Goal: Task Accomplishment & Management: Manage account settings

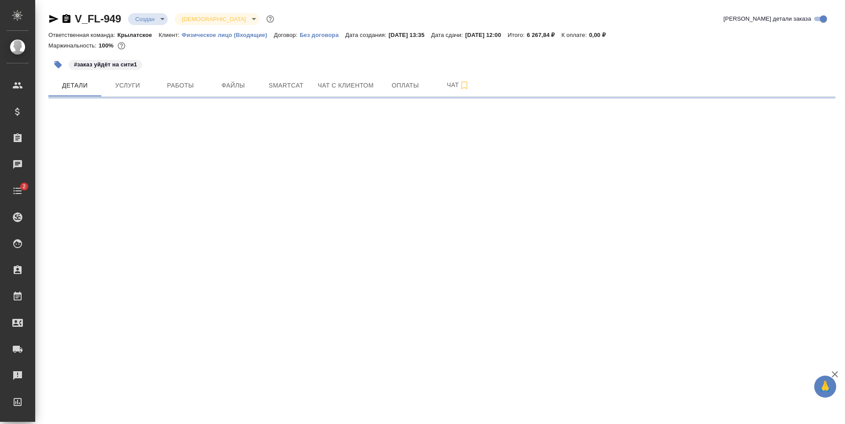
select select "RU"
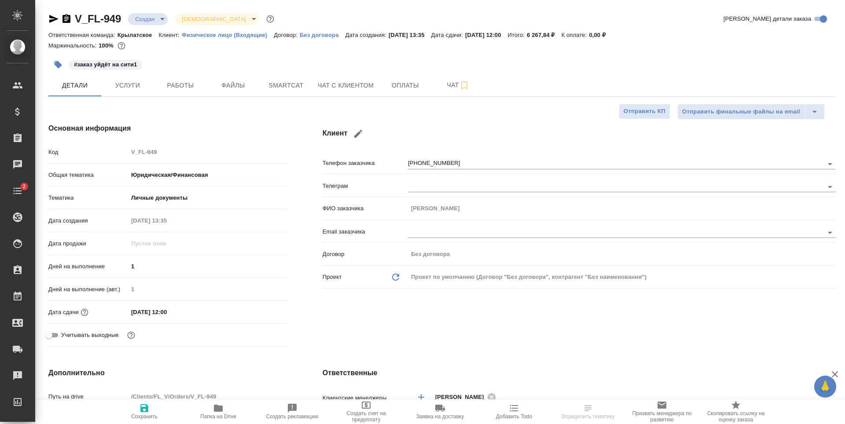
type textarea "x"
click at [187, 82] on span "Работы" at bounding box center [180, 85] width 42 height 11
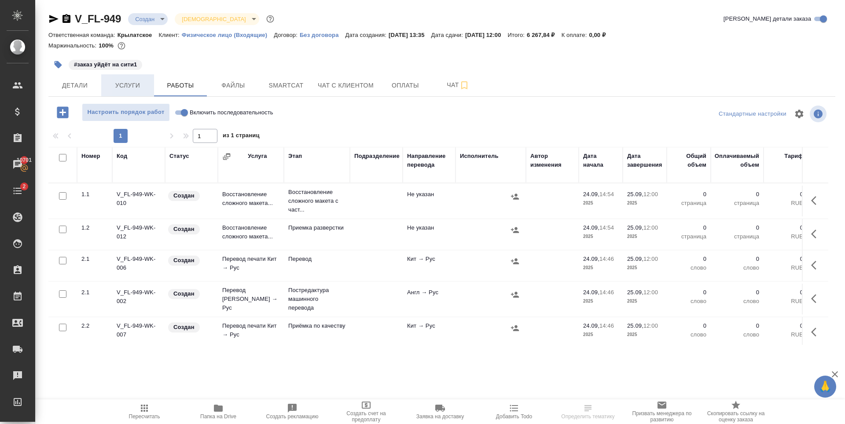
click at [127, 81] on span "Услуги" at bounding box center [127, 85] width 42 height 11
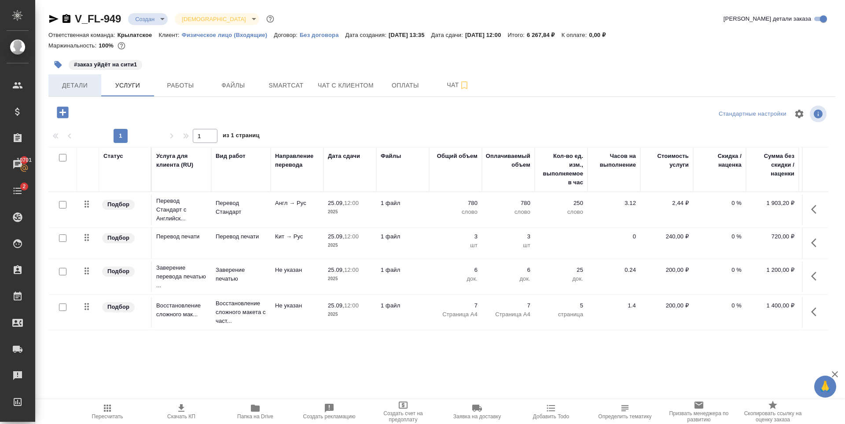
click at [83, 85] on span "Детали" at bounding box center [75, 85] width 42 height 11
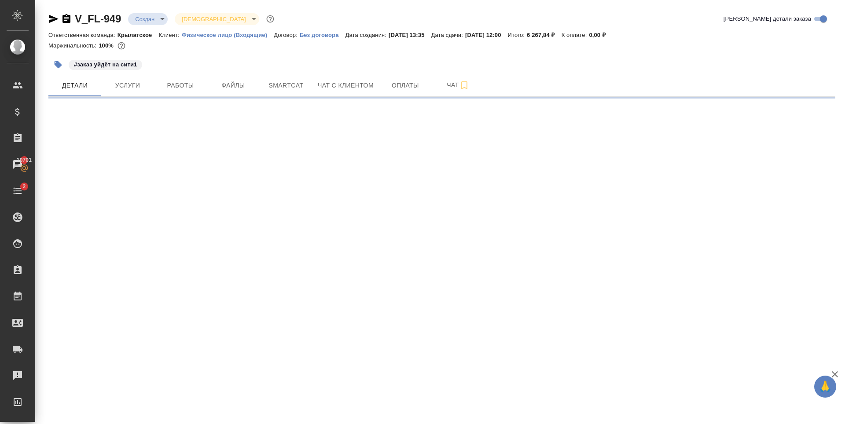
select select "RU"
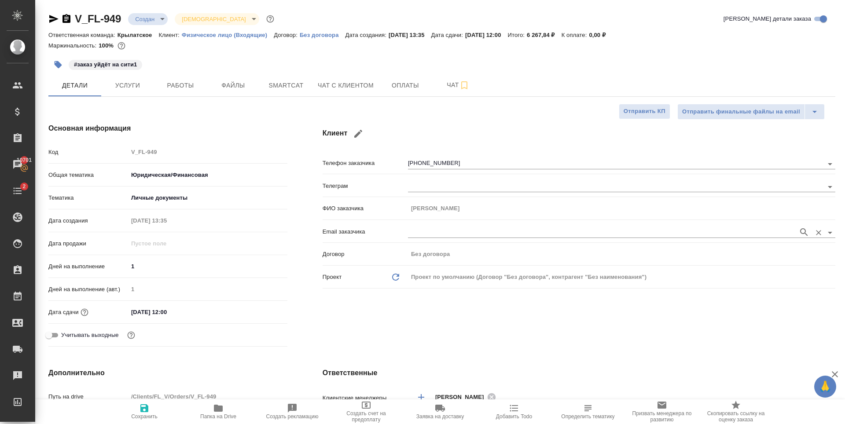
type textarea "x"
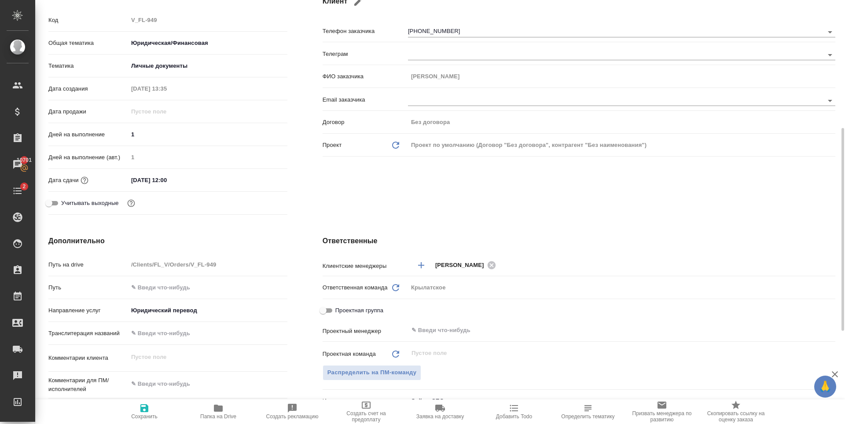
scroll to position [176, 0]
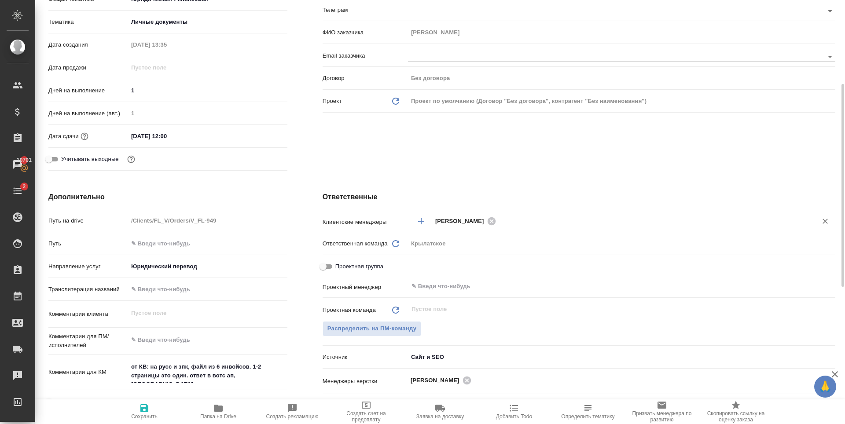
click at [426, 216] on icon "Добавить менеджера" at bounding box center [421, 221] width 11 height 11
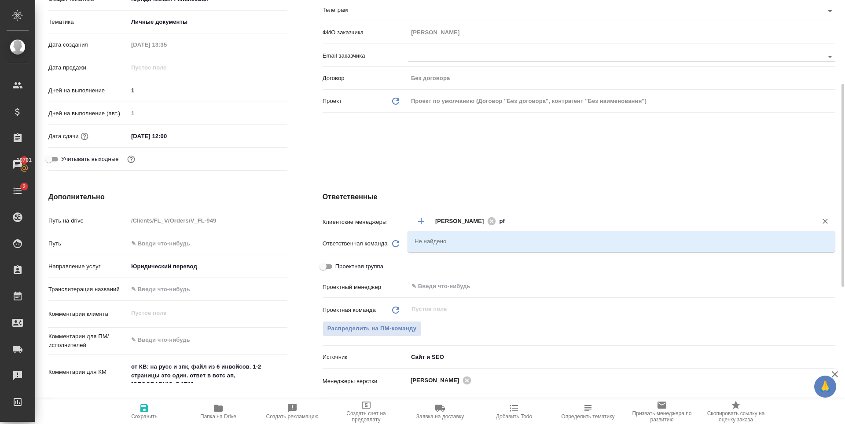
type input "p"
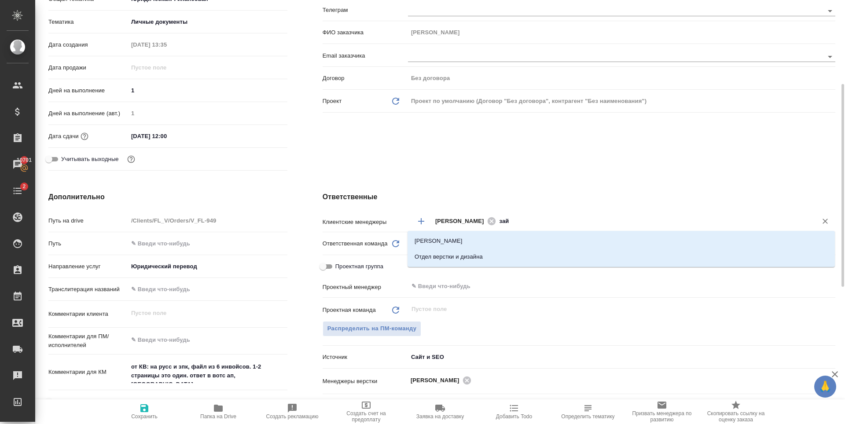
type input "зайц"
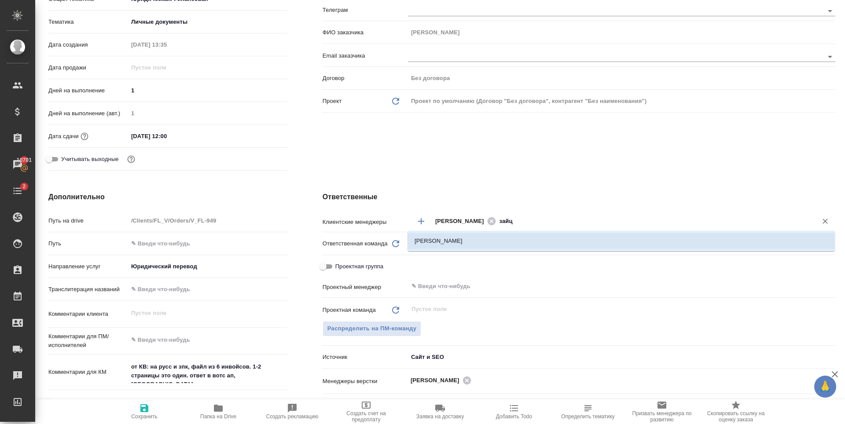
click at [444, 242] on li "[PERSON_NAME]" at bounding box center [620, 241] width 427 height 16
type textarea "x"
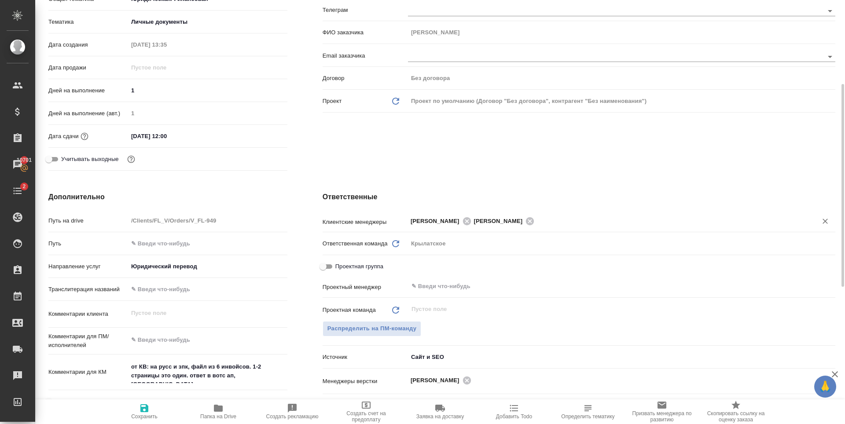
click at [140, 409] on icon "button" at bounding box center [144, 408] width 8 height 8
type textarea "x"
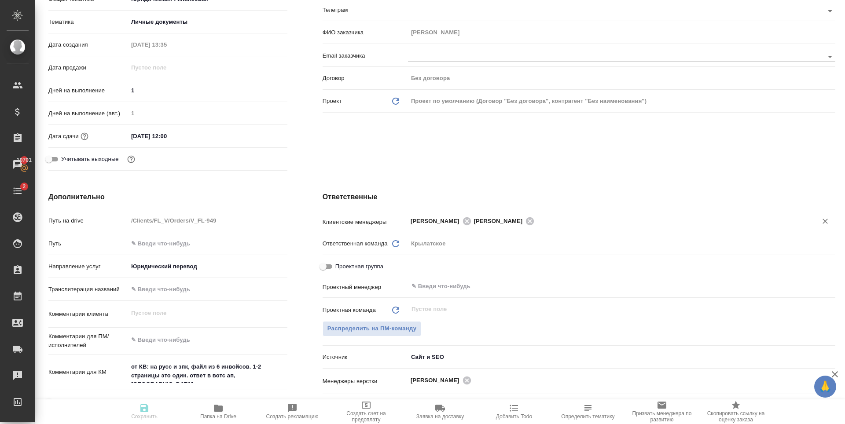
type textarea "x"
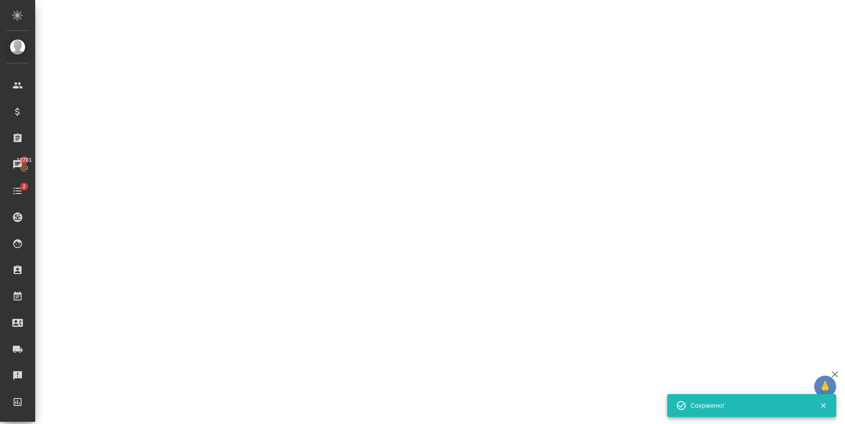
select select "RU"
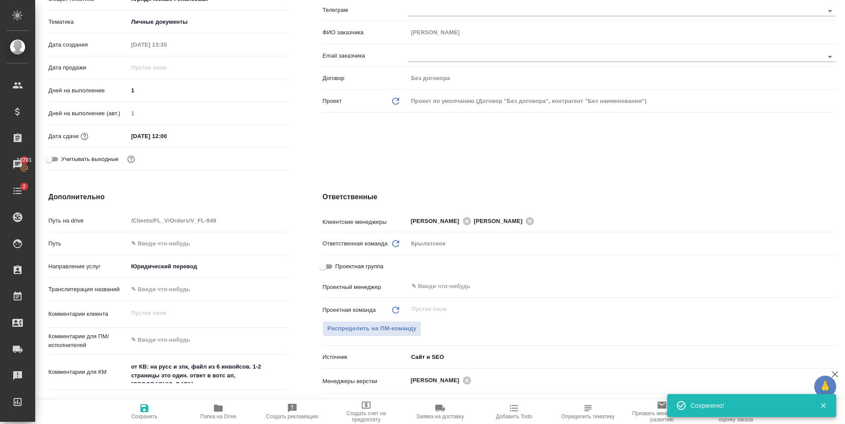
type textarea "x"
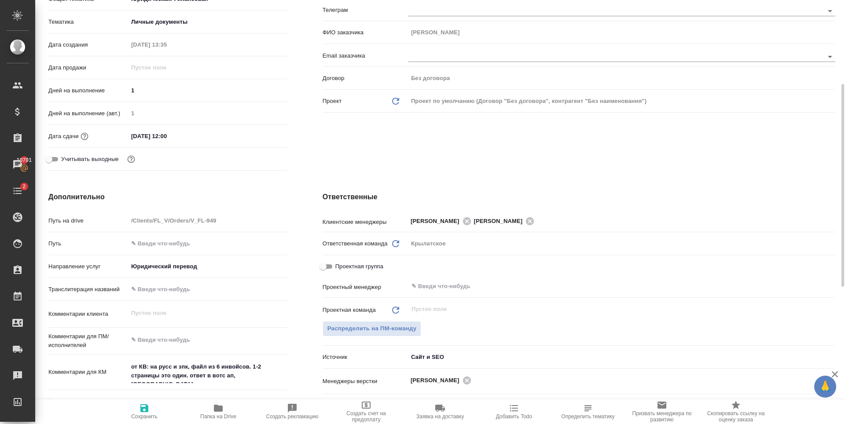
scroll to position [0, 0]
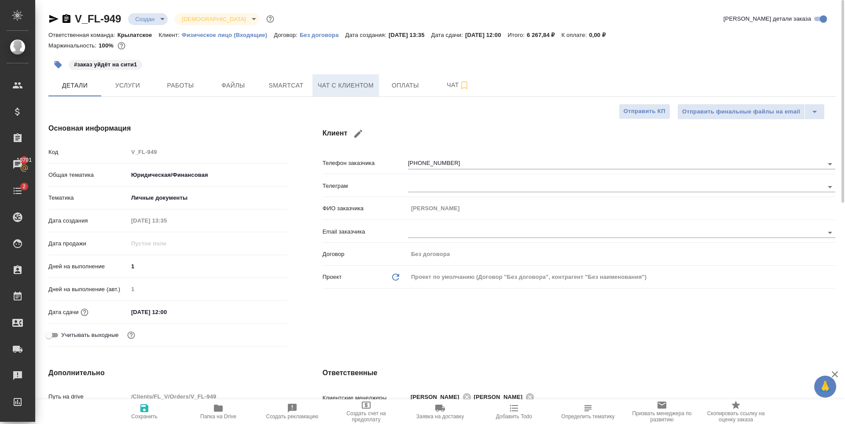
click at [354, 85] on span "Чат с клиентом" at bounding box center [346, 85] width 56 height 11
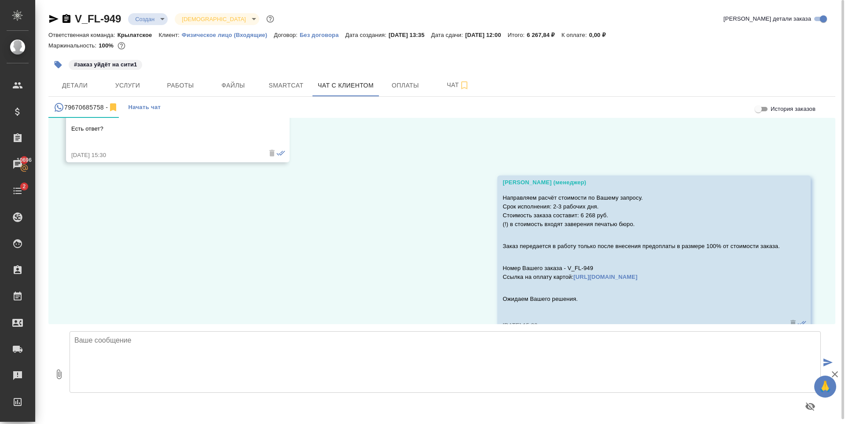
scroll to position [882, 0]
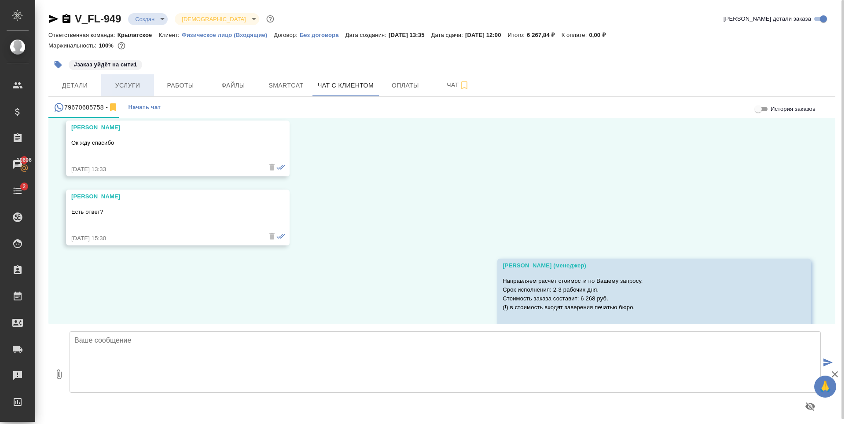
click at [149, 83] on button "Услуги" at bounding box center [127, 85] width 53 height 22
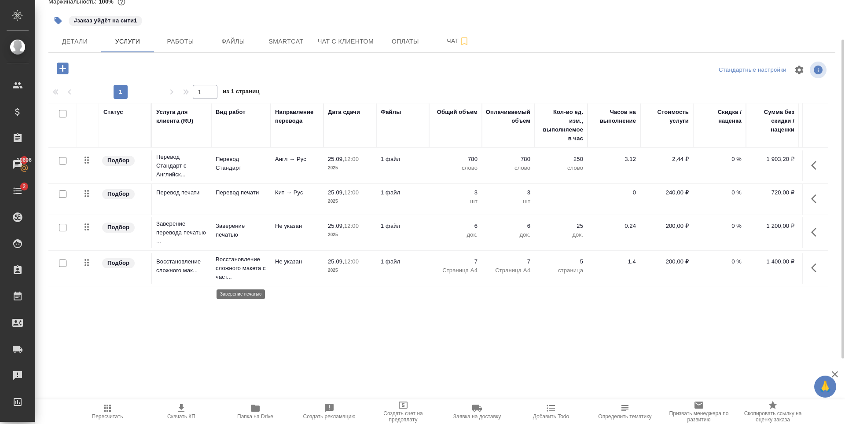
scroll to position [1, 0]
click at [260, 43] on button "Smartcat" at bounding box center [286, 41] width 53 height 22
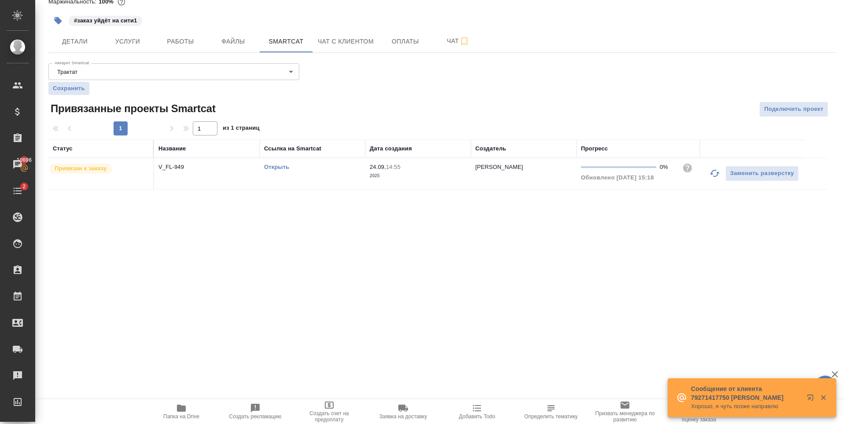
click at [223, 288] on div ".cls-1 fill:#fff; AWATERA Zaytseva Svetlana Клиенты Спецификации Заказы 10696 Ч…" at bounding box center [422, 212] width 845 height 424
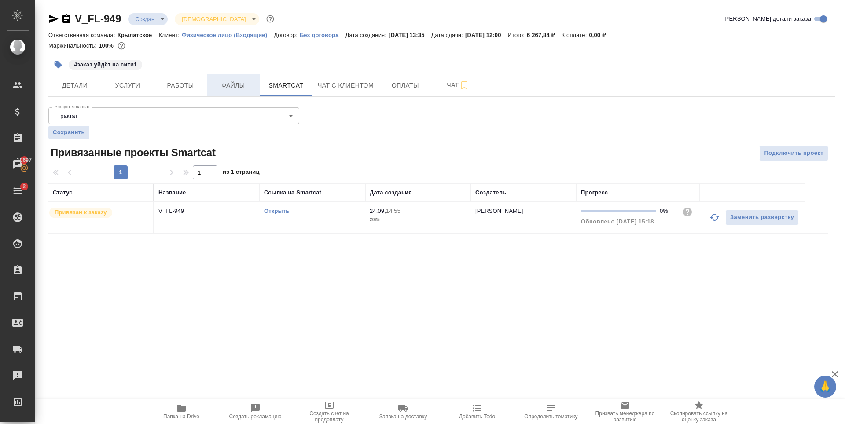
click at [231, 82] on span "Файлы" at bounding box center [233, 85] width 42 height 11
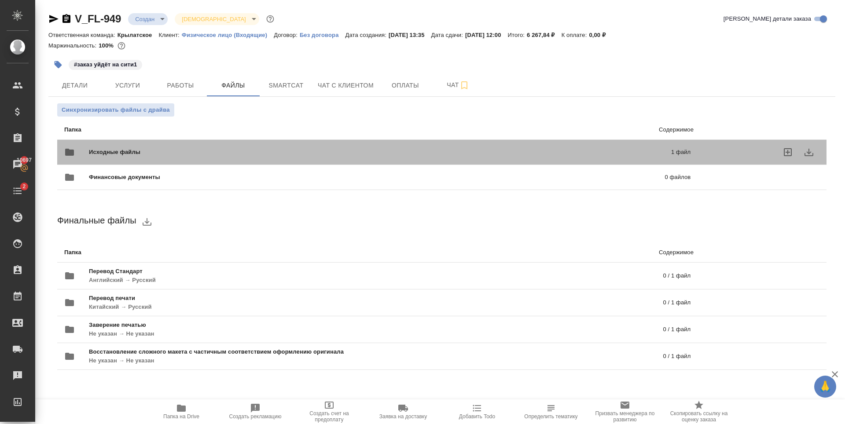
click at [409, 142] on div "Исходные файлы 1 файл" at bounding box center [377, 152] width 626 height 21
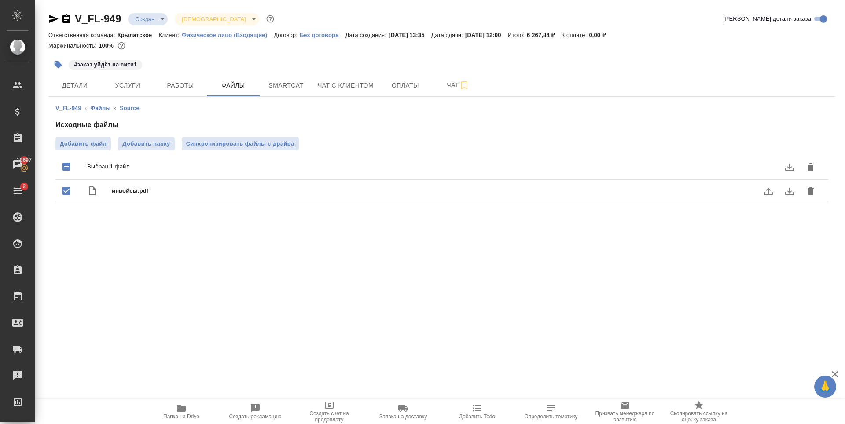
click at [791, 192] on icon "download" at bounding box center [789, 191] width 11 height 11
click at [68, 85] on span "Детали" at bounding box center [75, 85] width 42 height 11
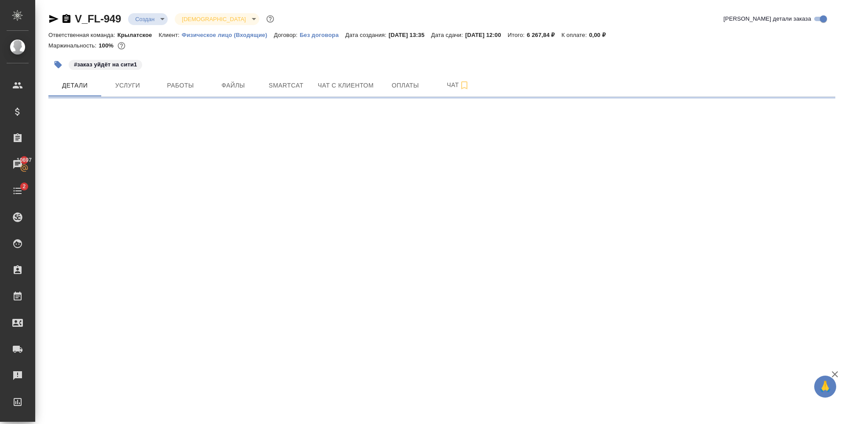
select select "RU"
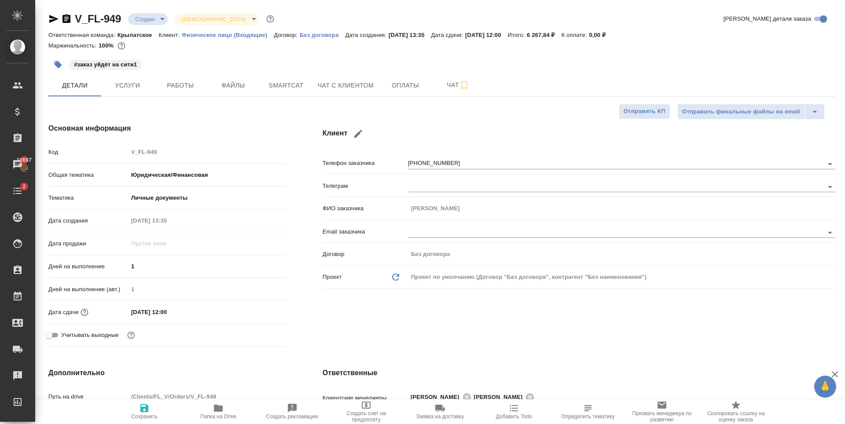
type textarea "x"
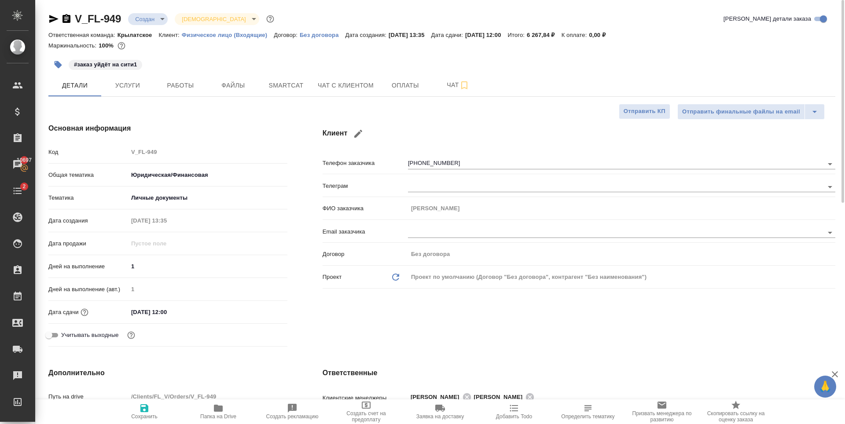
type textarea "x"
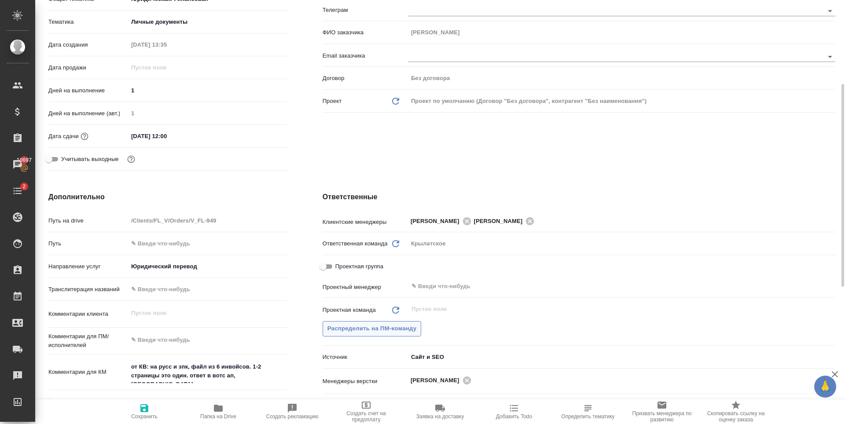
click at [397, 328] on span "Распределить на ПМ-команду" at bounding box center [371, 329] width 89 height 10
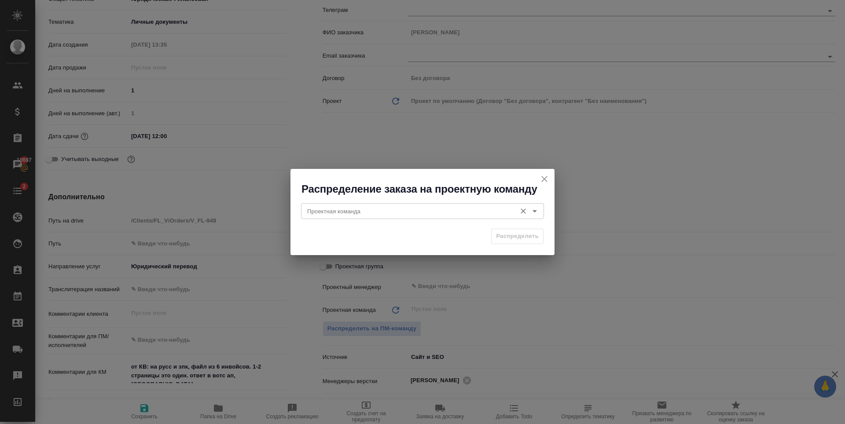
click at [401, 207] on div "Проектная команда" at bounding box center [422, 211] width 243 height 16
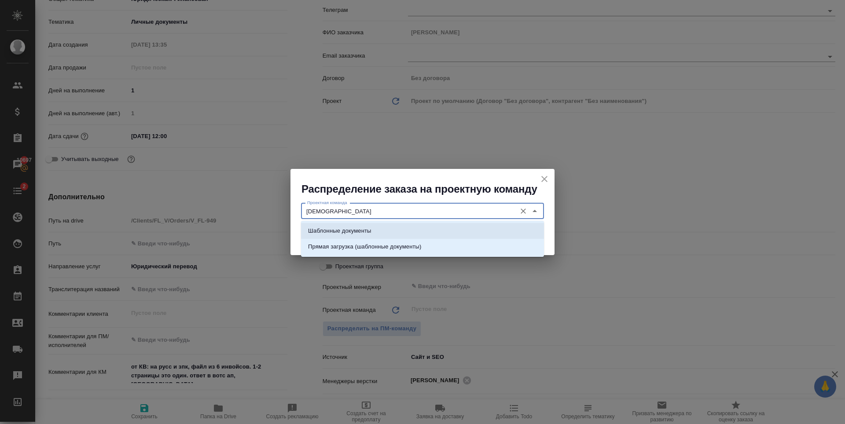
click at [405, 229] on li "Шаблонные документы" at bounding box center [422, 231] width 243 height 16
type input "Шаблонные документы"
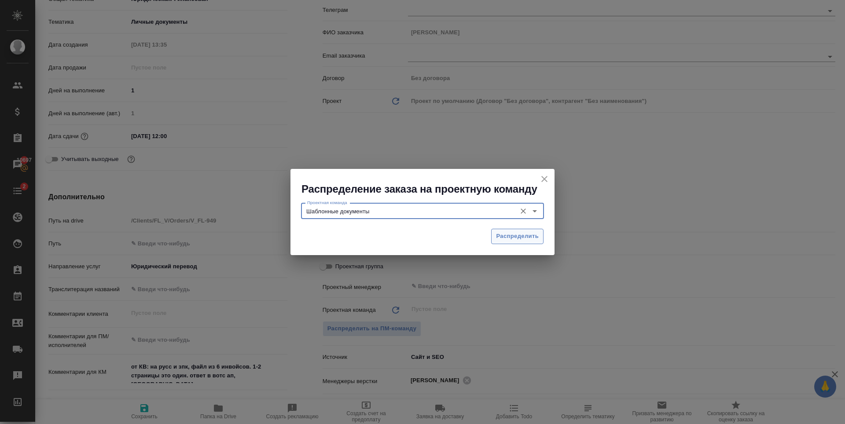
click at [515, 233] on span "Распределить" at bounding box center [517, 236] width 43 height 10
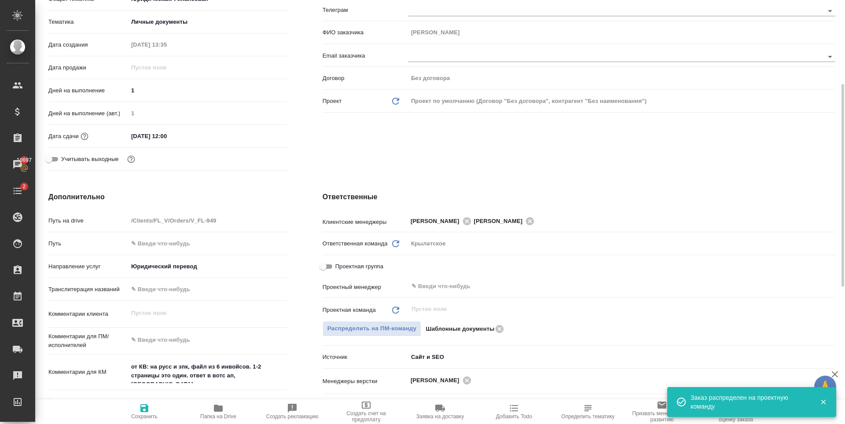
type textarea "x"
click at [155, 418] on span "Сохранить" at bounding box center [144, 417] width 26 height 6
type textarea "x"
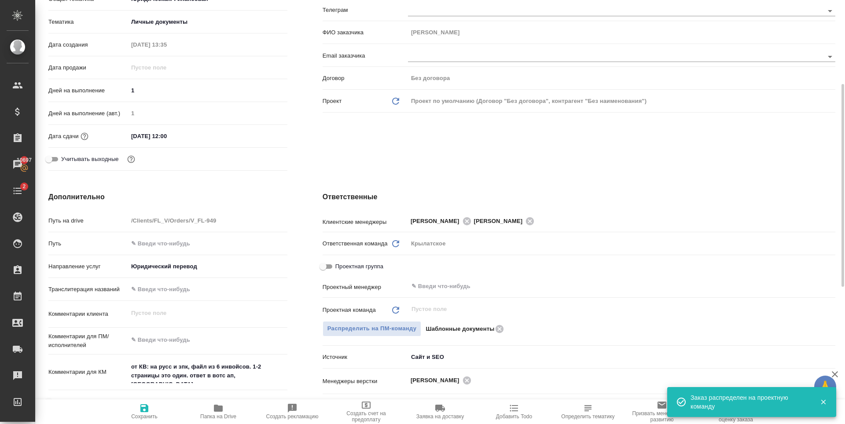
type textarea "x"
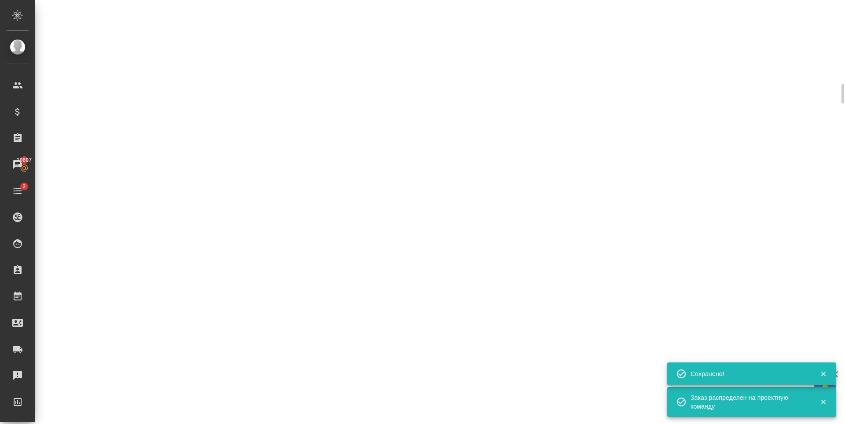
select select "RU"
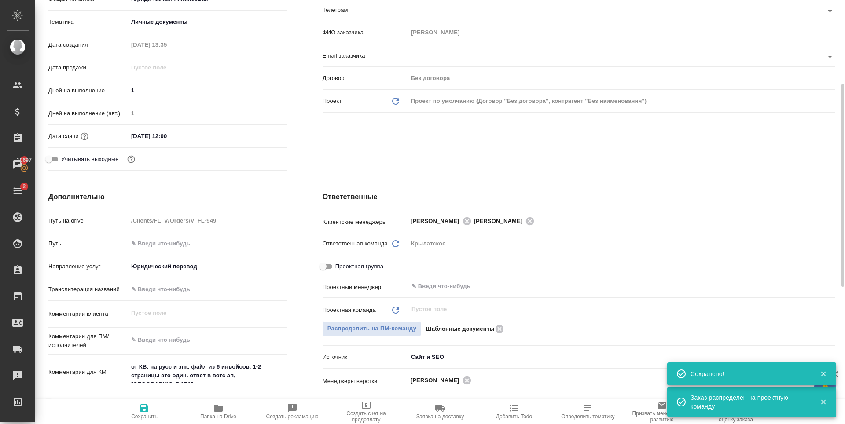
type textarea "x"
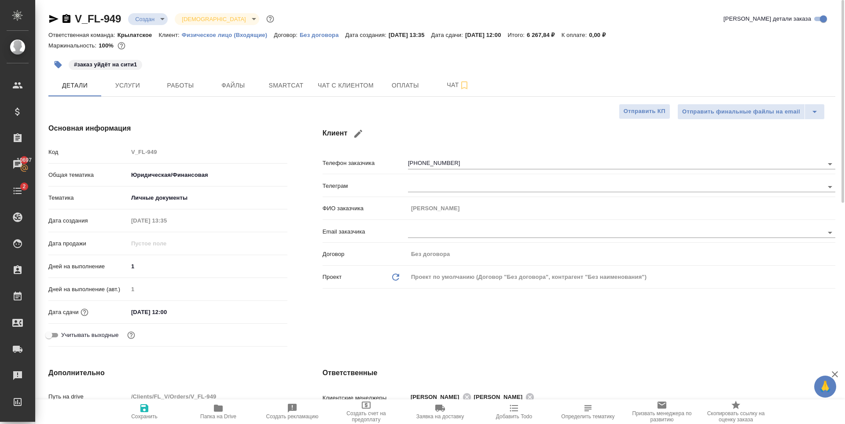
type textarea "x"
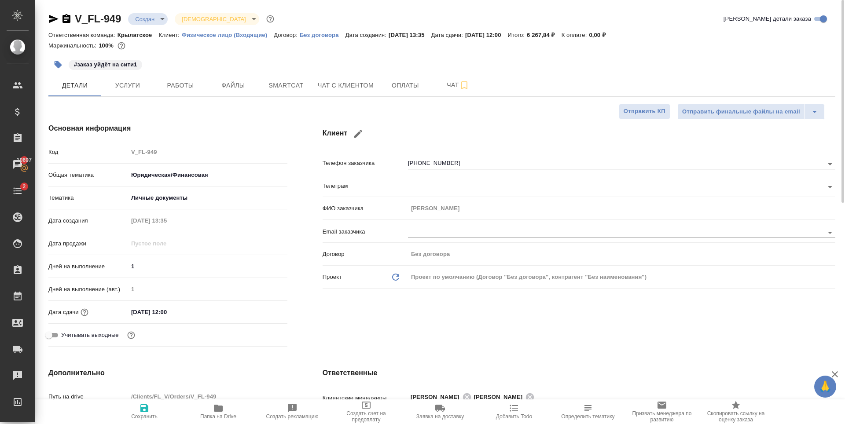
type textarea "x"
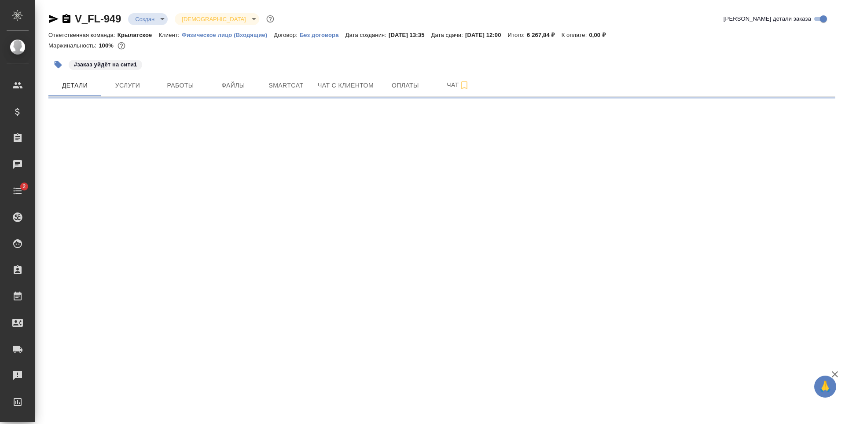
select select "RU"
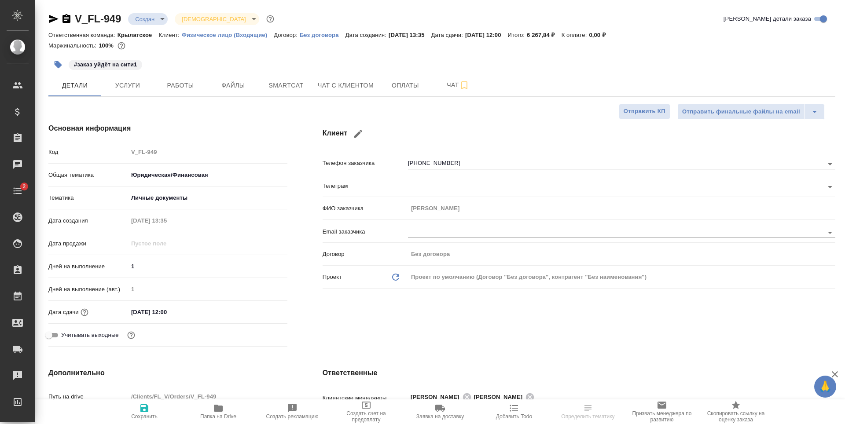
type textarea "x"
click at [154, 22] on body "🙏 .cls-1 fill:#fff; AWATERA Zaytseva Svetlana Клиенты Спецификации Заказы Чаты …" at bounding box center [422, 212] width 845 height 424
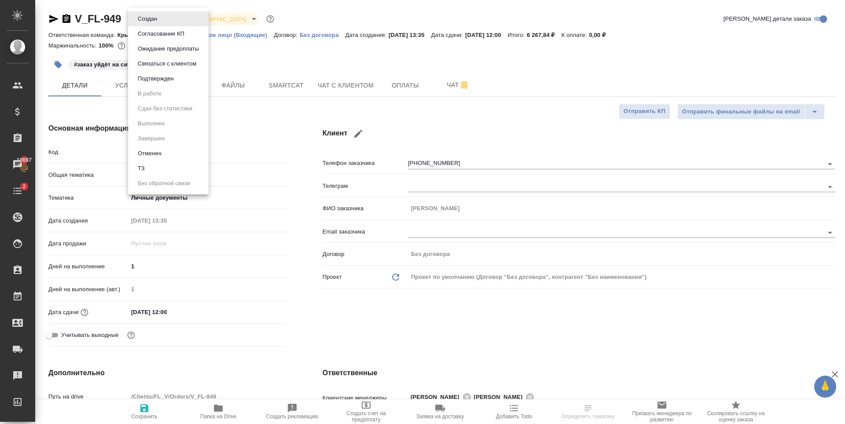
drag, startPoint x: 246, startPoint y: 111, endPoint x: 220, endPoint y: 115, distance: 25.8
click at [244, 112] on div at bounding box center [422, 212] width 845 height 424
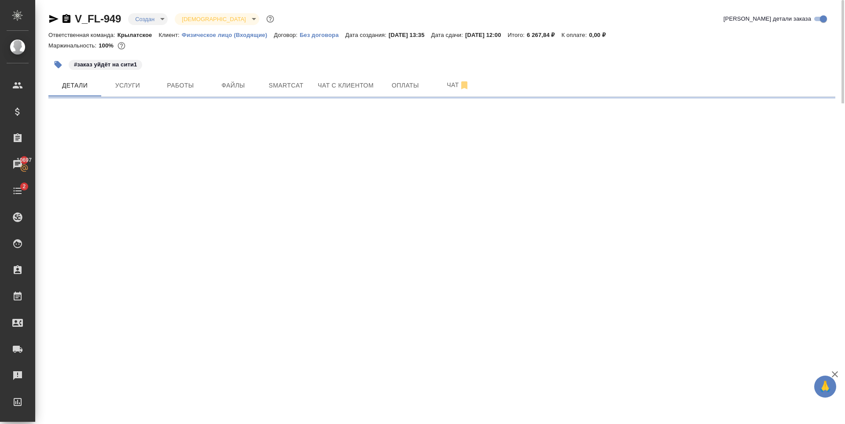
select select "RU"
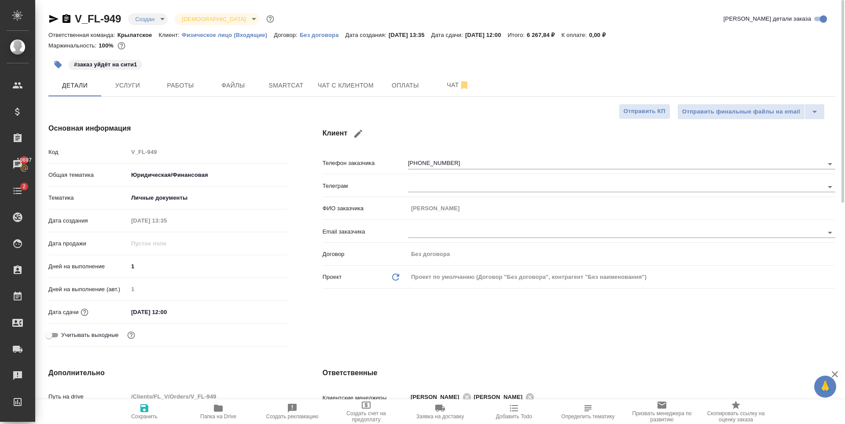
type textarea "x"
click at [173, 89] on span "Работы" at bounding box center [180, 85] width 42 height 11
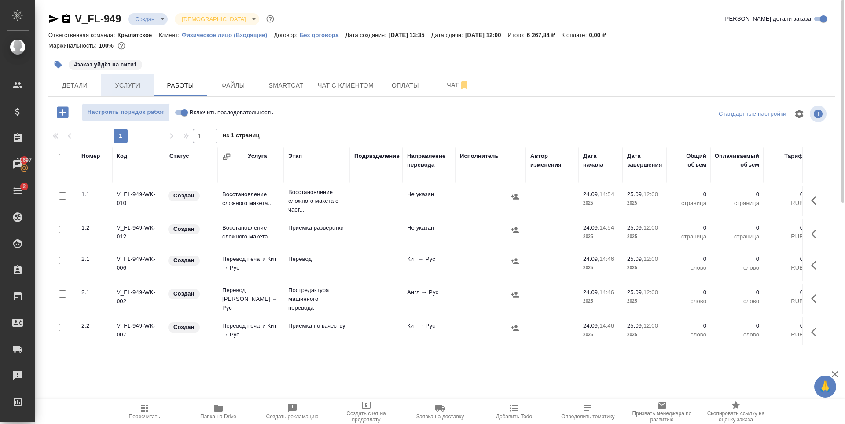
click at [141, 87] on span "Услуги" at bounding box center [127, 85] width 42 height 11
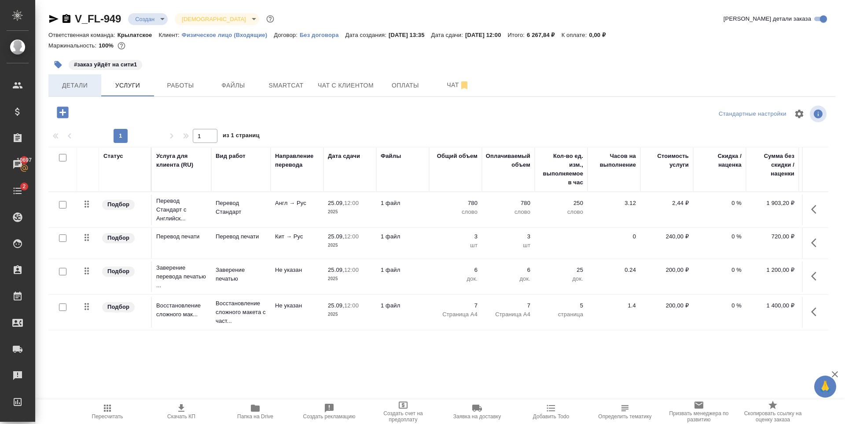
click at [68, 88] on span "Детали" at bounding box center [75, 85] width 42 height 11
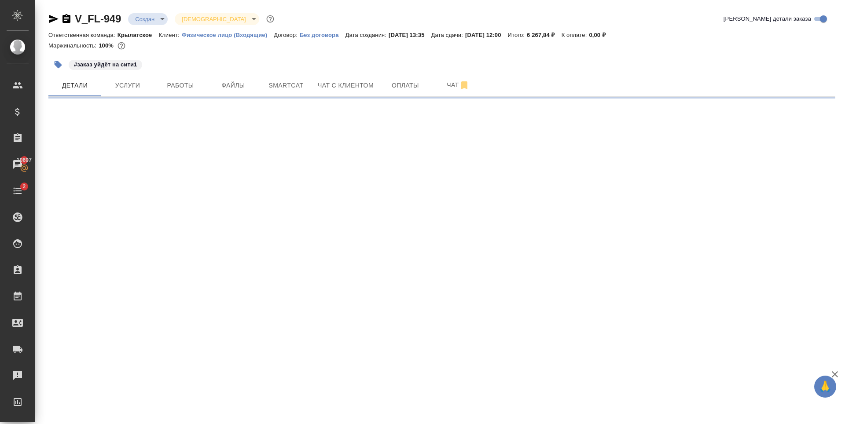
select select "RU"
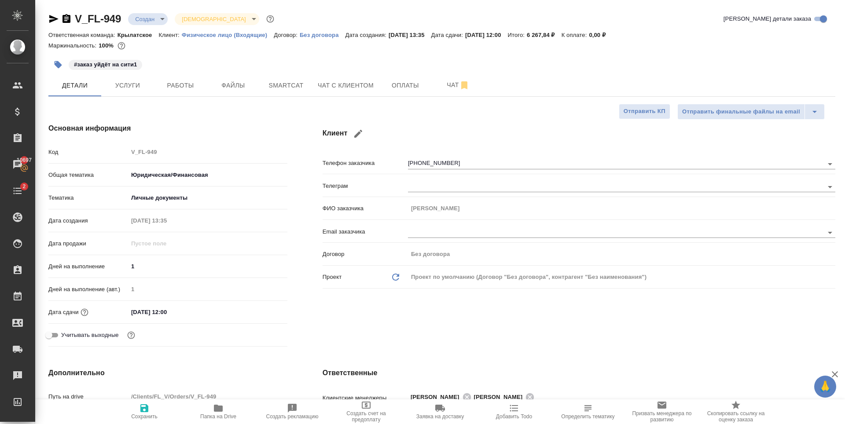
type textarea "x"
click at [182, 307] on input "25.09.2025 12:00" at bounding box center [166, 312] width 77 height 13
click at [263, 313] on icon "button" at bounding box center [262, 311] width 8 height 9
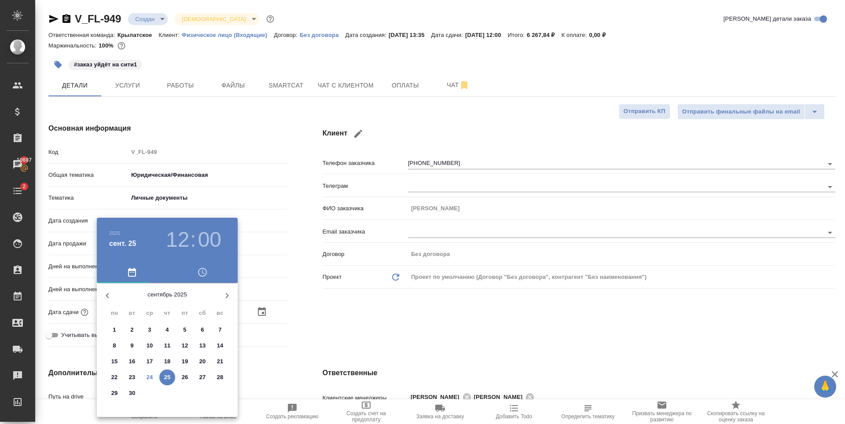
click at [182, 380] on p "26" at bounding box center [185, 377] width 7 height 9
type input "26.09.2025 12:00"
type textarea "x"
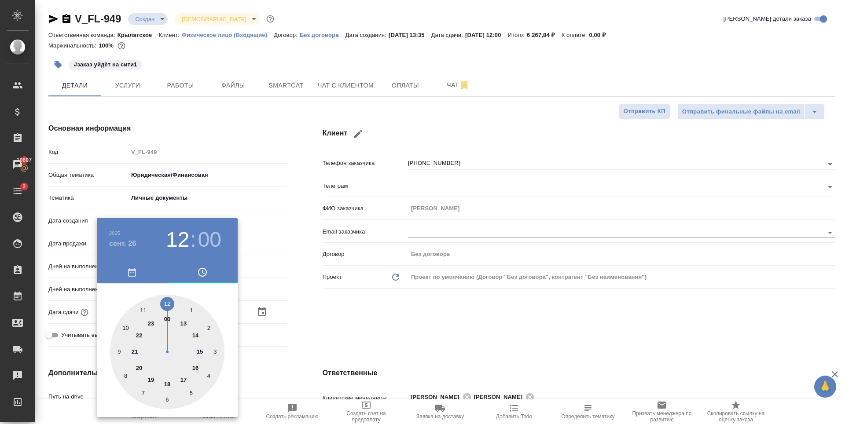
click at [124, 329] on div at bounding box center [167, 352] width 114 height 114
type input "26.09.2025 10:00"
type textarea "x"
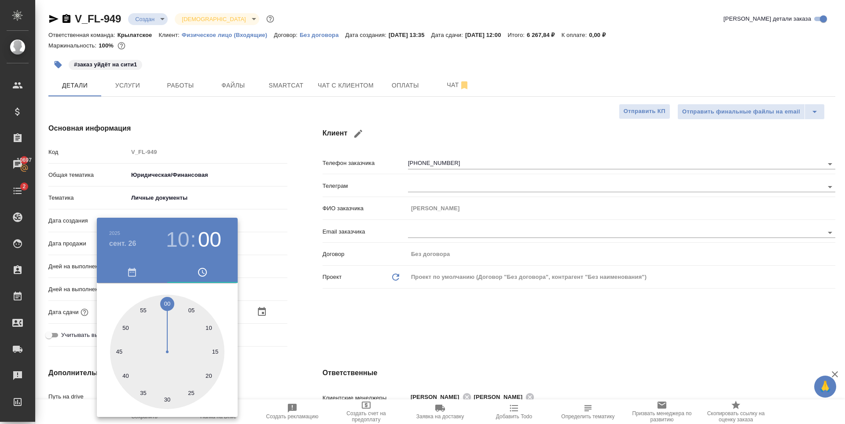
click at [440, 323] on div at bounding box center [422, 212] width 845 height 424
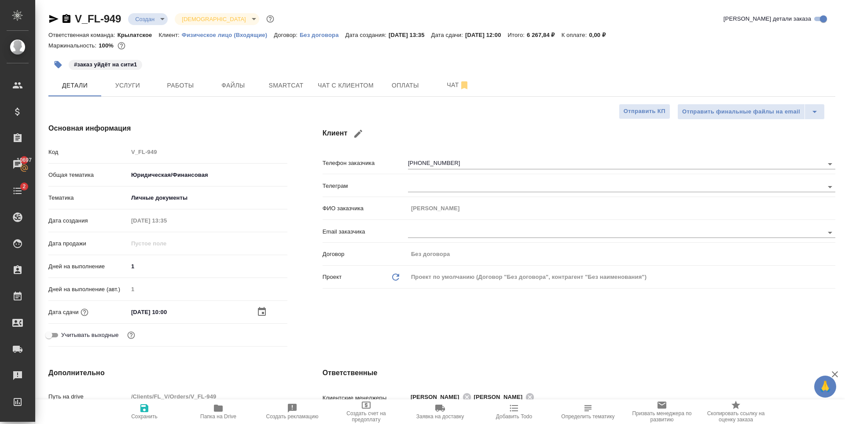
click at [144, 410] on icon "button" at bounding box center [144, 408] width 11 height 11
type textarea "x"
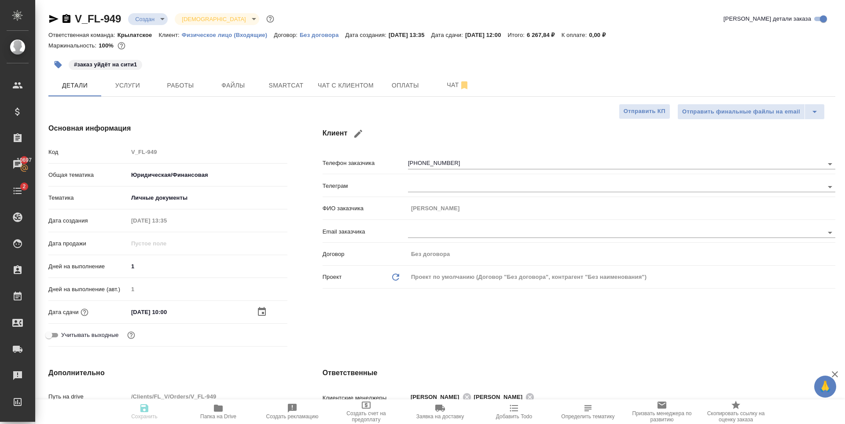
type textarea "x"
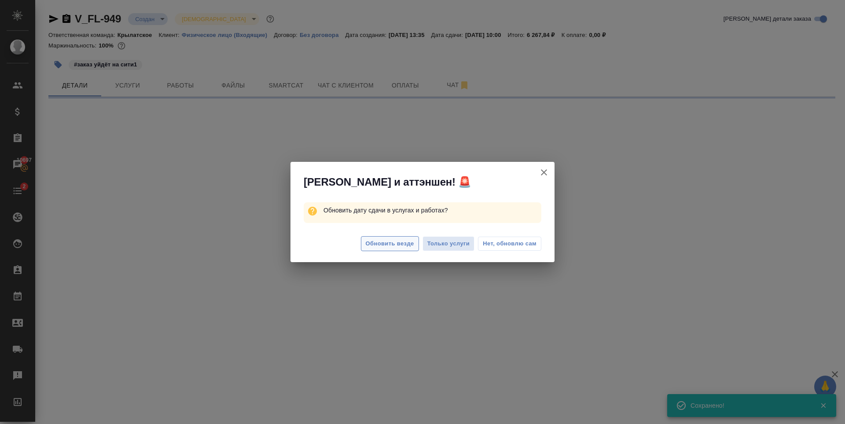
select select "RU"
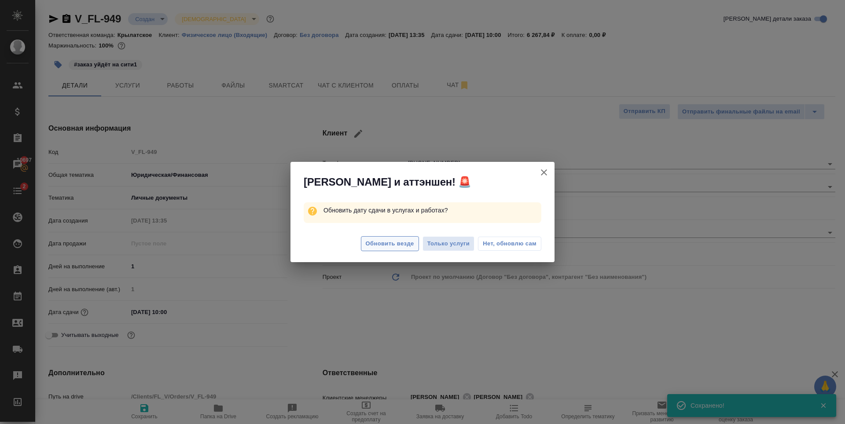
click at [392, 246] on span "Обновить везде" at bounding box center [390, 244] width 48 height 10
type textarea "x"
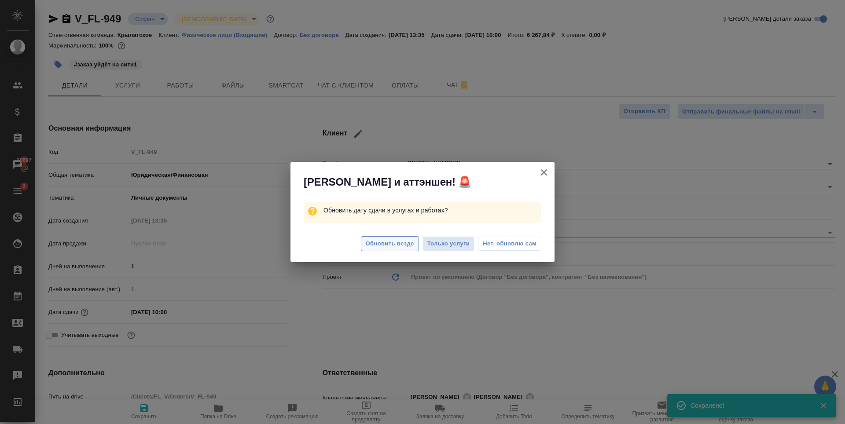
type textarea "x"
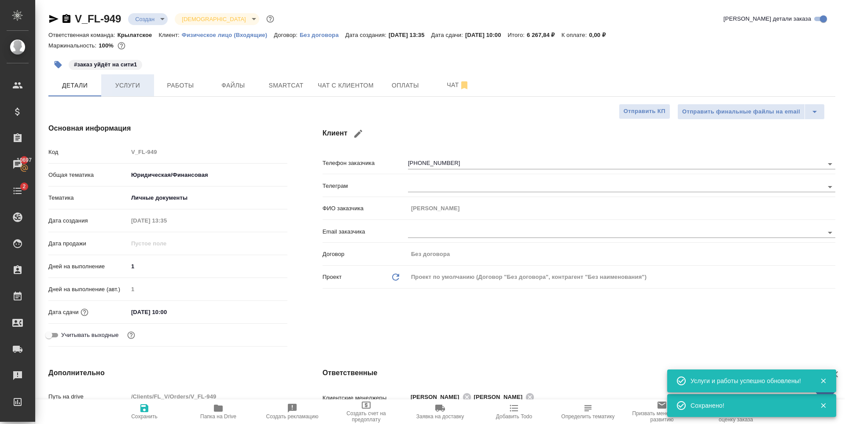
click at [135, 89] on span "Услуги" at bounding box center [127, 85] width 42 height 11
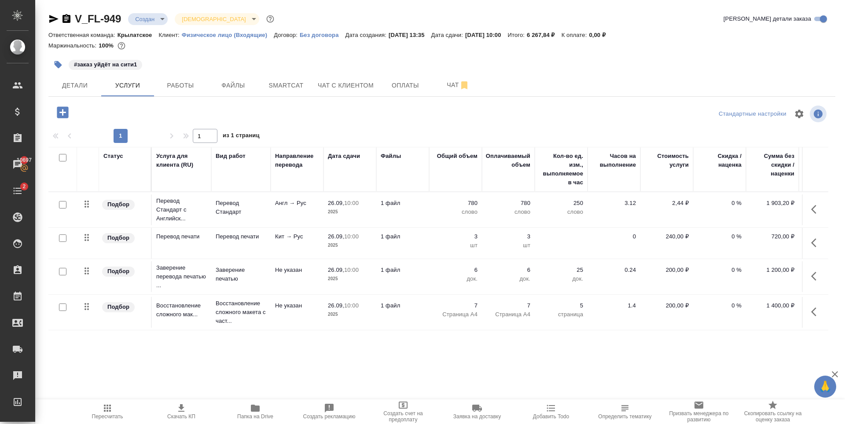
scroll to position [1, 0]
click at [453, 73] on div "#заказ уйдёт на сити1" at bounding box center [310, 64] width 524 height 19
click at [451, 77] on button "Чат" at bounding box center [458, 85] width 53 height 22
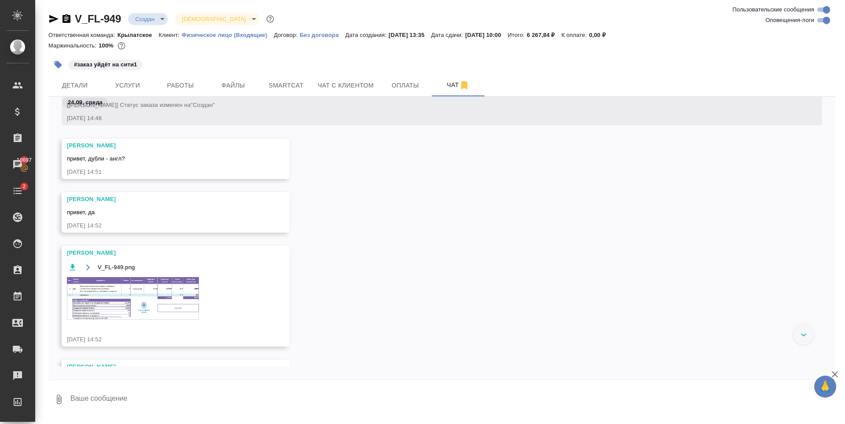
scroll to position [146, 0]
click at [144, 300] on img at bounding box center [133, 298] width 132 height 43
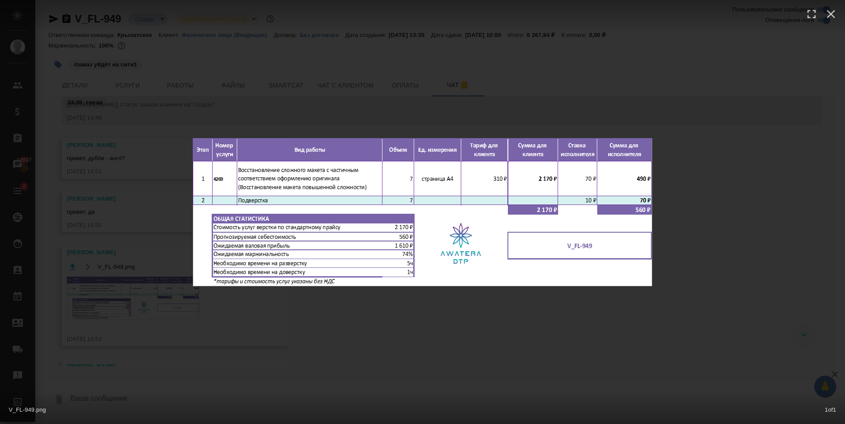
drag, startPoint x: 346, startPoint y: 29, endPoint x: 353, endPoint y: 101, distance: 72.9
click at [347, 31] on div at bounding box center [422, 16] width 845 height 33
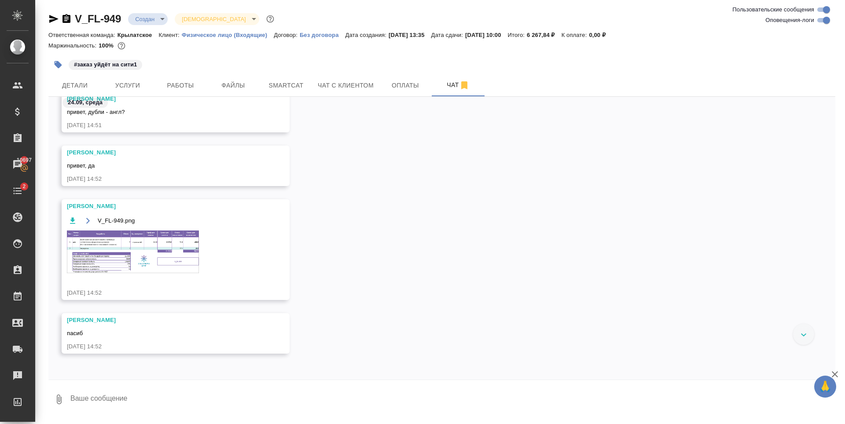
scroll to position [144, 0]
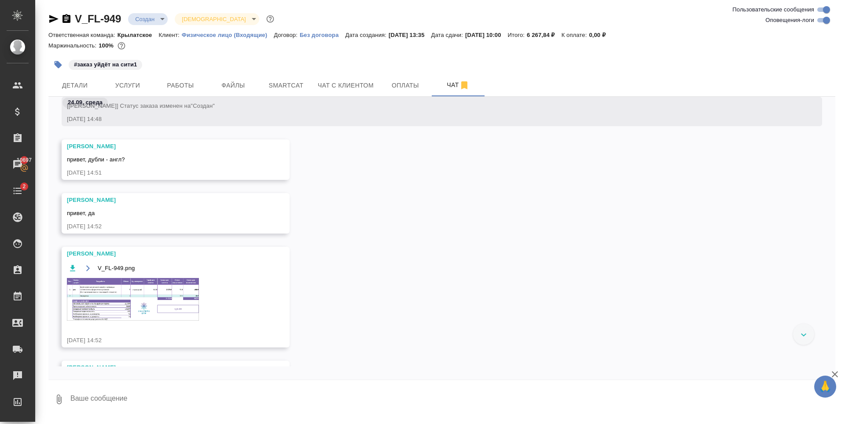
click at [157, 18] on body "🙏 .cls-1 fill:#fff; AWATERA Zaytseva Svetlana Клиенты Спецификации Заказы 10697…" at bounding box center [422, 212] width 845 height 424
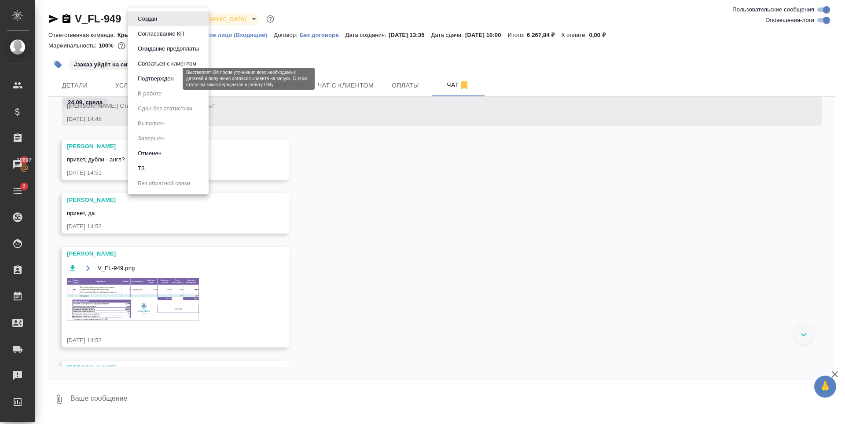
click at [163, 74] on button "Подтвержден" at bounding box center [155, 79] width 41 height 10
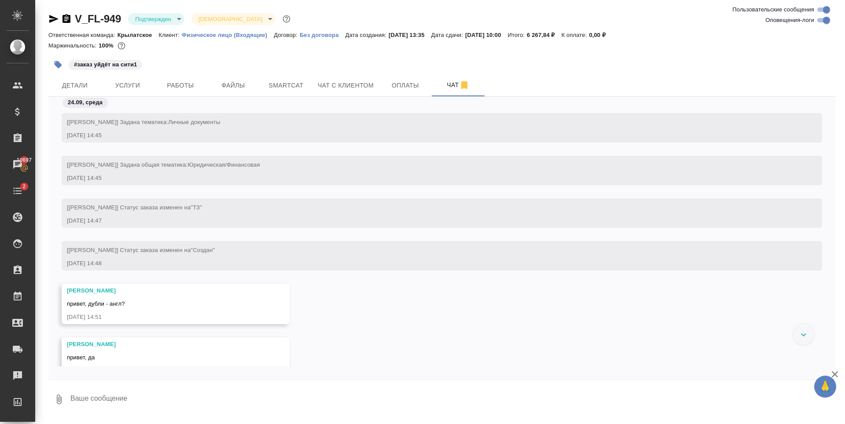
scroll to position [814, 0]
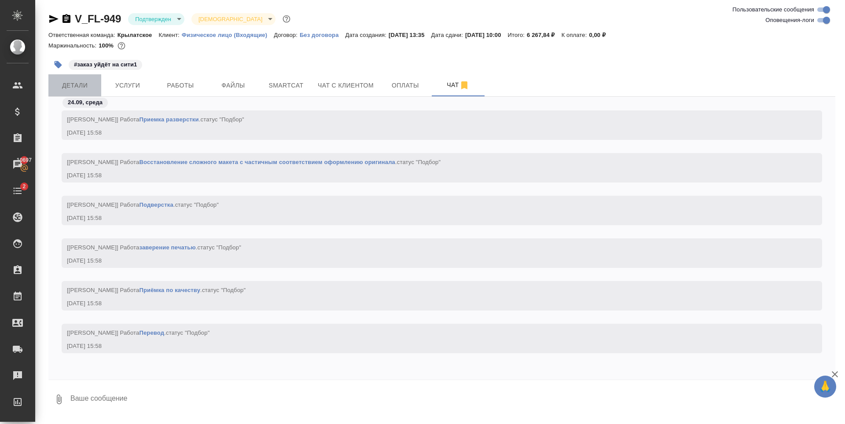
click at [78, 79] on button "Детали" at bounding box center [74, 85] width 53 height 22
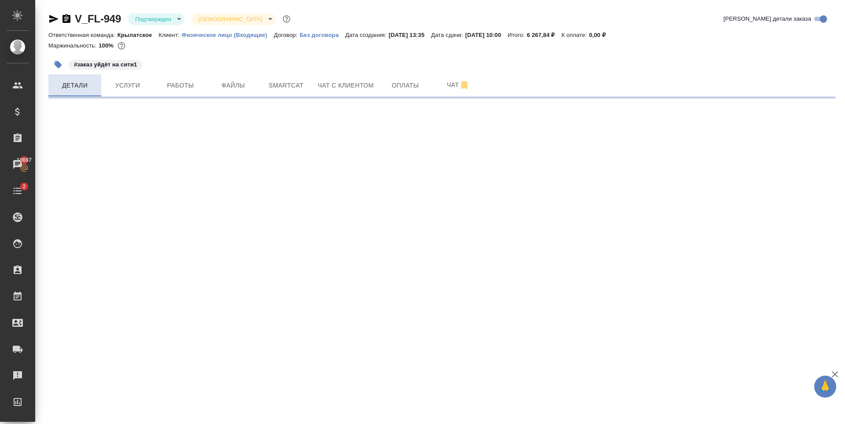
select select "RU"
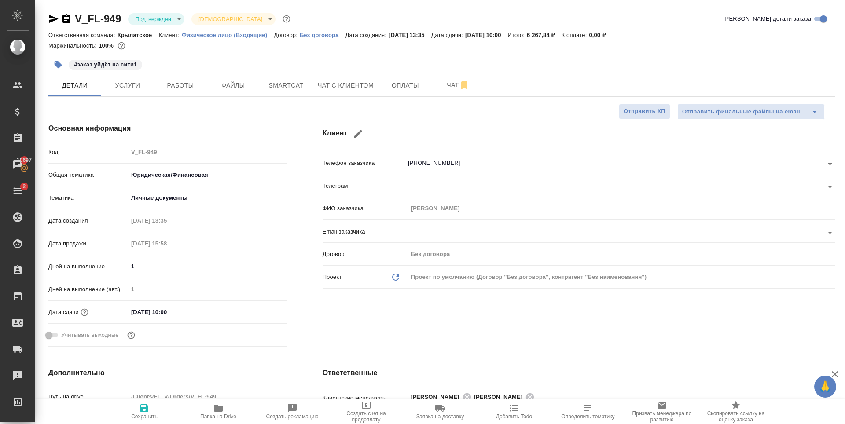
type textarea "x"
click at [135, 79] on button "Услуги" at bounding box center [127, 85] width 53 height 22
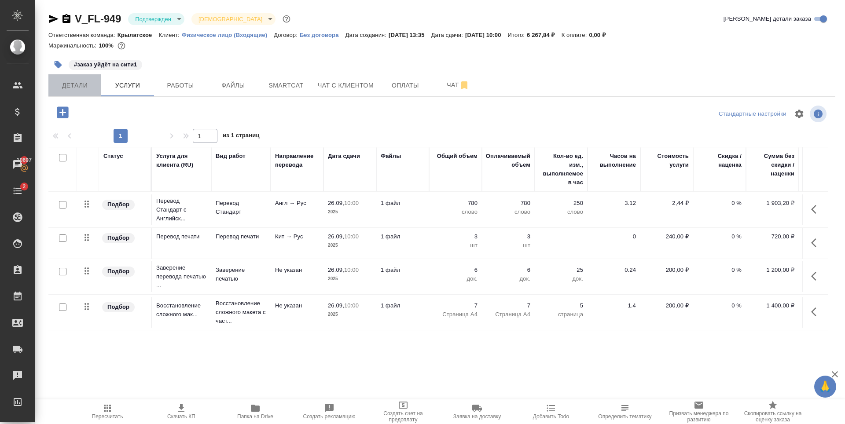
click at [75, 87] on span "Детали" at bounding box center [75, 85] width 42 height 11
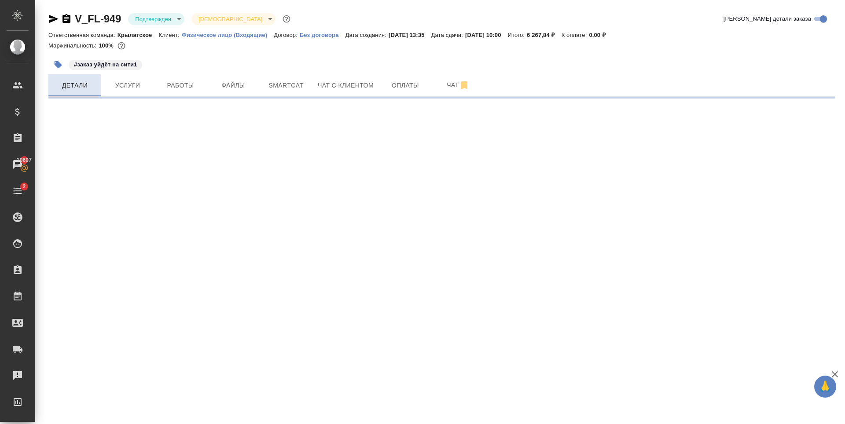
select select "RU"
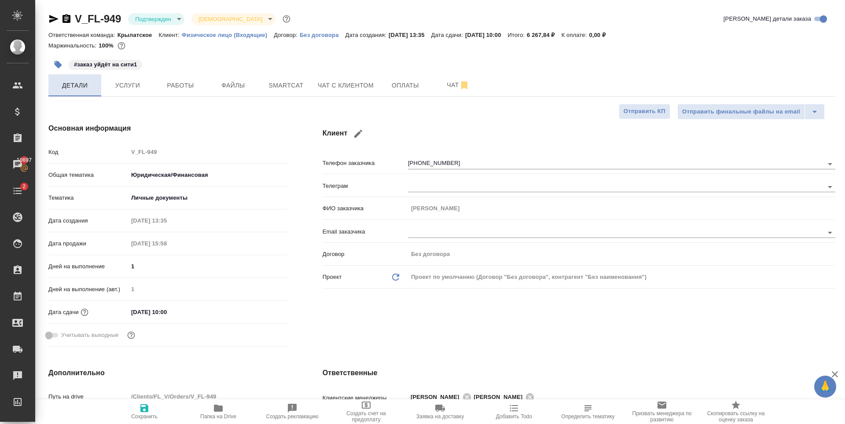
type textarea "x"
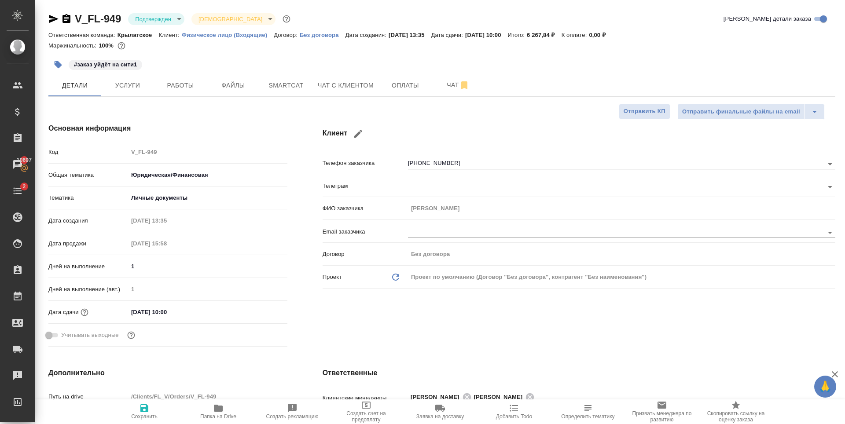
type textarea "x"
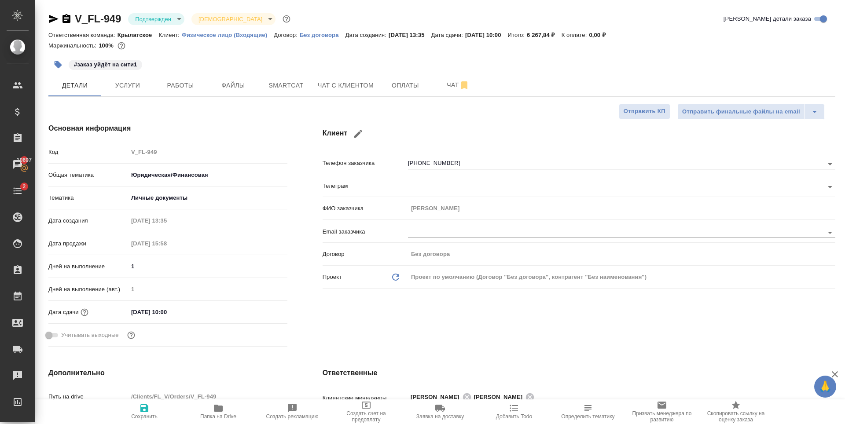
type textarea "x"
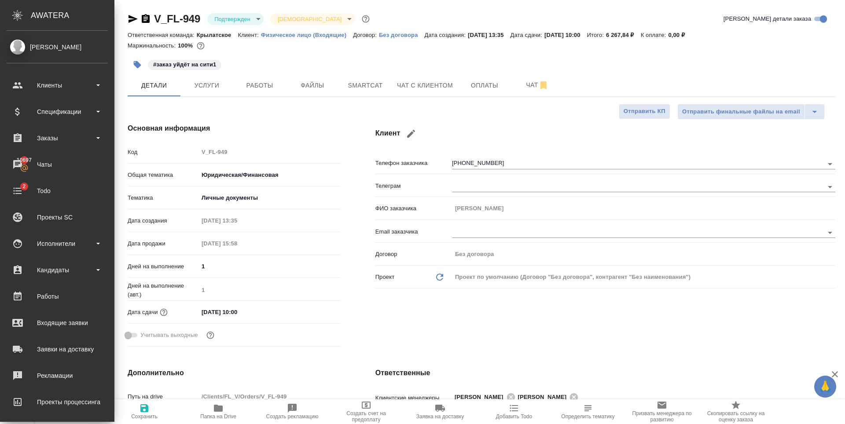
type textarea "x"
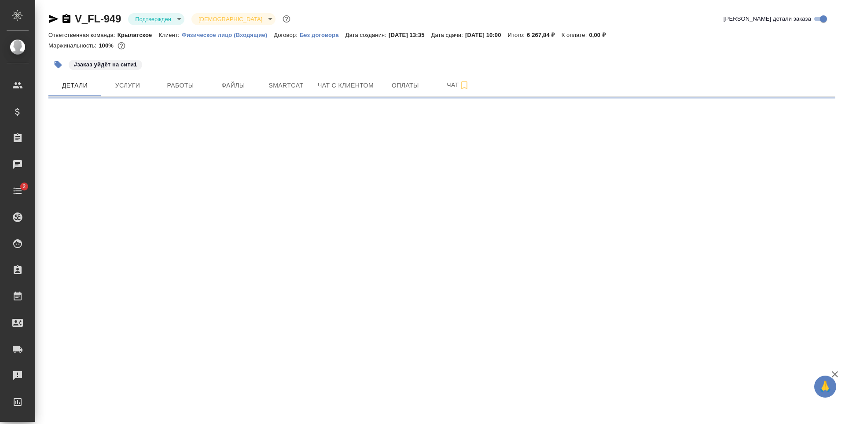
select select "RU"
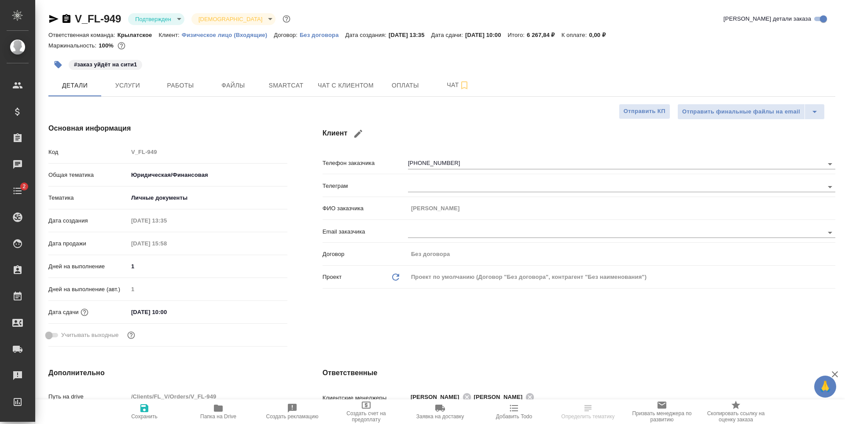
type textarea "x"
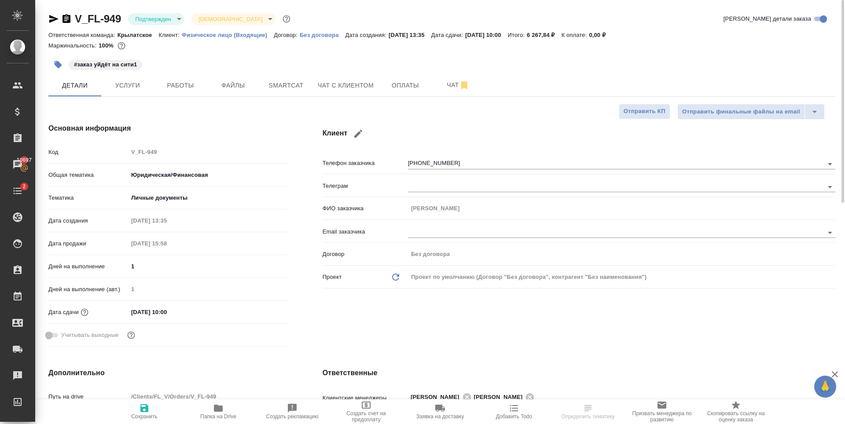
type textarea "x"
select select "RU"
type textarea "x"
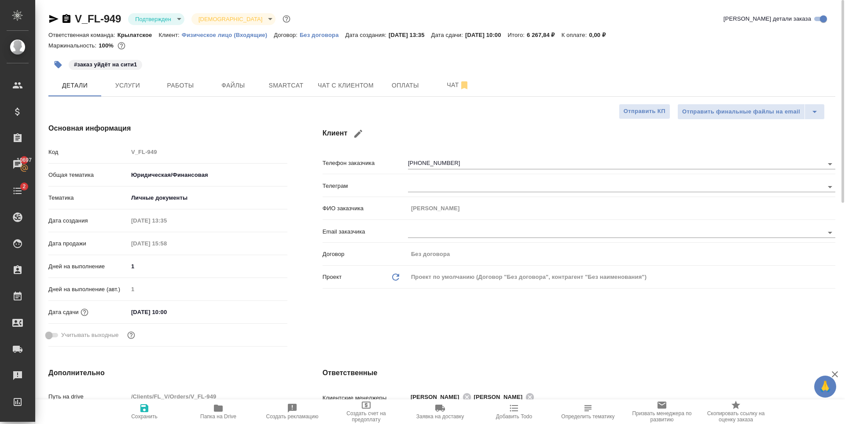
type textarea "x"
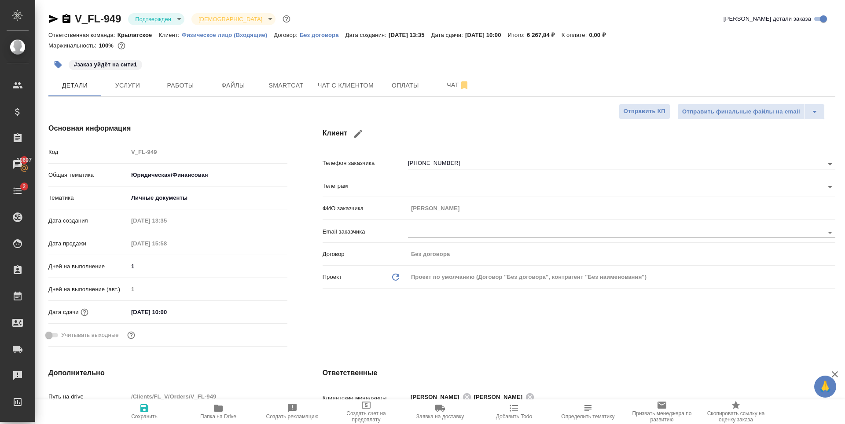
type textarea "x"
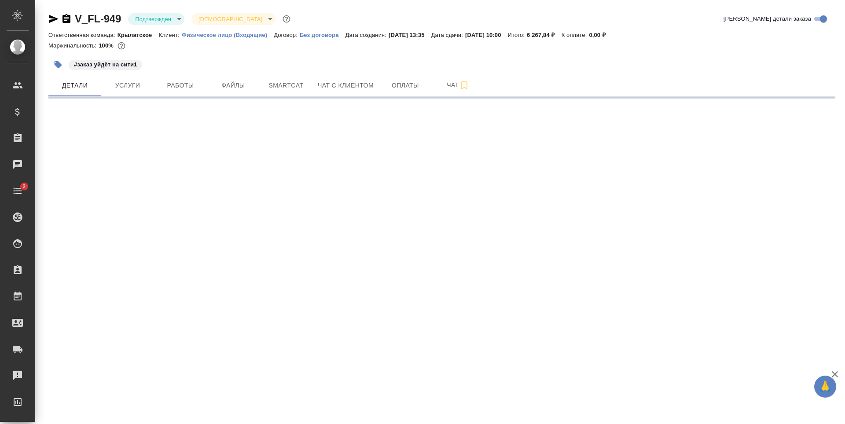
select select "RU"
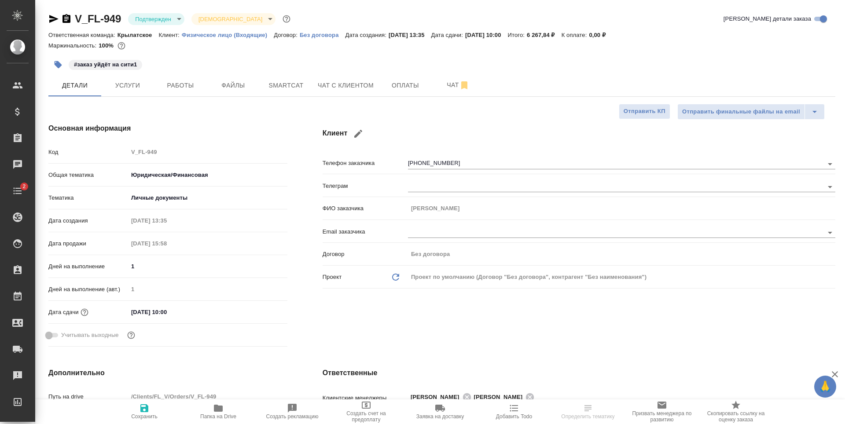
type textarea "x"
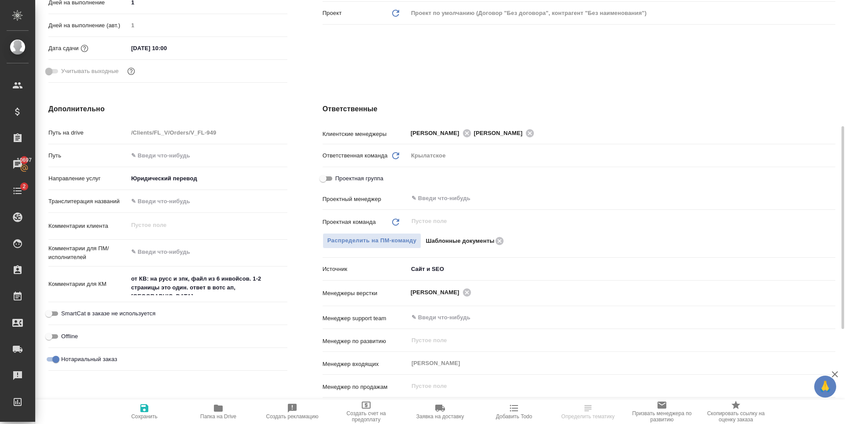
click at [398, 158] on icon at bounding box center [395, 155] width 7 height 7
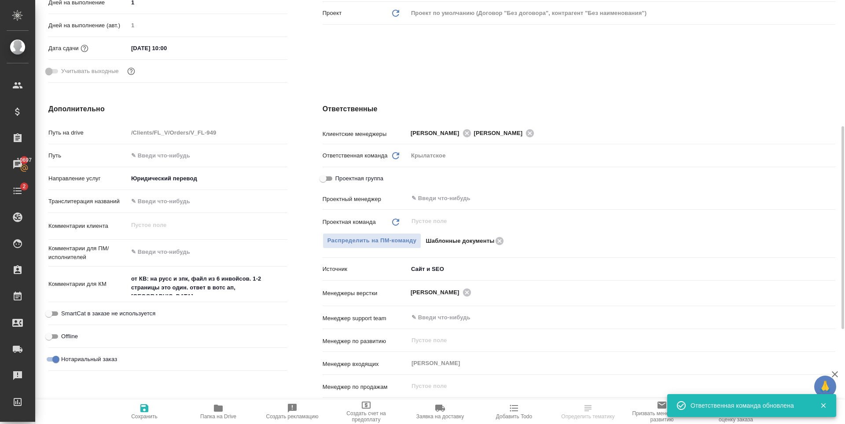
type textarea "x"
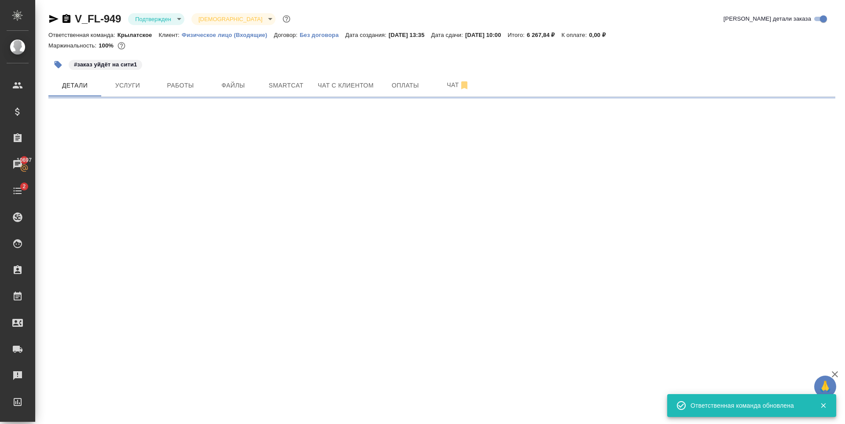
scroll to position [0, 0]
select select "RU"
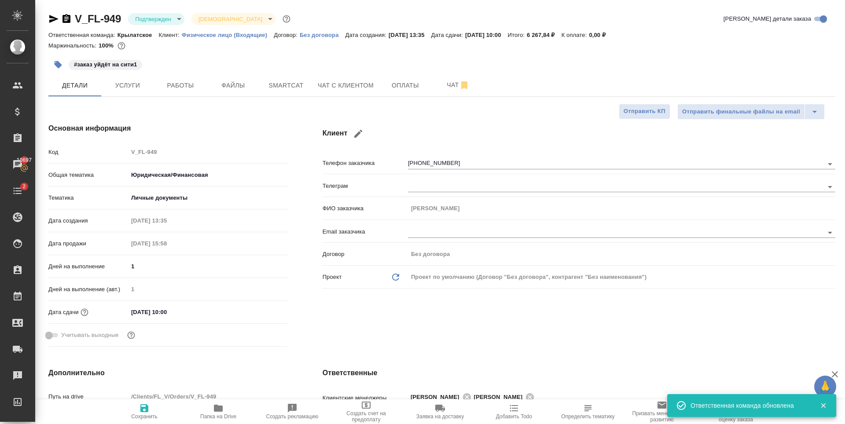
type textarea "x"
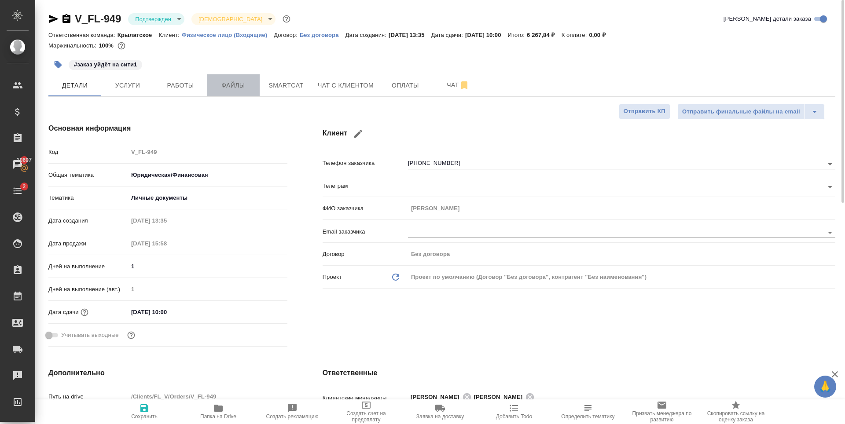
click at [215, 85] on span "Файлы" at bounding box center [233, 85] width 42 height 11
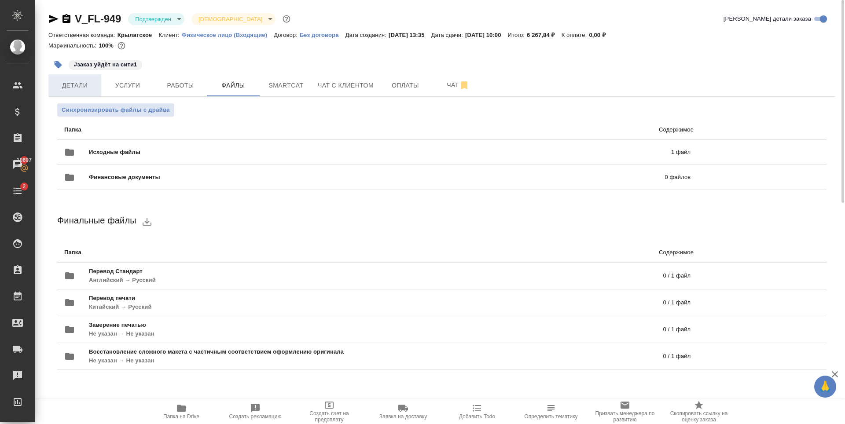
click at [87, 81] on span "Детали" at bounding box center [75, 85] width 42 height 11
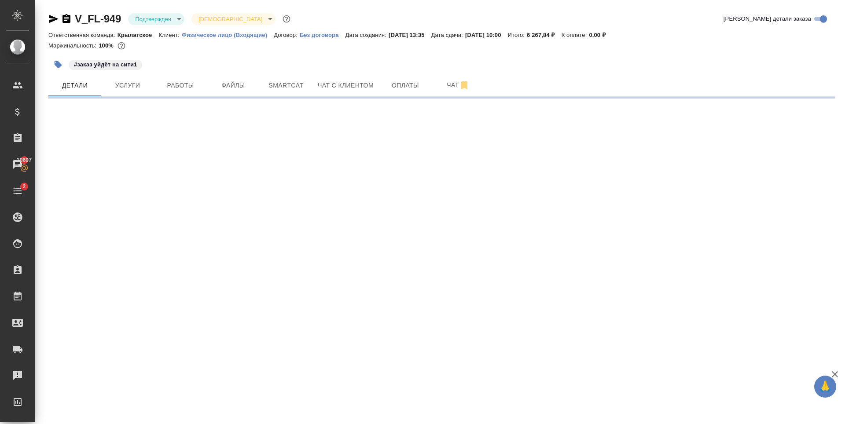
select select "RU"
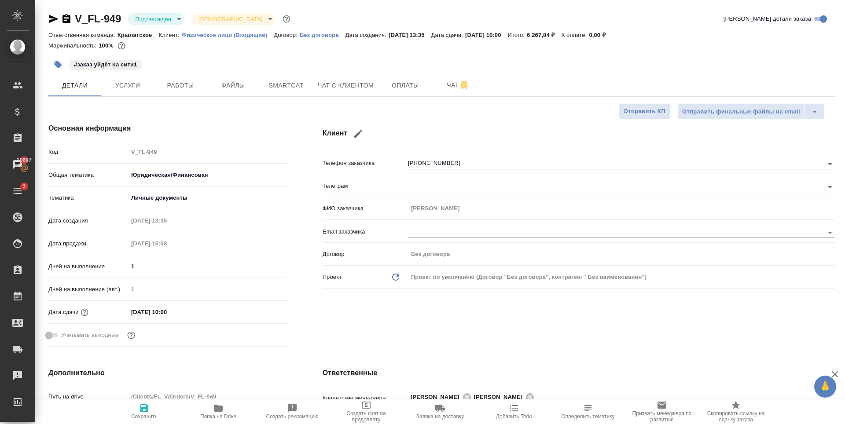
type textarea "x"
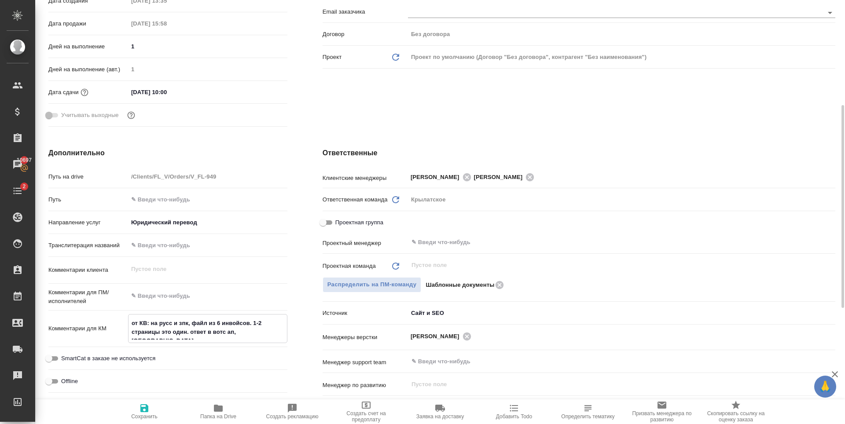
click at [159, 324] on textarea "от КВ: на русс и зпк, файл из 6 инвойсов. 1-2 страницы это один. ответ в вотс а…" at bounding box center [207, 328] width 158 height 24
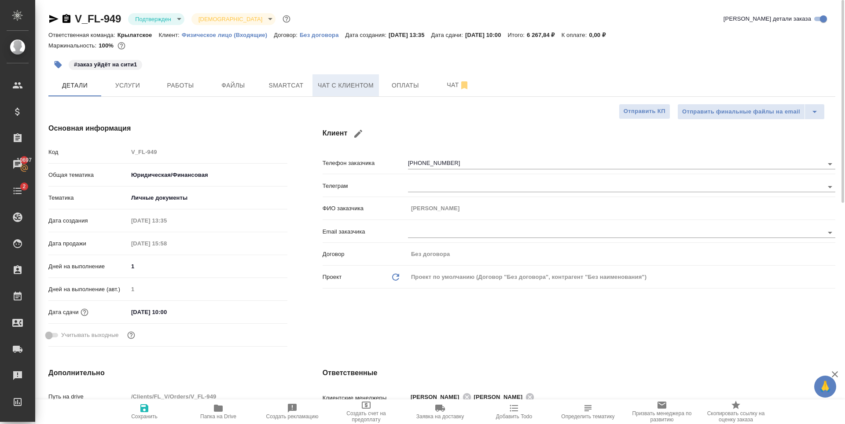
type textarea "x"
click at [341, 76] on button "Чат с клиентом" at bounding box center [345, 85] width 66 height 22
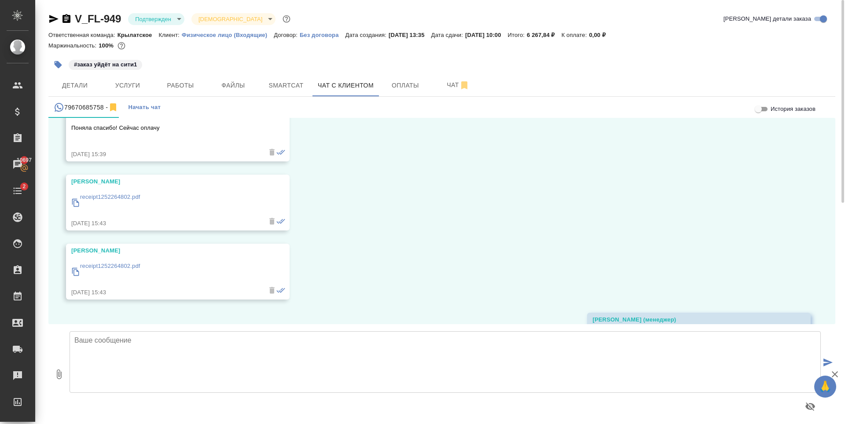
scroll to position [1410, 0]
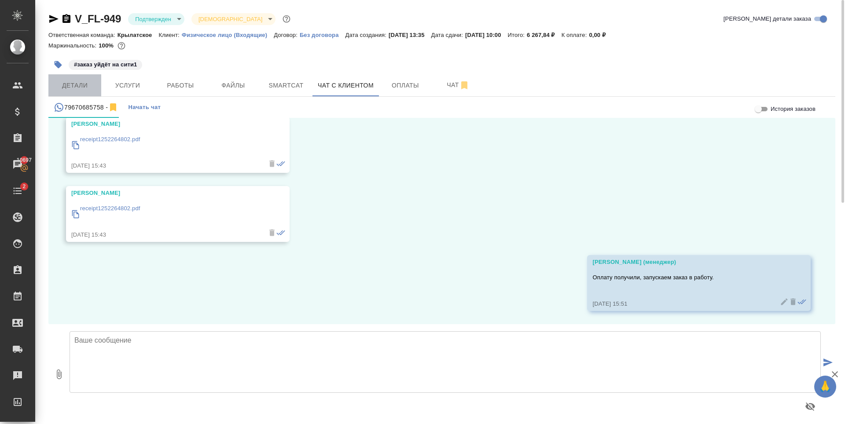
click at [71, 80] on span "Детали" at bounding box center [75, 85] width 42 height 11
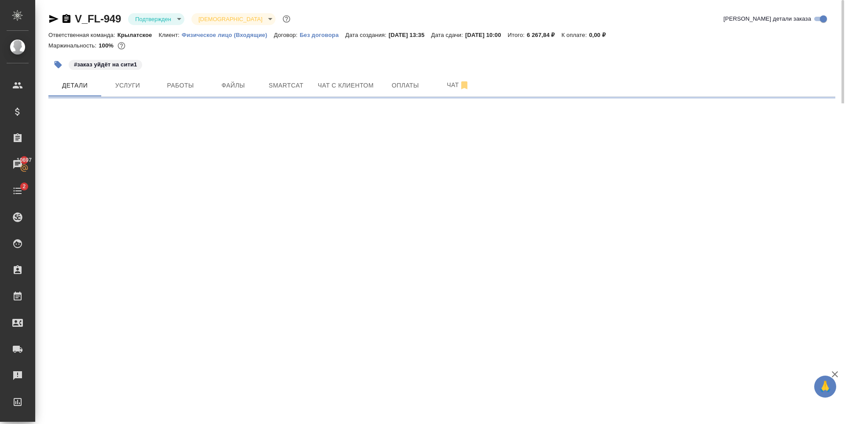
select select "RU"
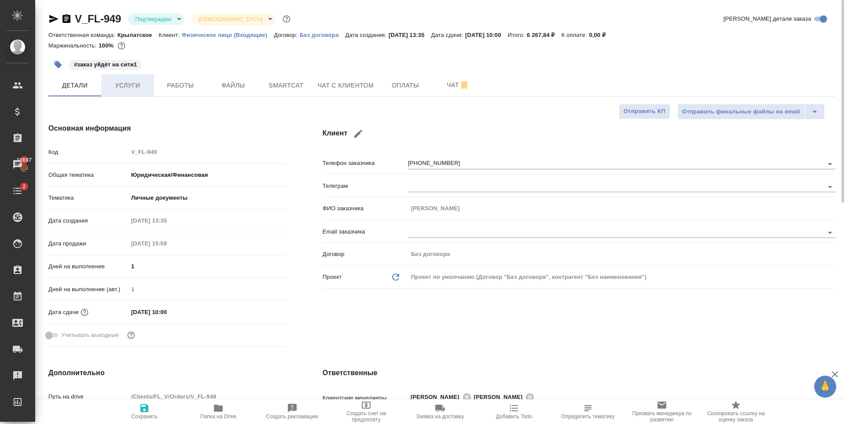
type textarea "x"
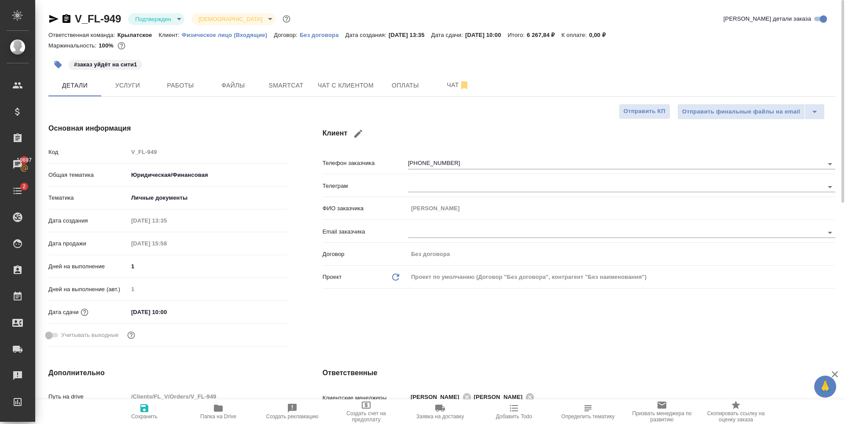
type textarea "x"
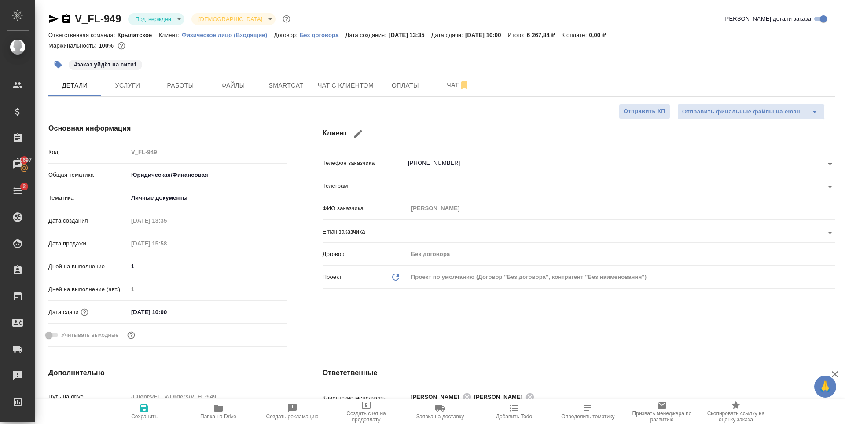
type textarea "x"
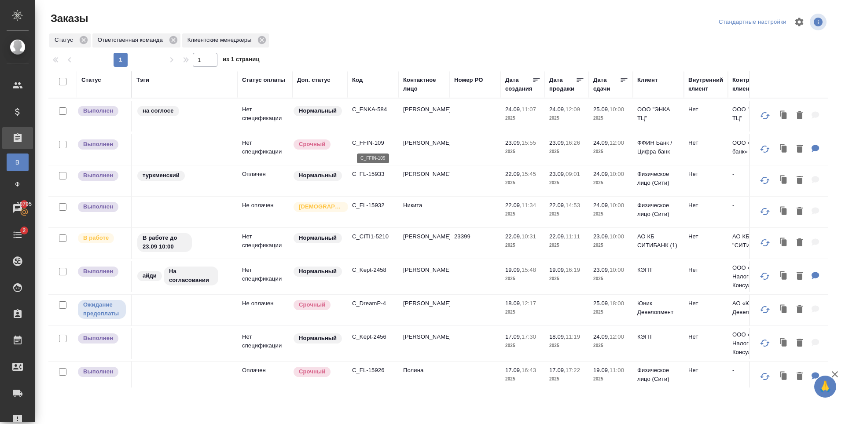
click at [366, 143] on p "C_FFIN-109" at bounding box center [373, 143] width 42 height 9
click at [364, 176] on p "C_FL-15933" at bounding box center [373, 174] width 42 height 9
click at [374, 206] on p "C_FL-15932" at bounding box center [373, 205] width 42 height 9
click at [372, 233] on p "C_CITI1-5210" at bounding box center [373, 236] width 42 height 9
click at [374, 236] on p "C_CITI1-5210" at bounding box center [373, 236] width 42 height 9
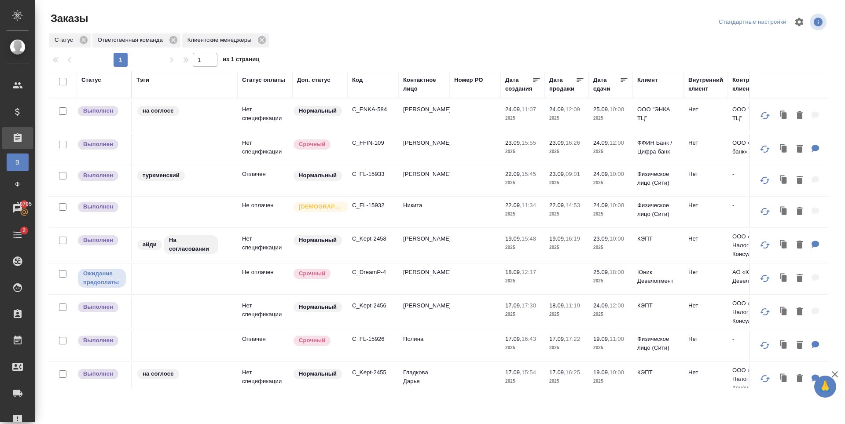
click at [370, 235] on p "C_Kept-2458" at bounding box center [373, 239] width 42 height 9
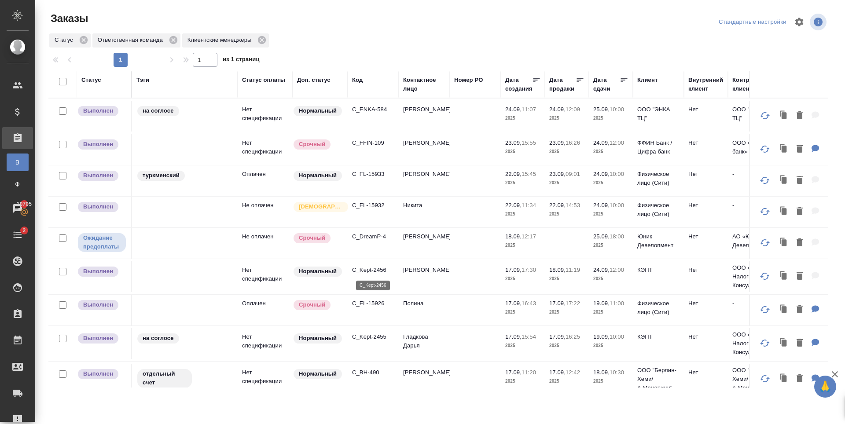
click at [381, 269] on p "C_Kept-2456" at bounding box center [373, 270] width 42 height 9
click at [380, 304] on p "C_FL-15926" at bounding box center [373, 303] width 42 height 9
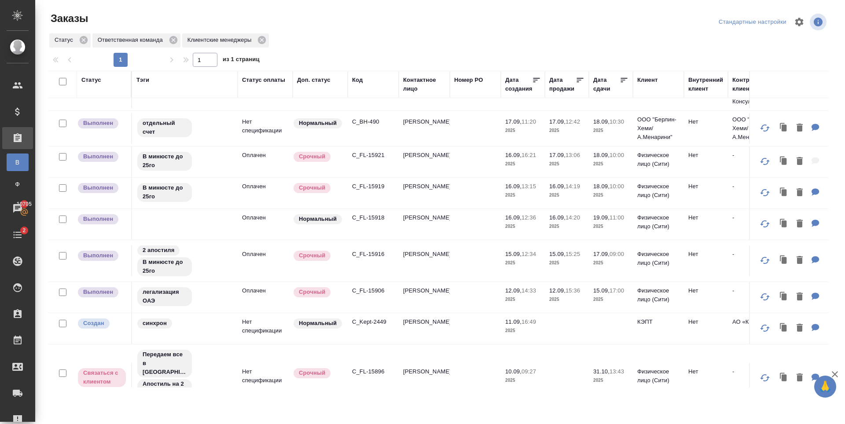
scroll to position [220, 0]
click at [377, 218] on p "C_FL-15918" at bounding box center [373, 217] width 42 height 9
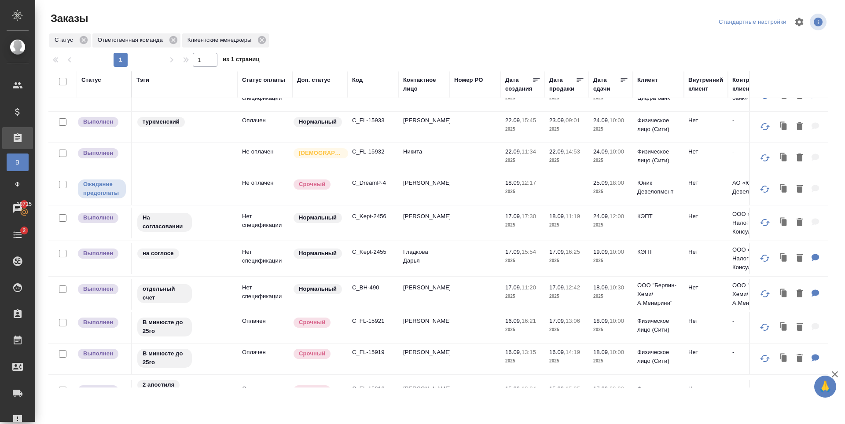
scroll to position [38, 0]
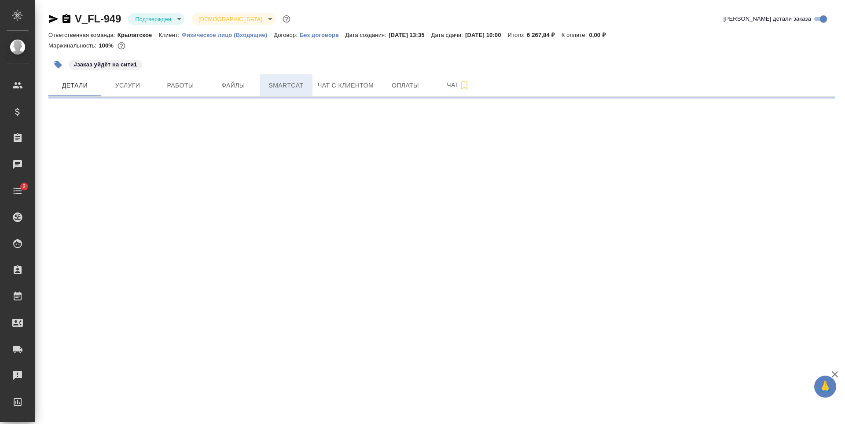
select select "RU"
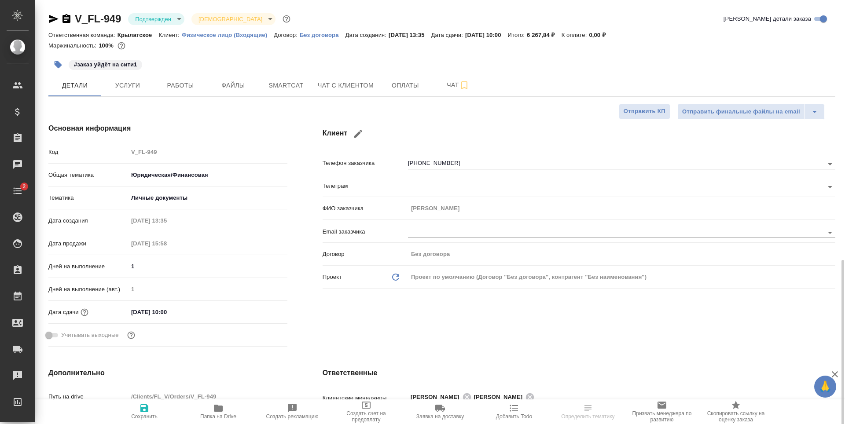
type textarea "x"
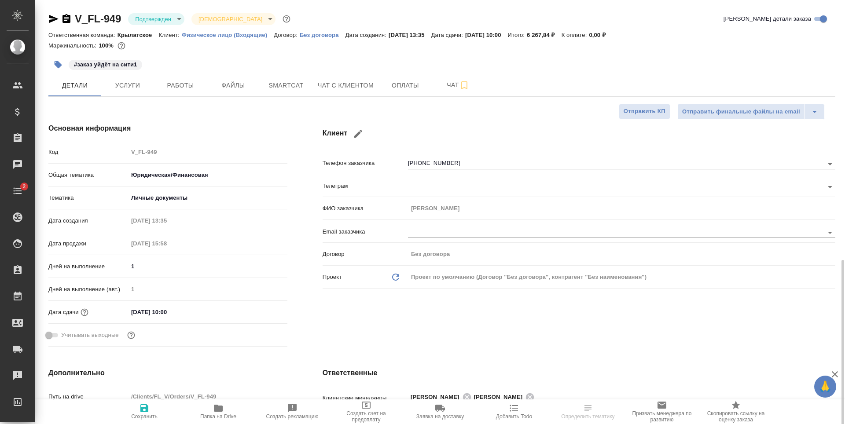
type textarea "x"
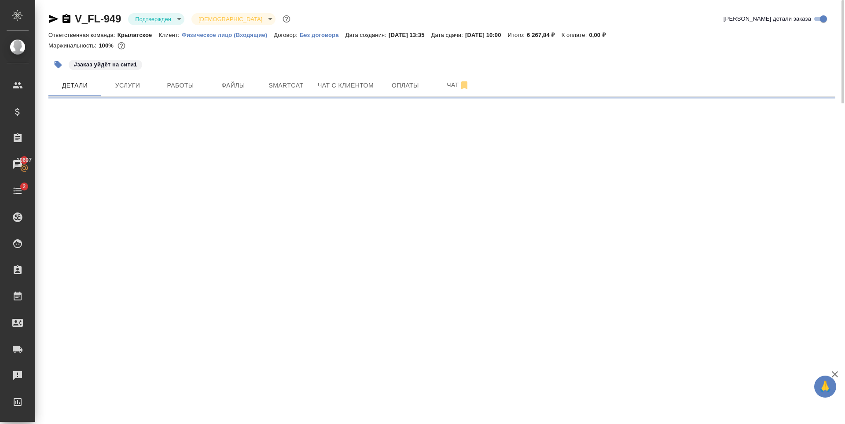
select select "RU"
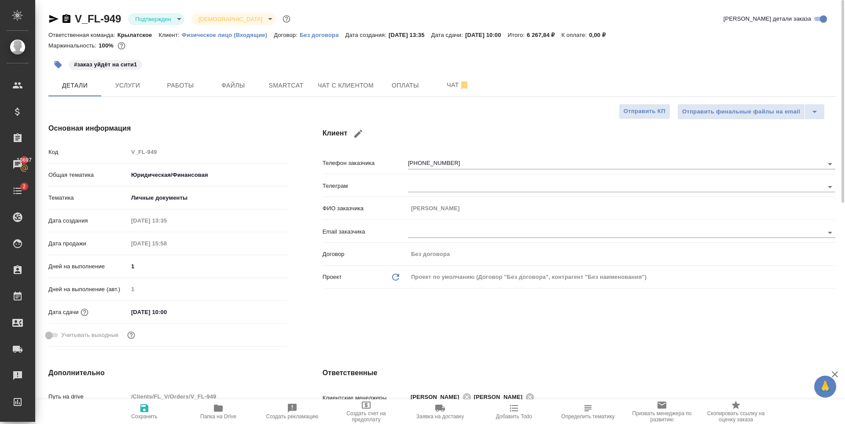
type textarea "x"
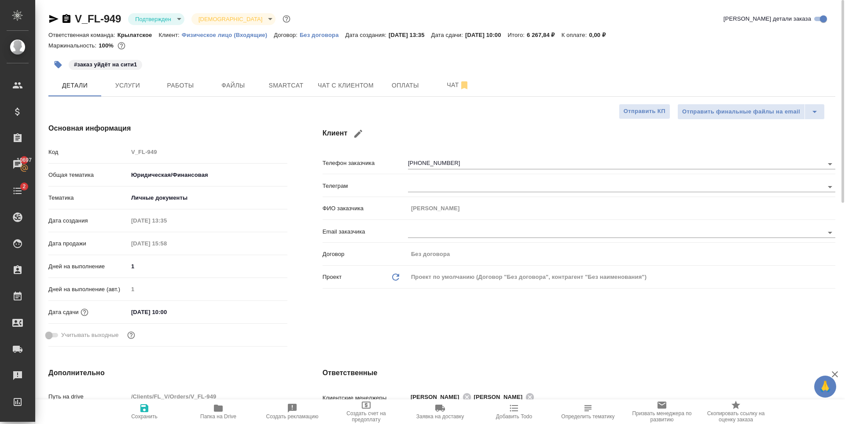
type textarea "x"
select select "RU"
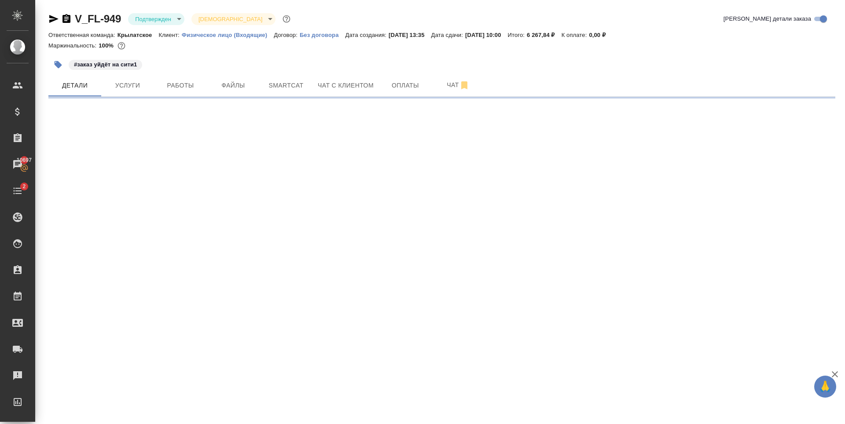
select select "RU"
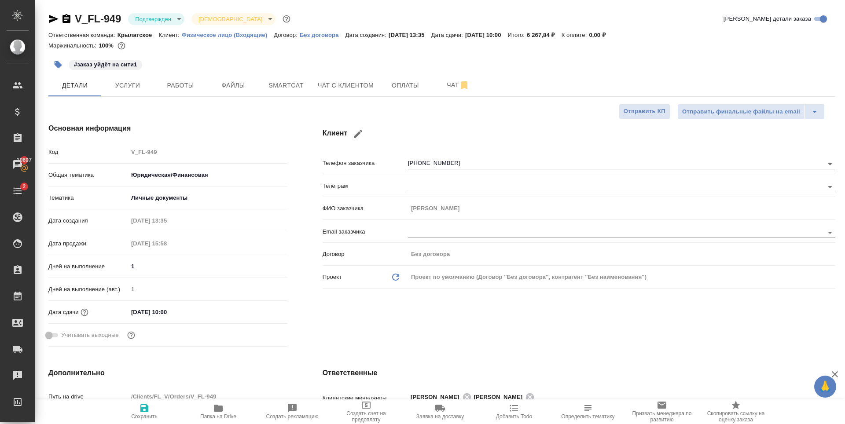
type textarea "x"
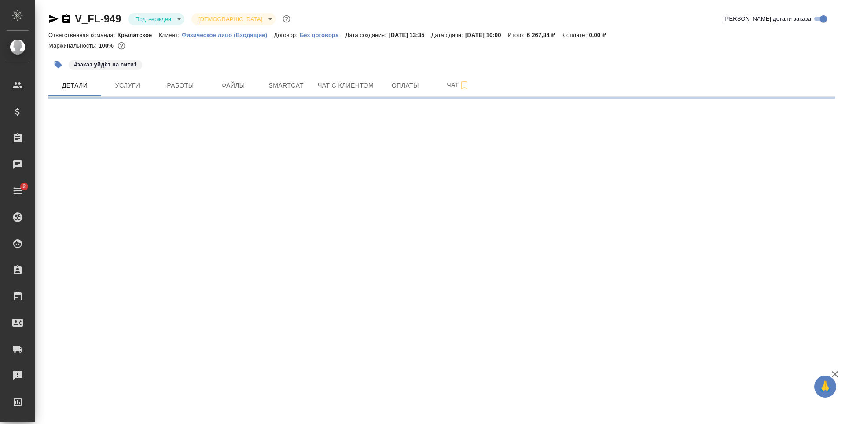
select select "RU"
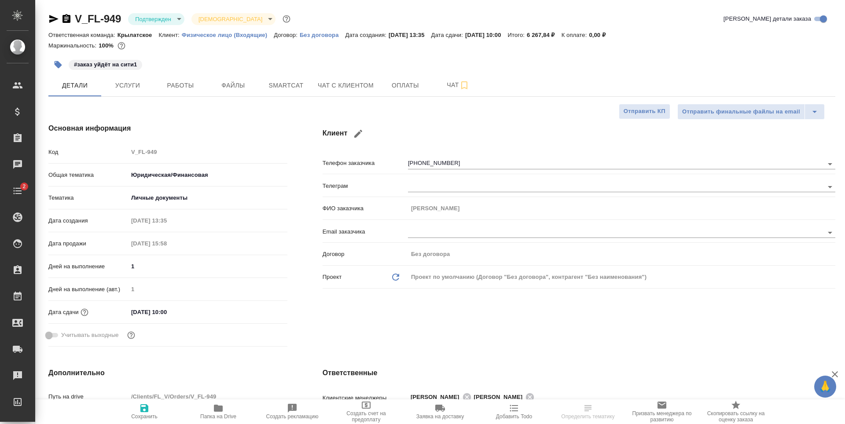
type textarea "x"
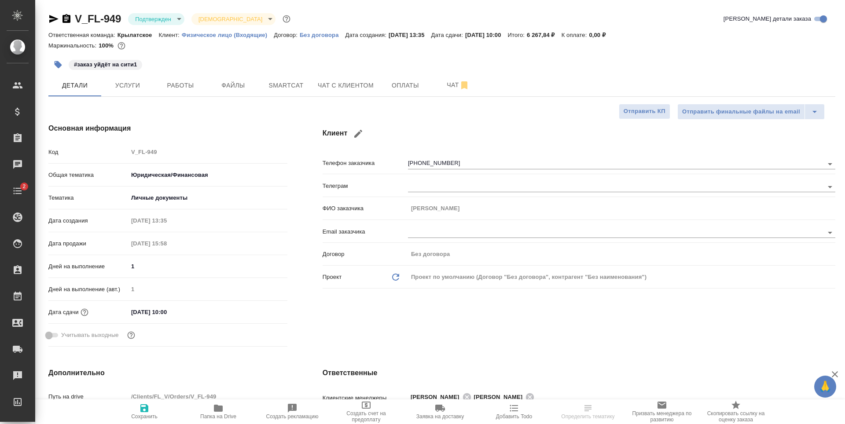
type textarea "x"
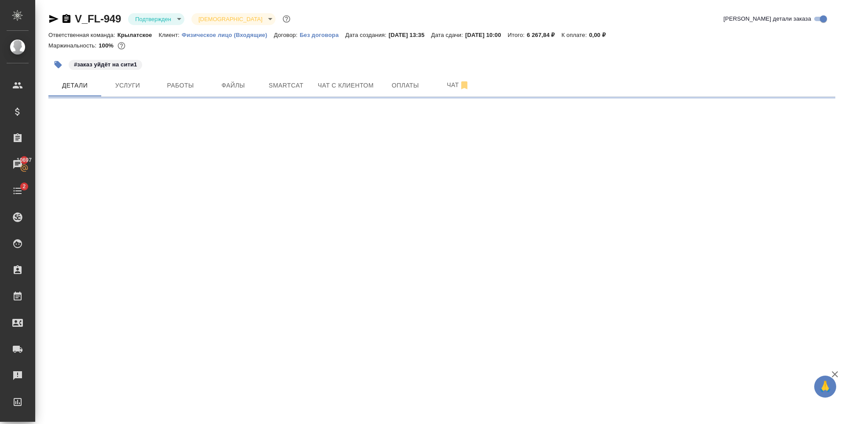
select select "RU"
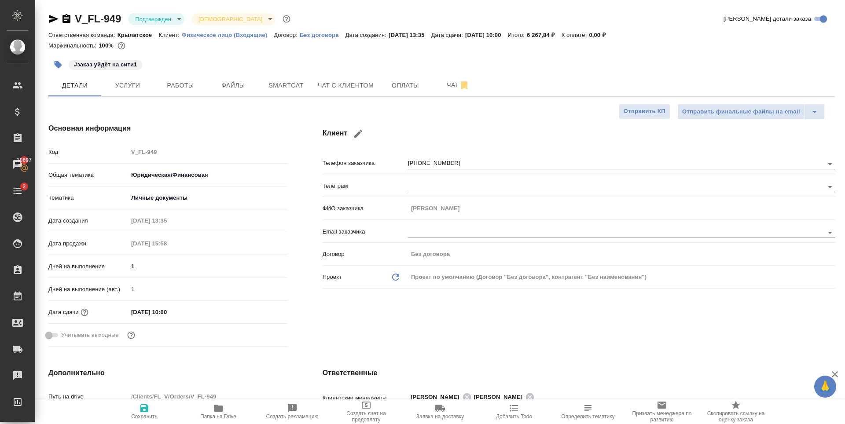
type textarea "x"
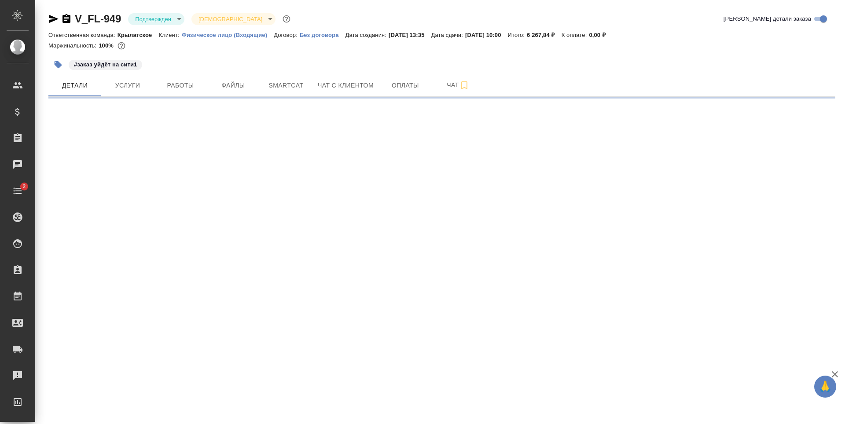
select select "RU"
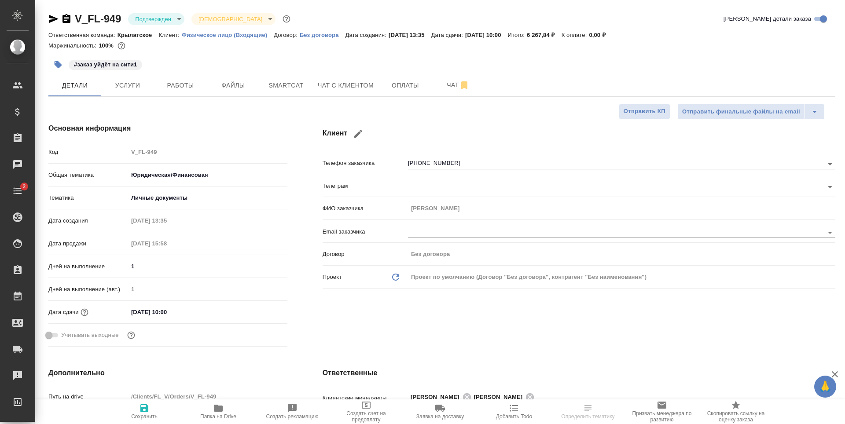
type textarea "x"
click at [244, 91] on span "Файлы" at bounding box center [233, 85] width 42 height 11
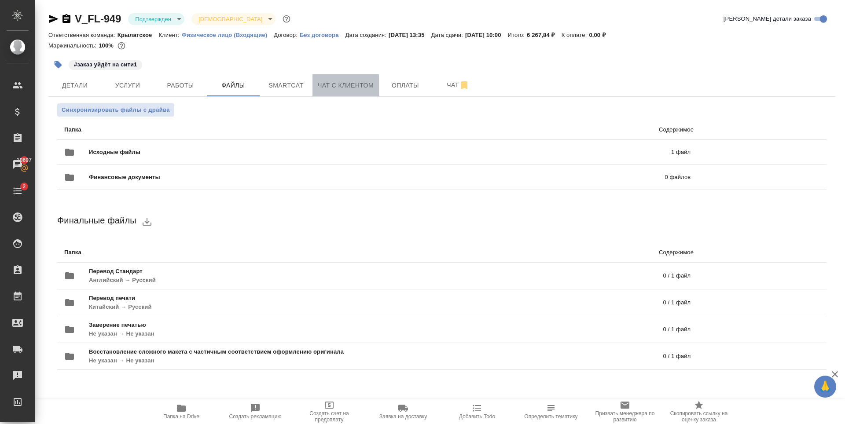
click at [333, 86] on span "Чат с клиентом" at bounding box center [346, 85] width 56 height 11
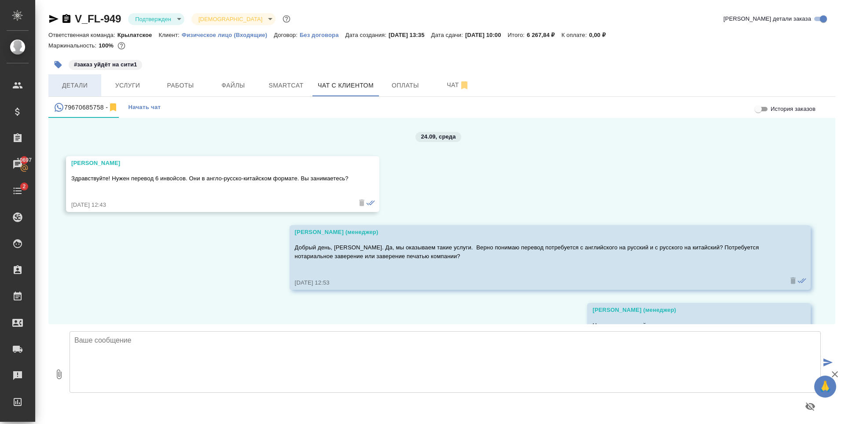
click at [71, 90] on span "Детали" at bounding box center [75, 85] width 42 height 11
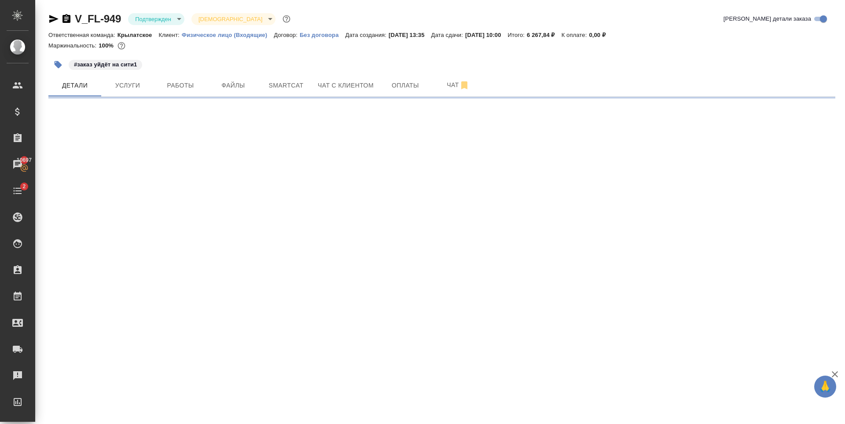
select select "RU"
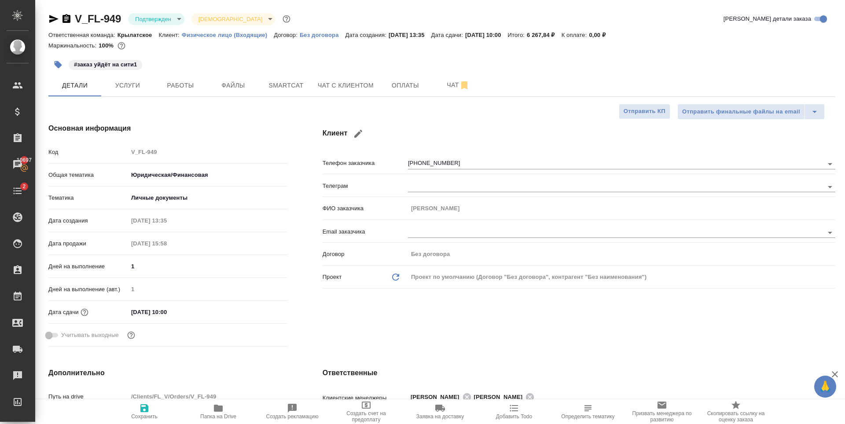
type textarea "x"
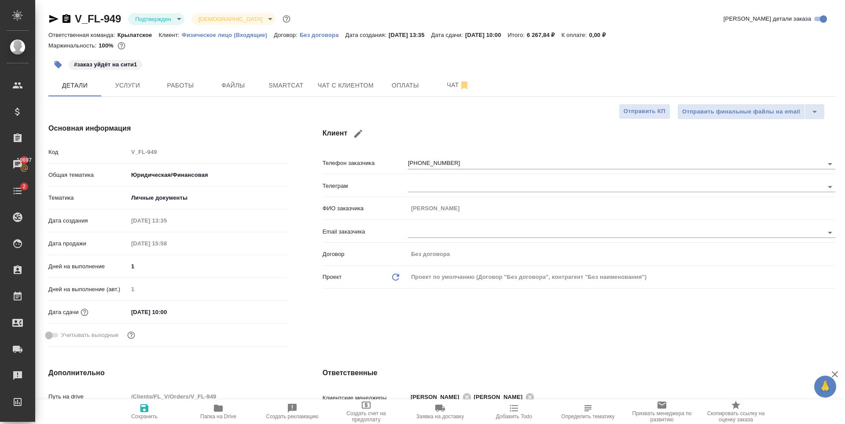
type textarea "x"
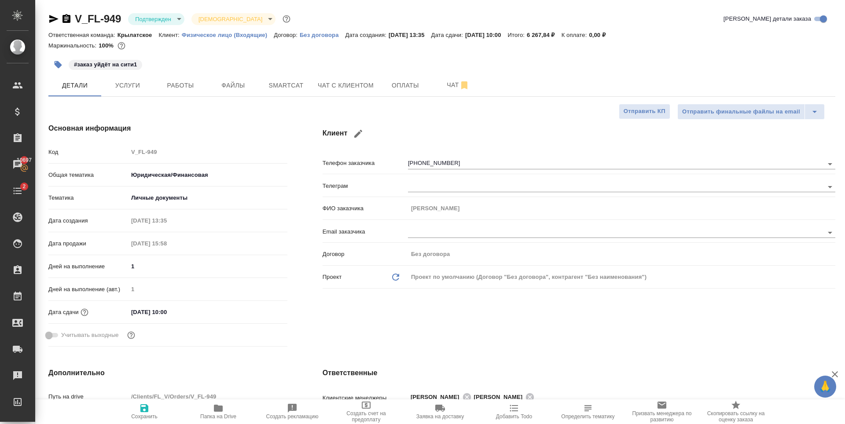
type textarea "x"
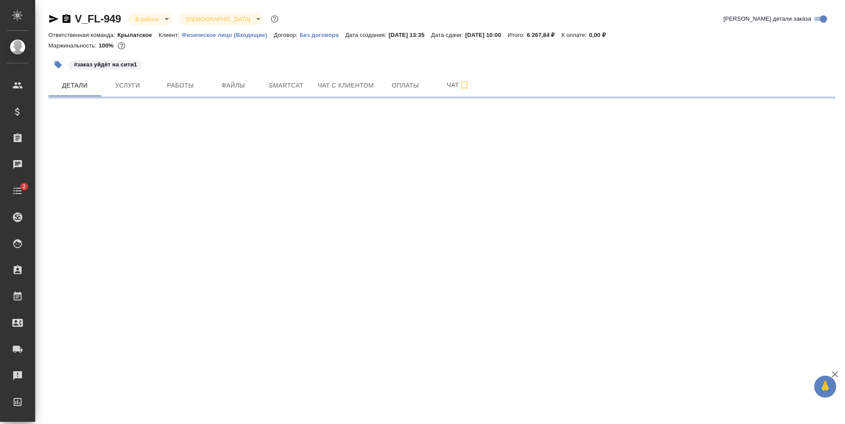
select select "RU"
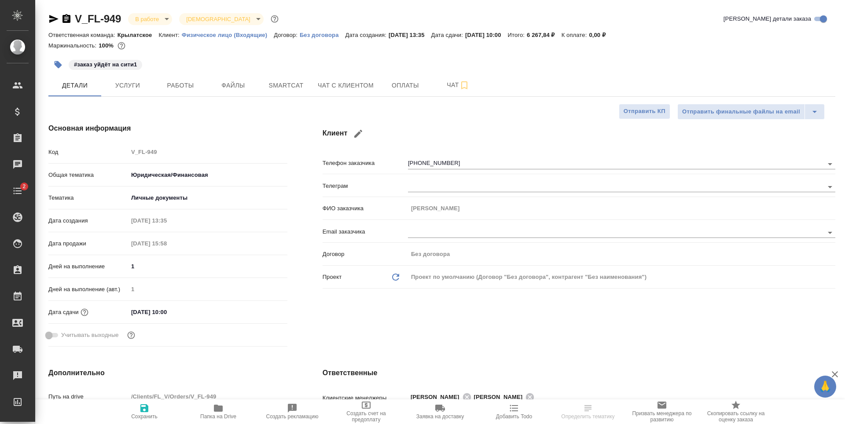
type textarea "x"
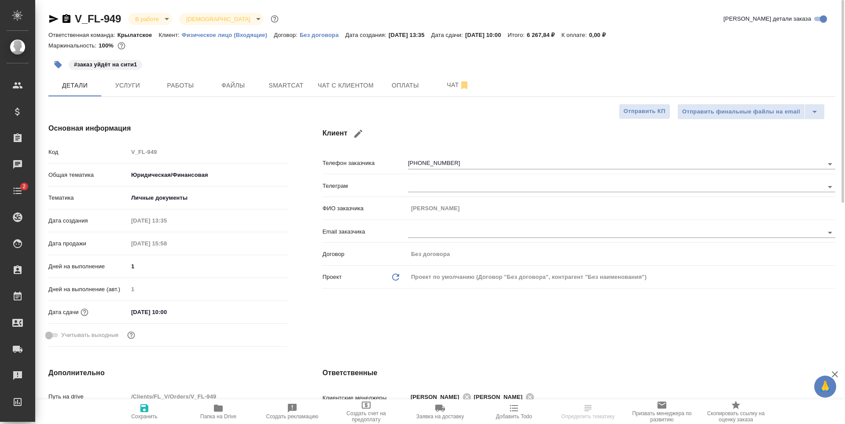
type textarea "x"
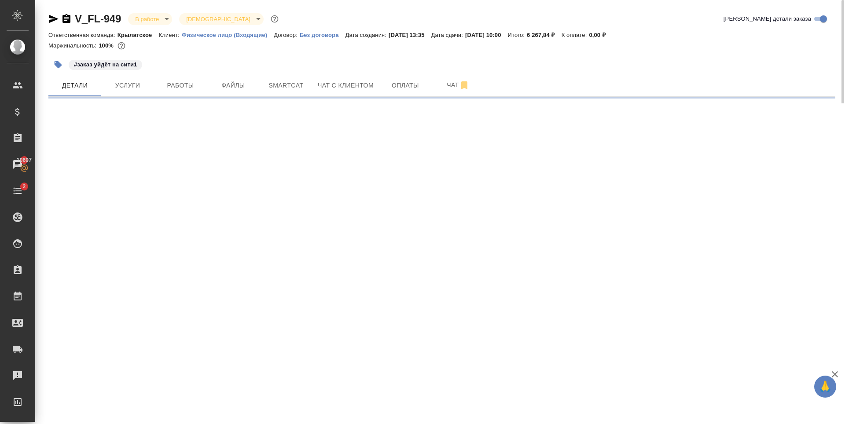
select select "RU"
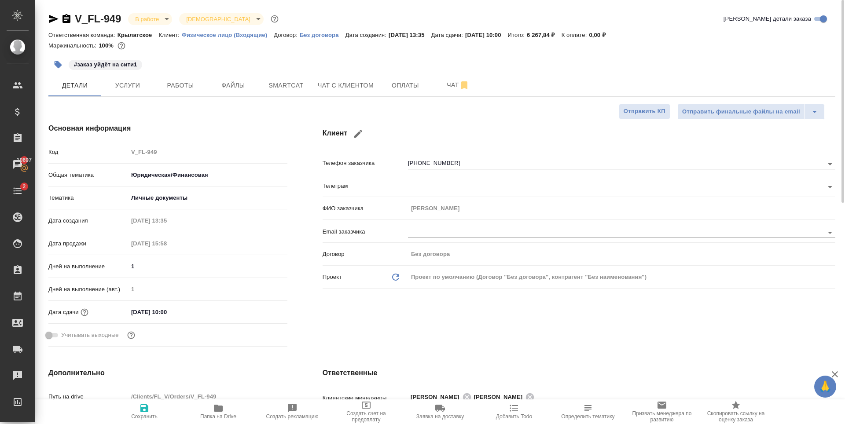
type textarea "x"
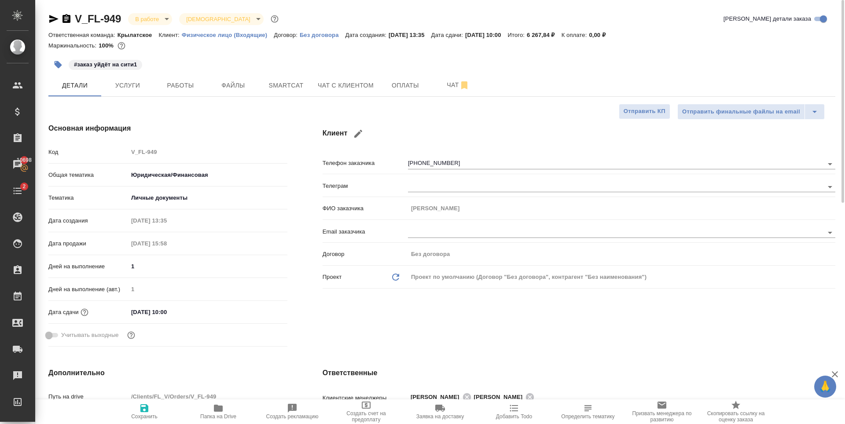
type textarea "x"
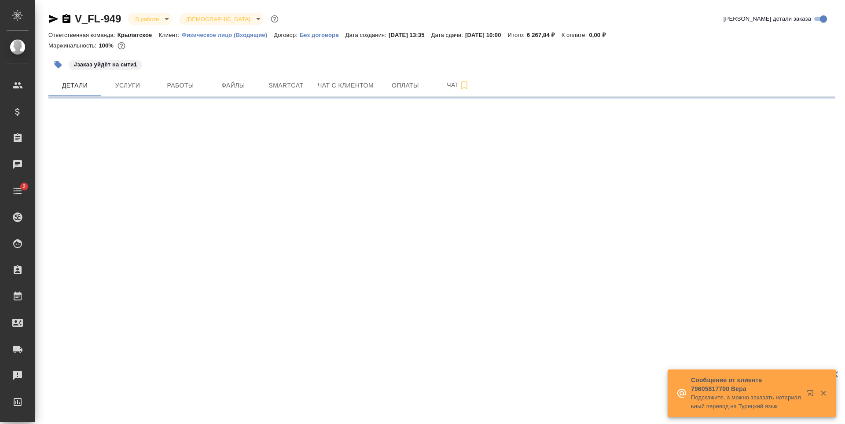
select select "RU"
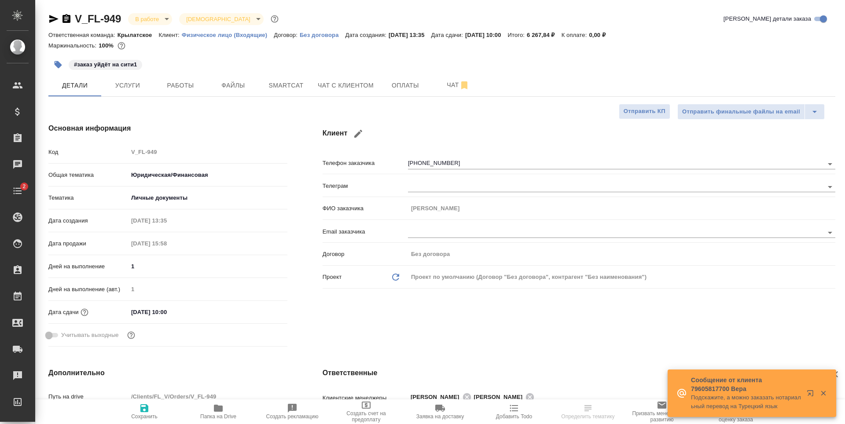
type textarea "x"
click at [173, 91] on span "Работы" at bounding box center [180, 85] width 42 height 11
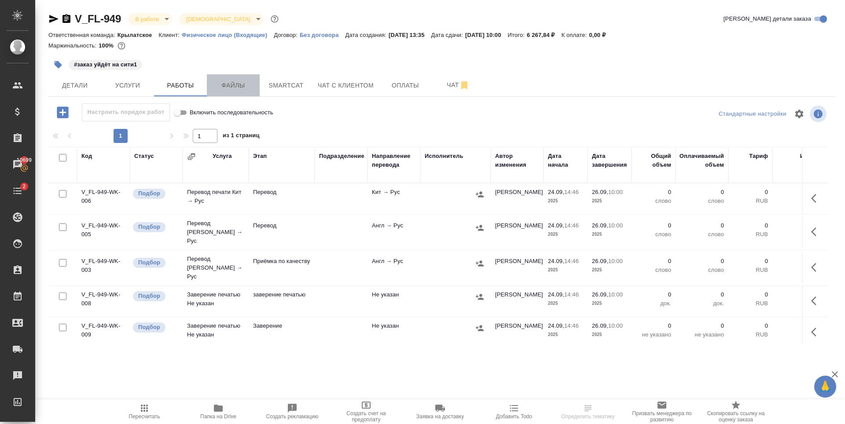
click at [223, 87] on span "Файлы" at bounding box center [233, 85] width 42 height 11
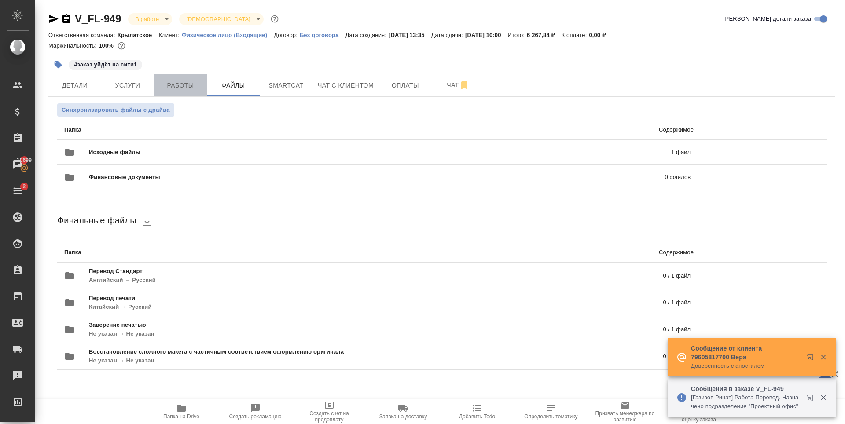
click at [199, 84] on span "Работы" at bounding box center [180, 85] width 42 height 11
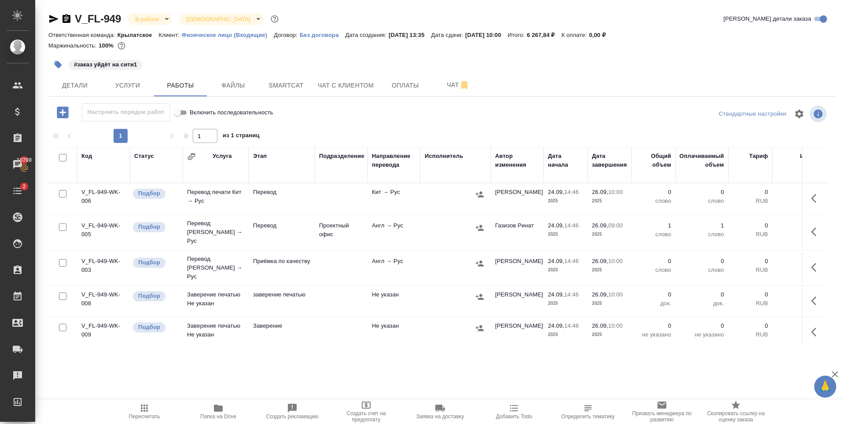
click at [282, 61] on div "#заказ уйдёт на сити1" at bounding box center [310, 64] width 524 height 19
click at [217, 68] on div "#заказ уйдёт на сити1" at bounding box center [310, 64] width 524 height 19
click at [131, 92] on button "Услуги" at bounding box center [127, 85] width 53 height 22
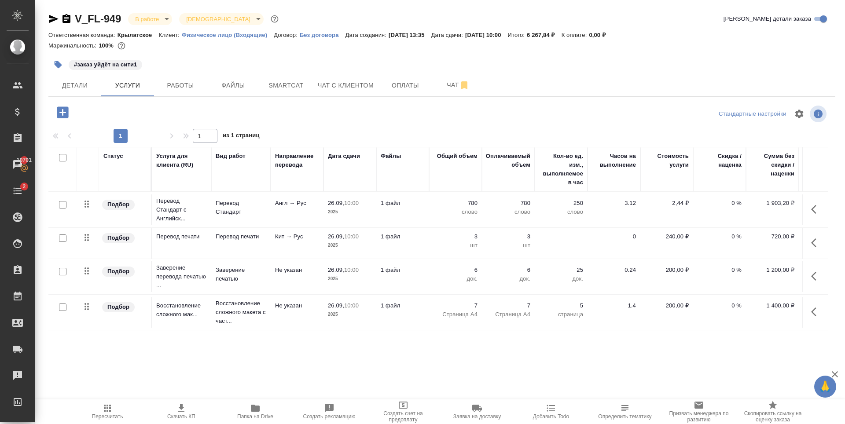
scroll to position [1, 0]
click at [89, 79] on button "Детали" at bounding box center [74, 85] width 53 height 22
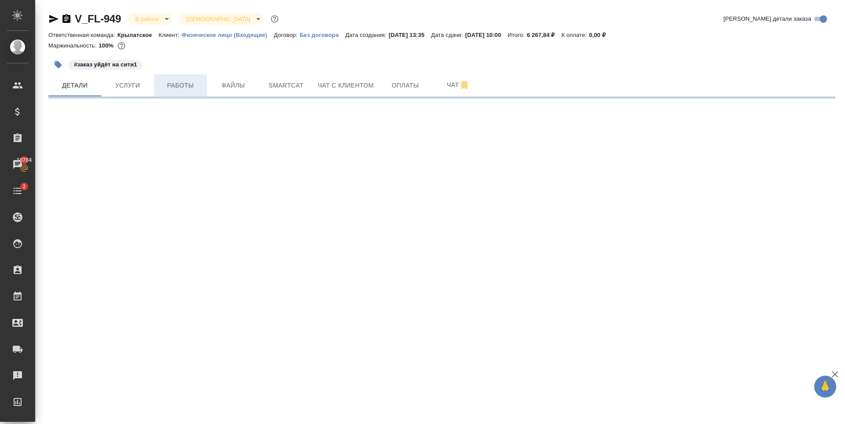
click at [193, 87] on span "Работы" at bounding box center [180, 85] width 42 height 11
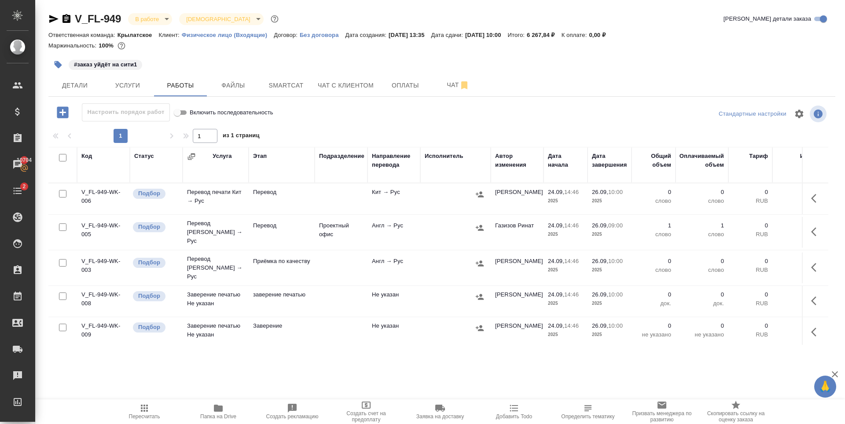
scroll to position [1, 0]
click at [328, 61] on div "#заказ уйдёт на сити1" at bounding box center [310, 64] width 524 height 19
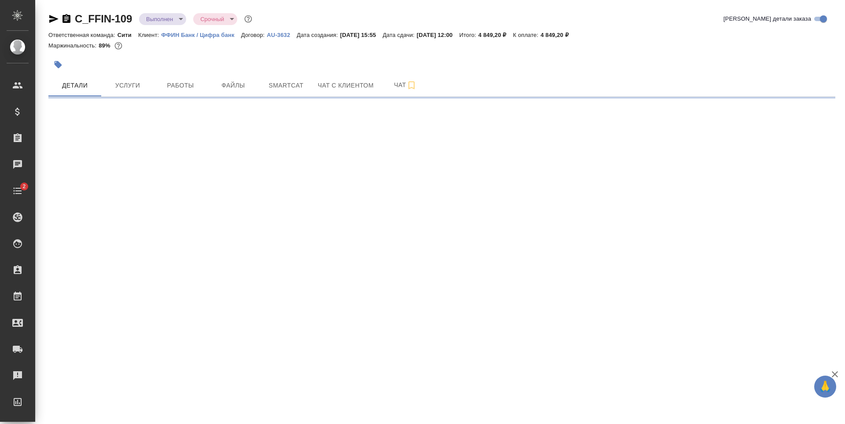
select select "RU"
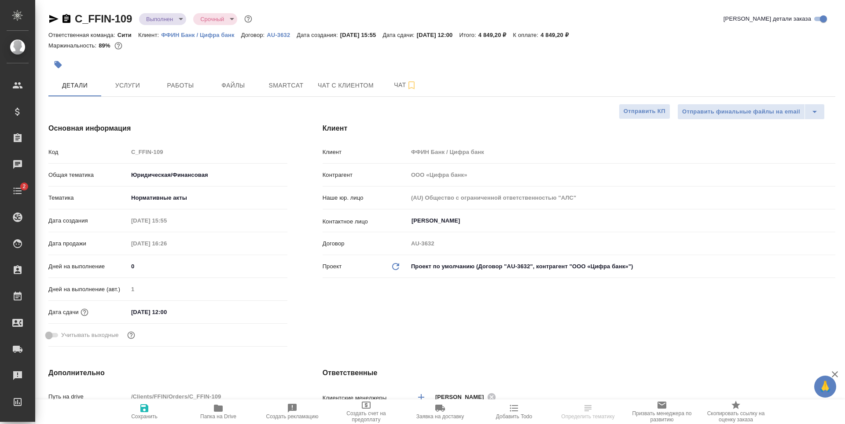
type textarea "x"
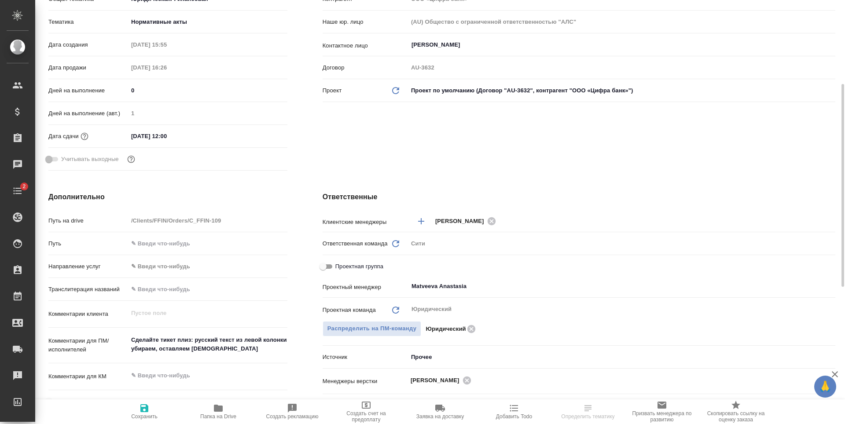
click at [220, 409] on icon "button" at bounding box center [218, 408] width 9 height 7
type textarea "x"
select select "RU"
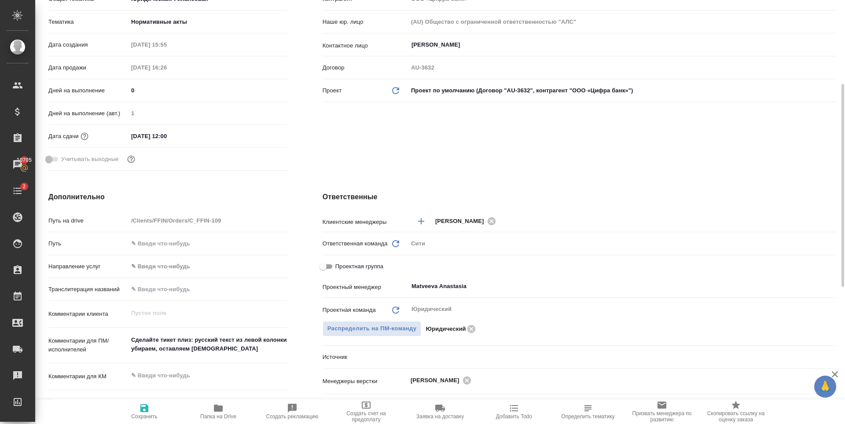
type textarea "x"
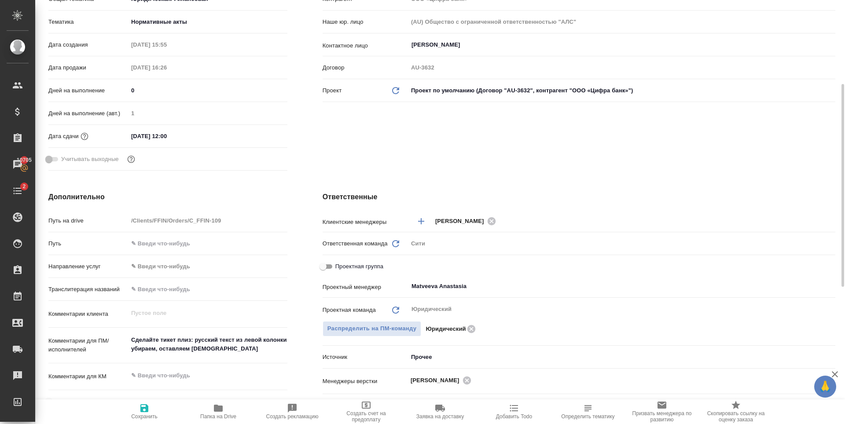
type textarea "x"
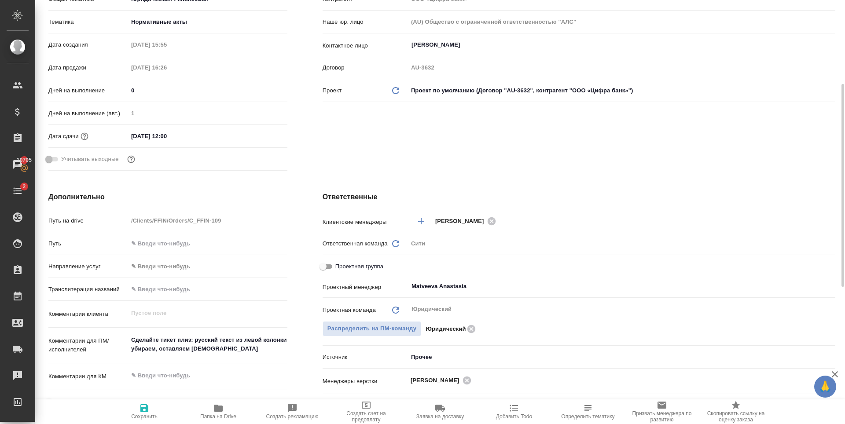
type textarea "x"
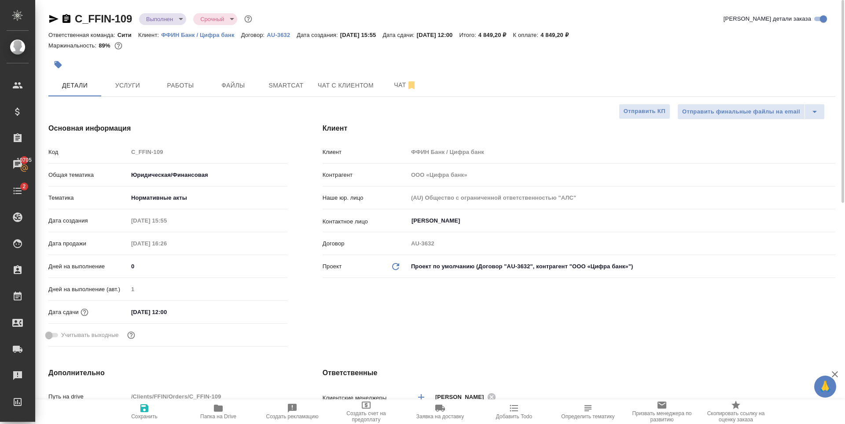
type textarea "x"
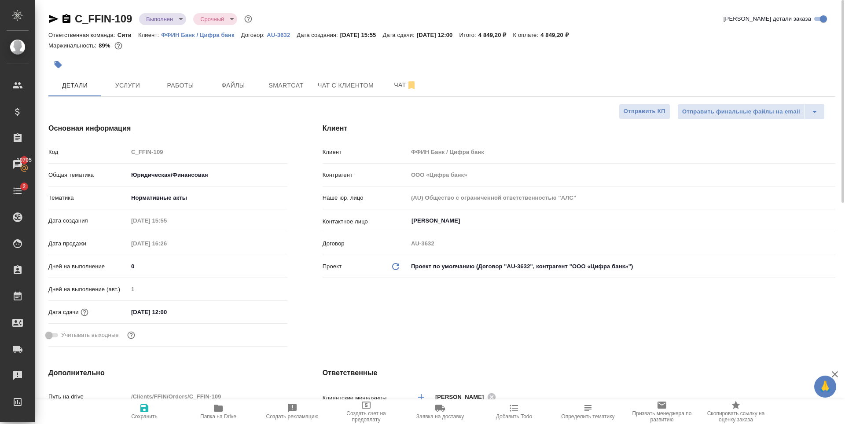
type textarea "x"
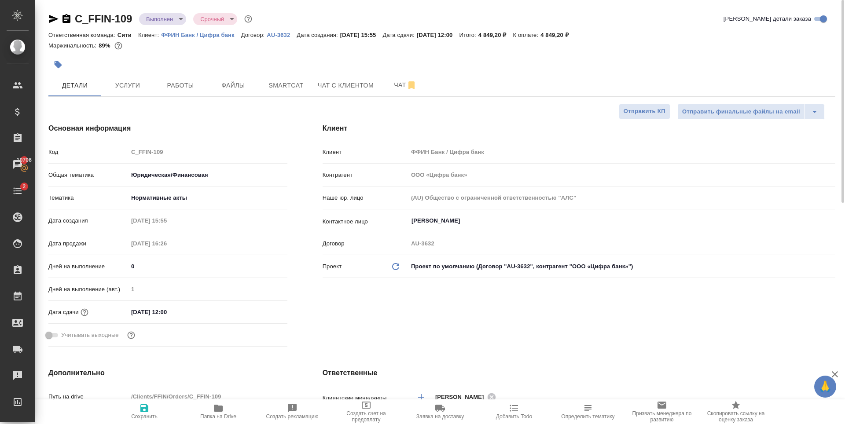
type textarea "x"
click at [172, 89] on span "Работы" at bounding box center [180, 85] width 42 height 11
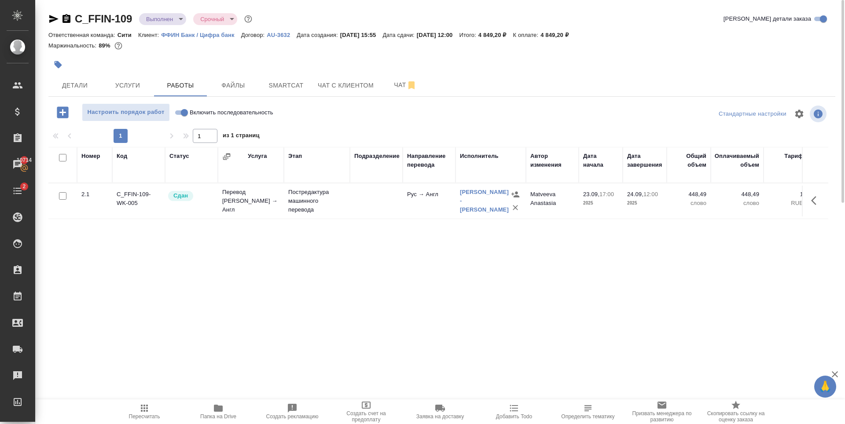
click at [220, 281] on div "Номер Код Статус Услуга Этап Подразделение Направление перевода Исполнитель Авт…" at bounding box center [438, 246] width 780 height 198
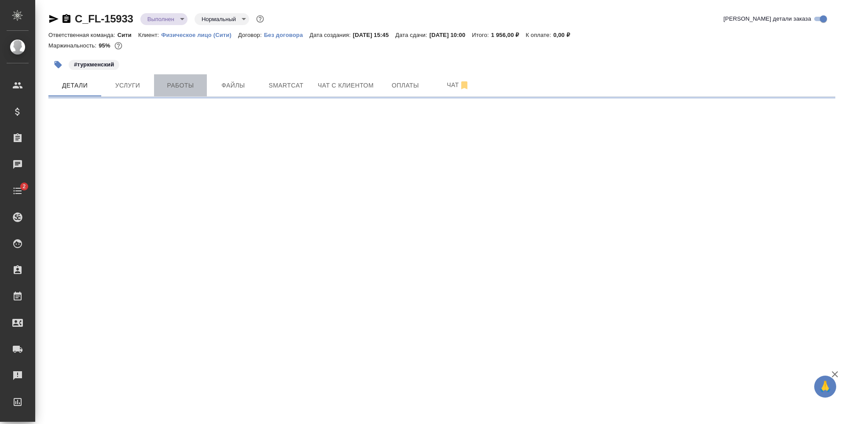
click at [186, 82] on span "Работы" at bounding box center [180, 85] width 42 height 11
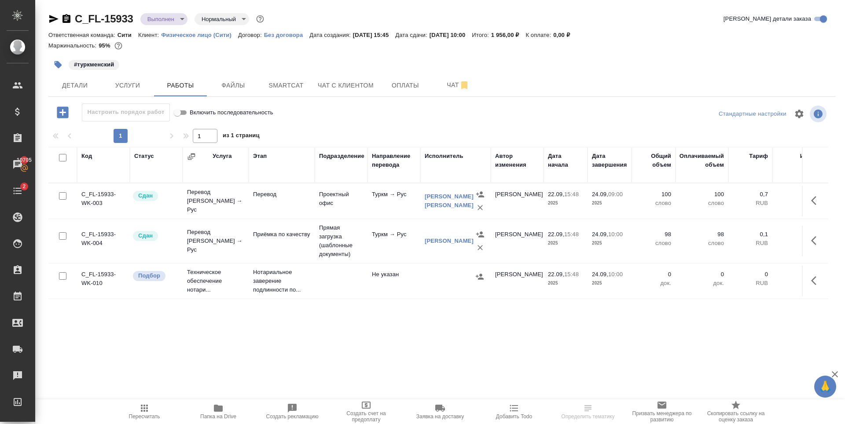
click at [810, 281] on button "button" at bounding box center [816, 280] width 21 height 21
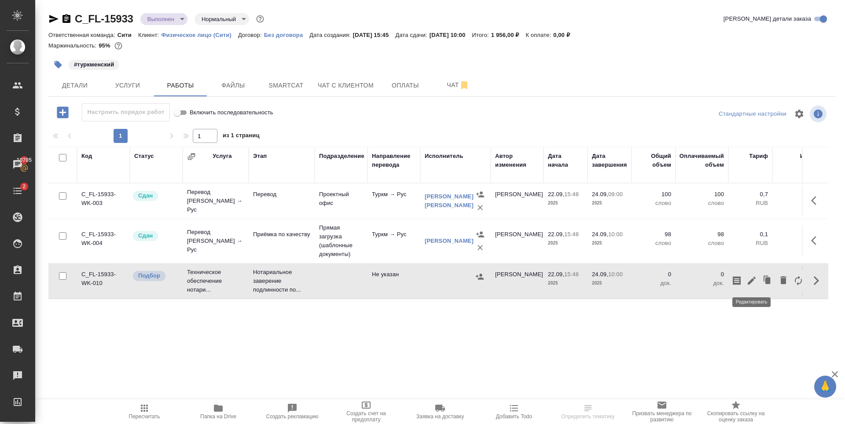
click at [755, 280] on icon "button" at bounding box center [751, 280] width 11 height 11
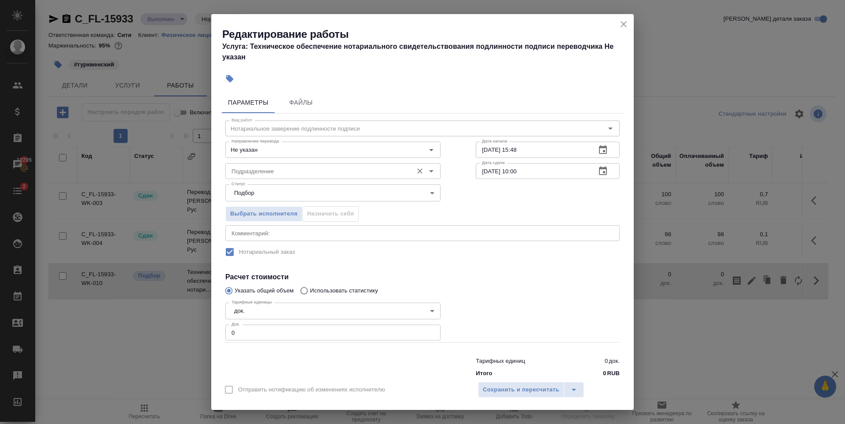
click at [282, 174] on input "Подразделение" at bounding box center [318, 171] width 180 height 11
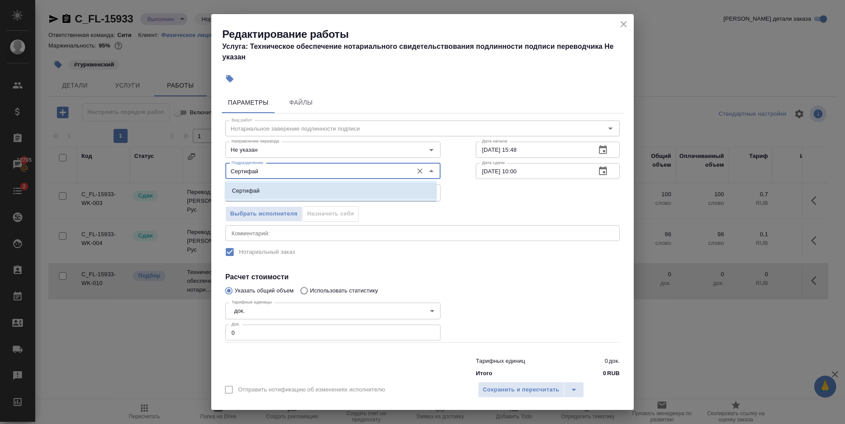
click at [271, 191] on li "Сертифай" at bounding box center [331, 191] width 212 height 16
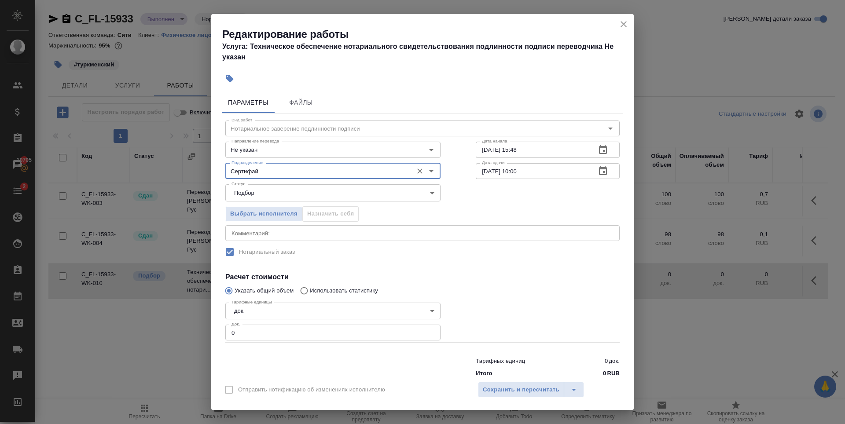
type input "Сертифай"
type input "1"
click at [427, 331] on input "1" at bounding box center [332, 333] width 215 height 16
click at [508, 392] on span "Сохранить и пересчитать" at bounding box center [521, 390] width 77 height 10
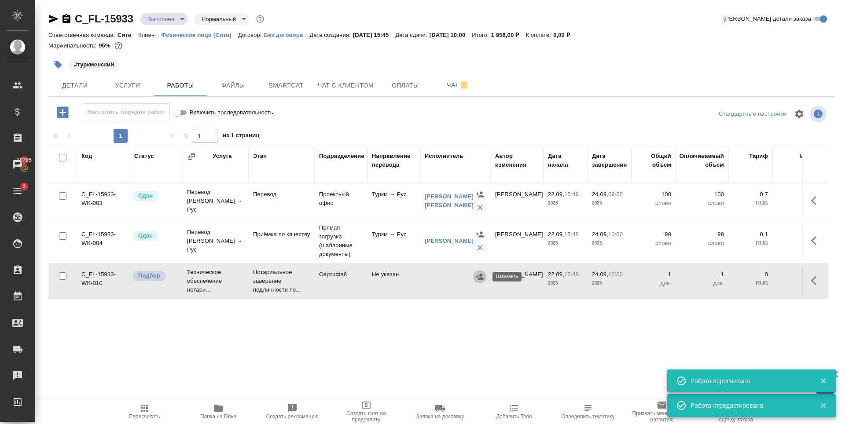
click at [480, 277] on icon "button" at bounding box center [479, 276] width 9 height 9
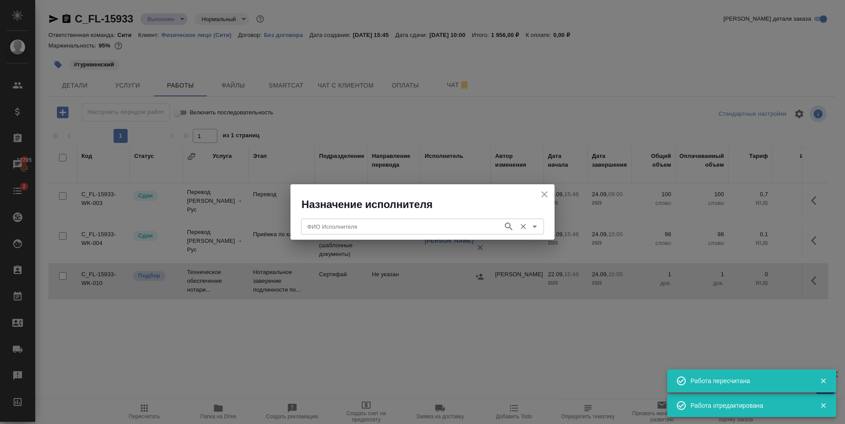
click at [399, 232] on input "ФИО Исполнителя" at bounding box center [401, 226] width 195 height 11
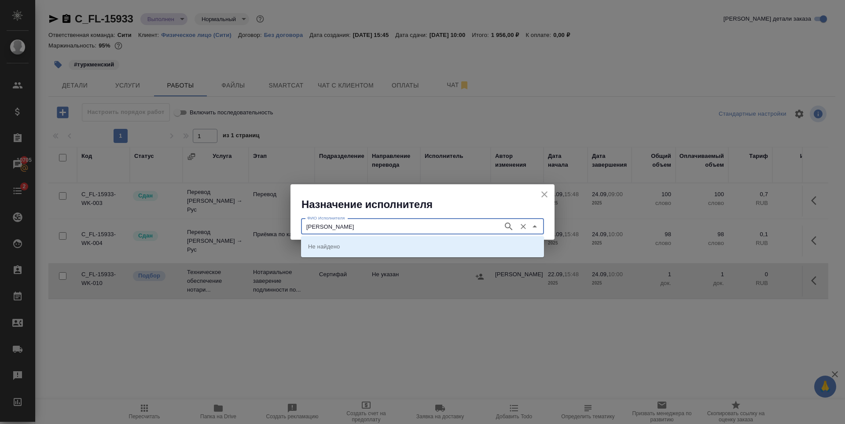
type input "Шишенков"
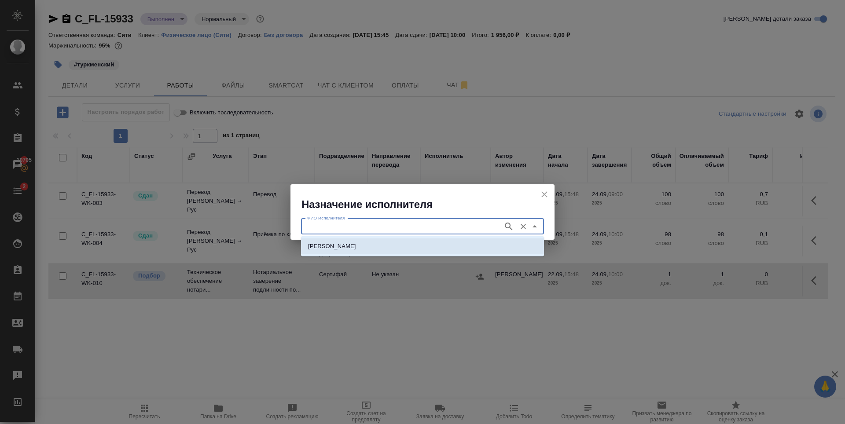
click at [356, 247] on p "[PERSON_NAME]" at bounding box center [332, 246] width 48 height 9
type input "[PERSON_NAME]"
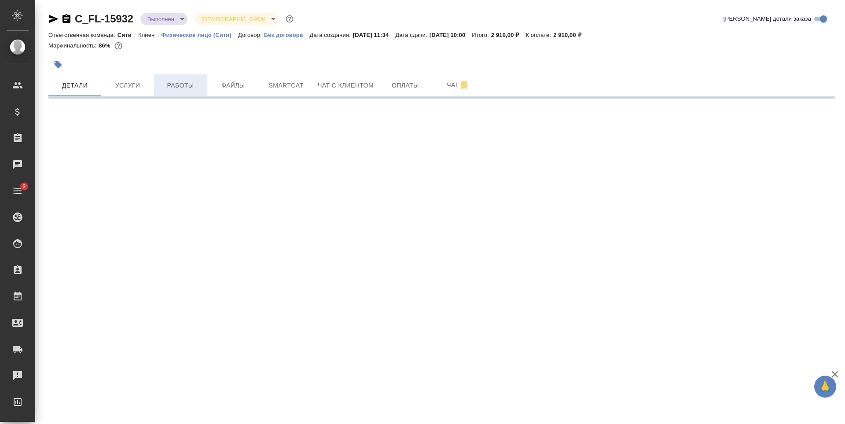
click at [167, 85] on span "Работы" at bounding box center [180, 85] width 42 height 11
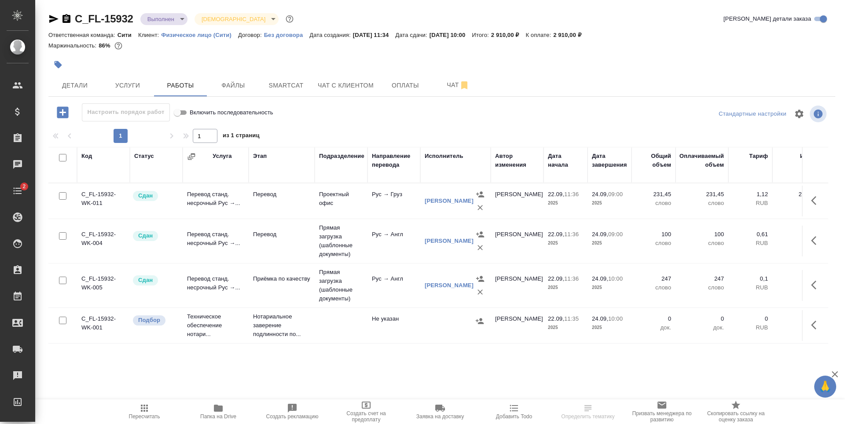
scroll to position [5, 0]
click at [811, 320] on icon "button" at bounding box center [816, 325] width 11 height 11
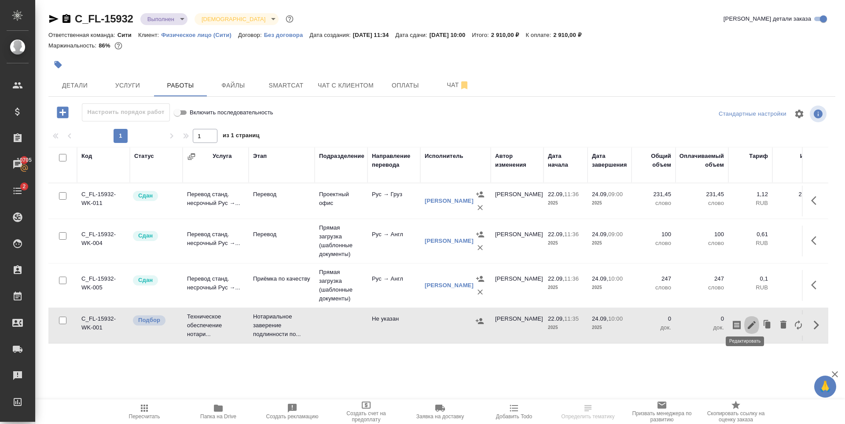
click at [748, 321] on icon "button" at bounding box center [752, 325] width 8 height 8
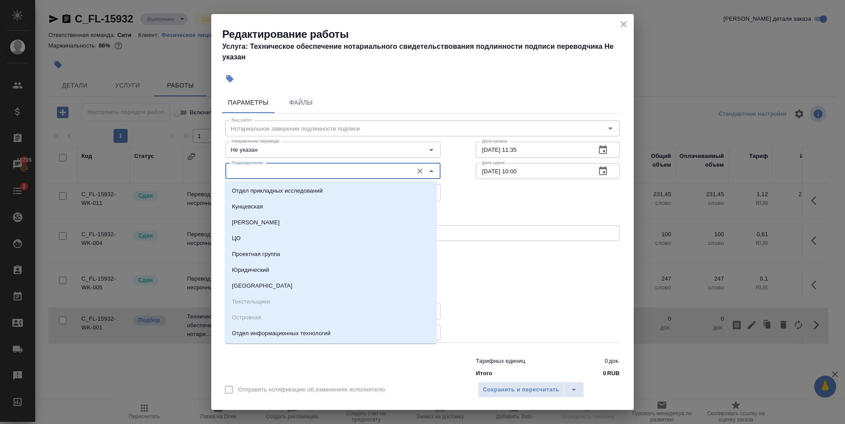
click at [282, 172] on input "Подразделение" at bounding box center [318, 171] width 180 height 11
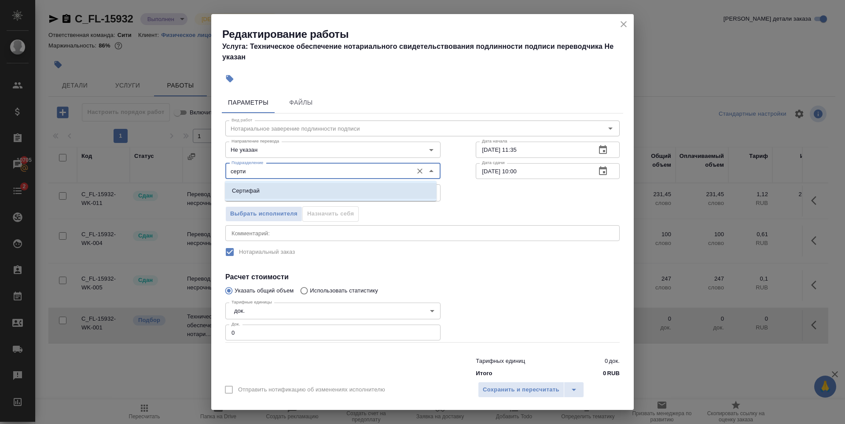
click at [260, 189] on li "Сертифай" at bounding box center [331, 191] width 212 height 16
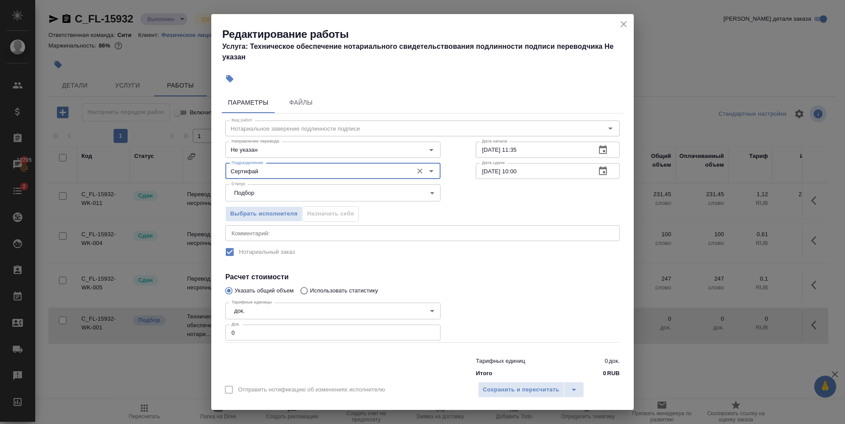
type input "Сертифай"
type input "1"
click at [427, 332] on input "1" at bounding box center [332, 333] width 215 height 16
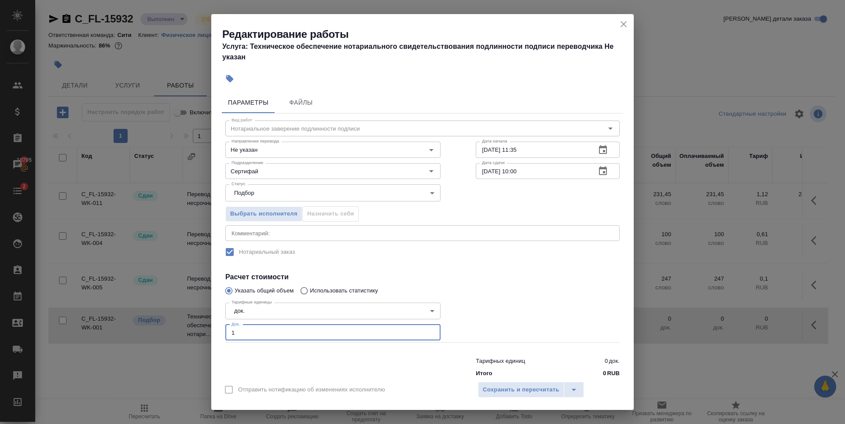
click at [481, 263] on div "Вид работ Нотариальное заверение подлинности подписи Вид работ Направление пере…" at bounding box center [422, 248] width 401 height 268
click at [527, 395] on span "Сохранить и пересчитать" at bounding box center [521, 390] width 77 height 10
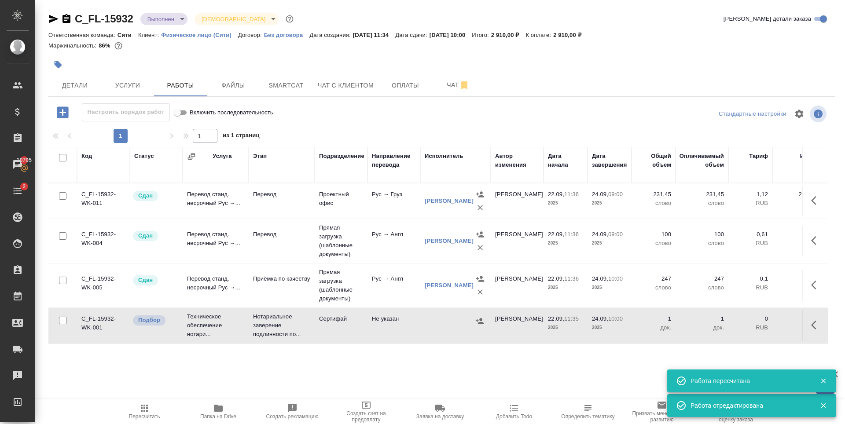
click at [478, 318] on icon "button" at bounding box center [480, 321] width 8 height 6
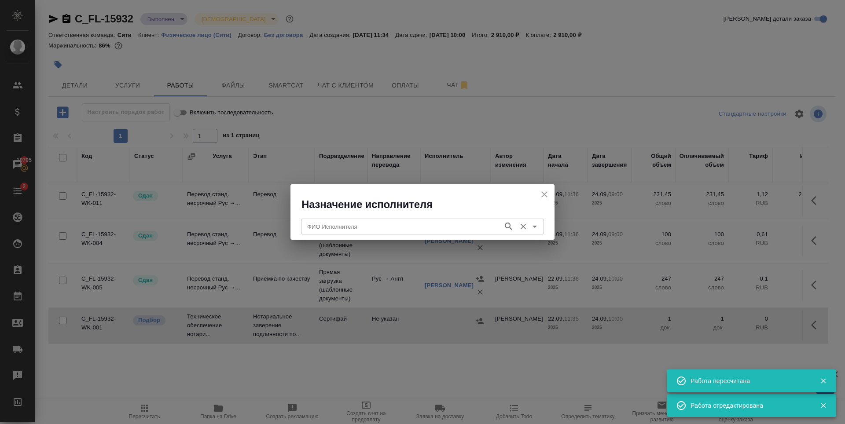
click at [387, 220] on div "ФИО Исполнителя" at bounding box center [422, 227] width 243 height 16
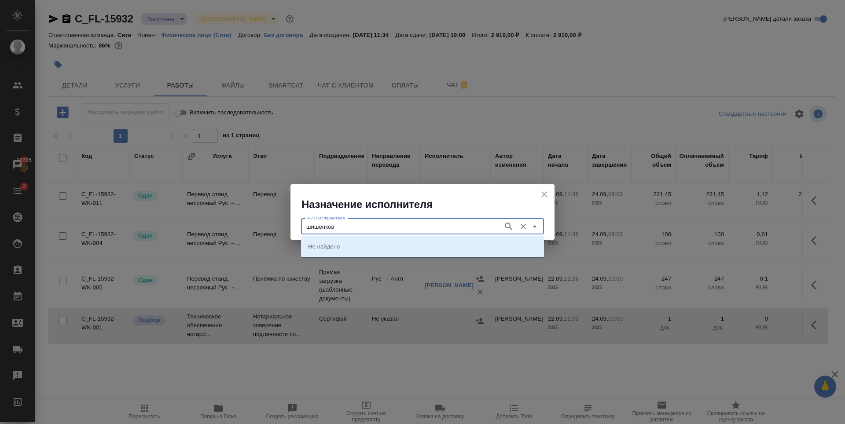
type input "шишенков"
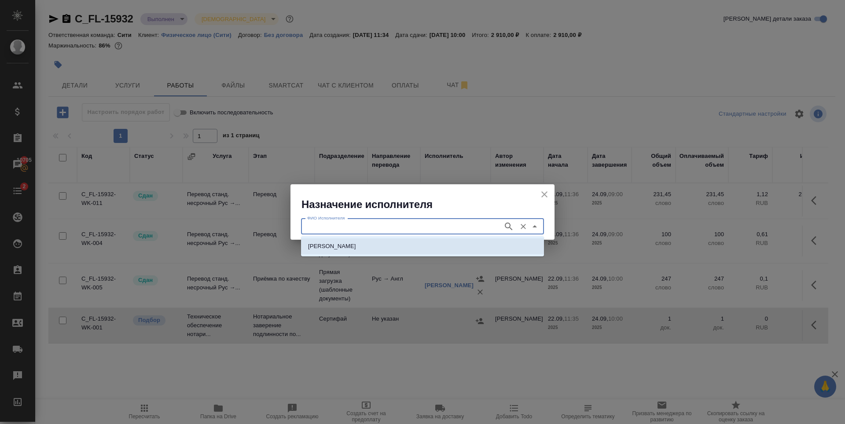
click at [338, 249] on p "[PERSON_NAME]" at bounding box center [332, 246] width 48 height 9
type input "[PERSON_NAME]"
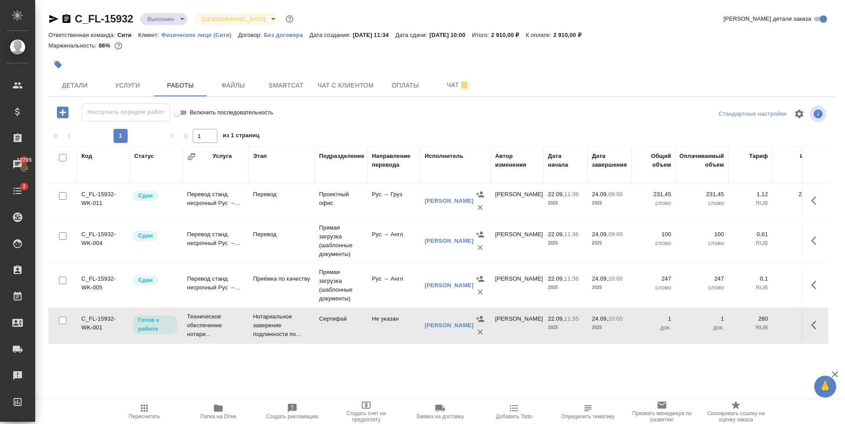
click at [811, 327] on icon "button" at bounding box center [816, 325] width 11 height 11
click at [746, 327] on icon "button" at bounding box center [751, 325] width 11 height 11
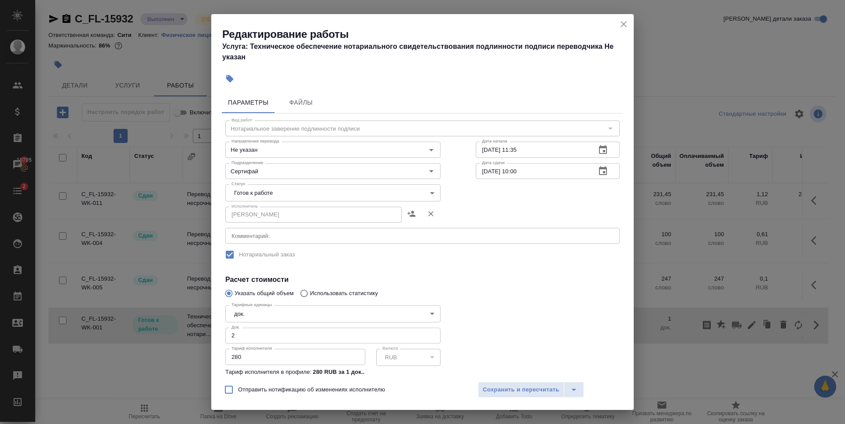
click at [427, 333] on input "2" at bounding box center [332, 336] width 215 height 16
type input "3"
click at [427, 333] on input "3" at bounding box center [332, 336] width 215 height 16
click at [506, 326] on div at bounding box center [547, 349] width 179 height 131
click at [518, 389] on span "Сохранить и пересчитать" at bounding box center [521, 390] width 77 height 10
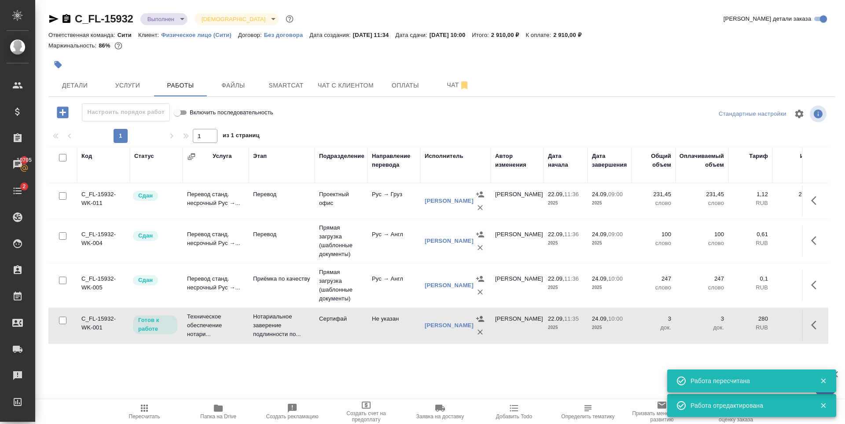
click at [458, 363] on div "C_FL-15932 Выполнен completed Святая троица holyTrinity Кратко детали заказа От…" at bounding box center [442, 183] width 796 height 367
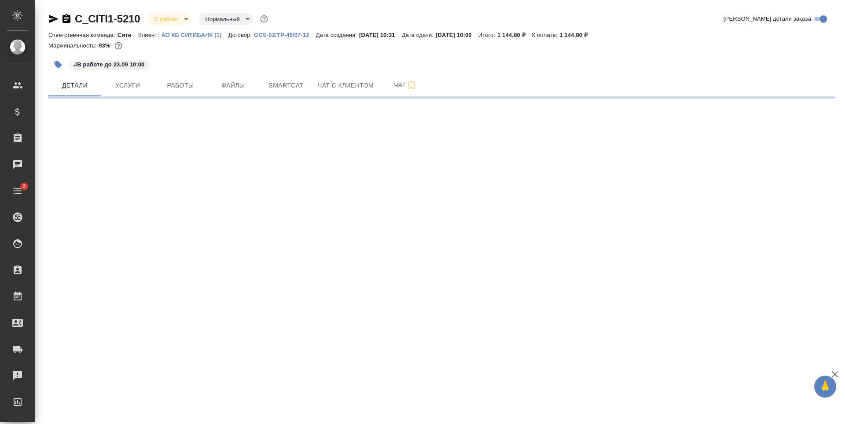
select select "RU"
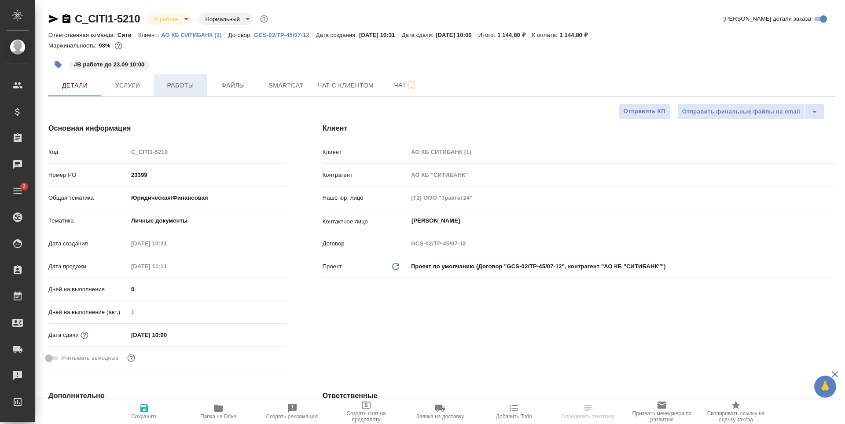
click at [182, 85] on span "Работы" at bounding box center [180, 85] width 42 height 11
type textarea "x"
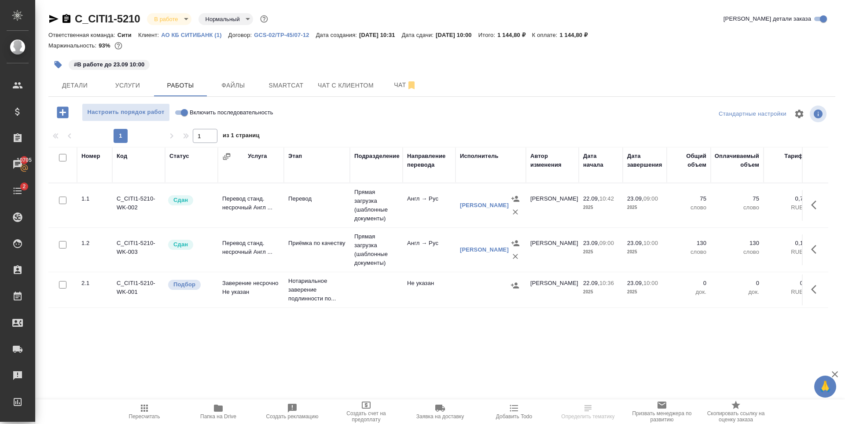
click at [818, 288] on icon "button" at bounding box center [816, 289] width 11 height 11
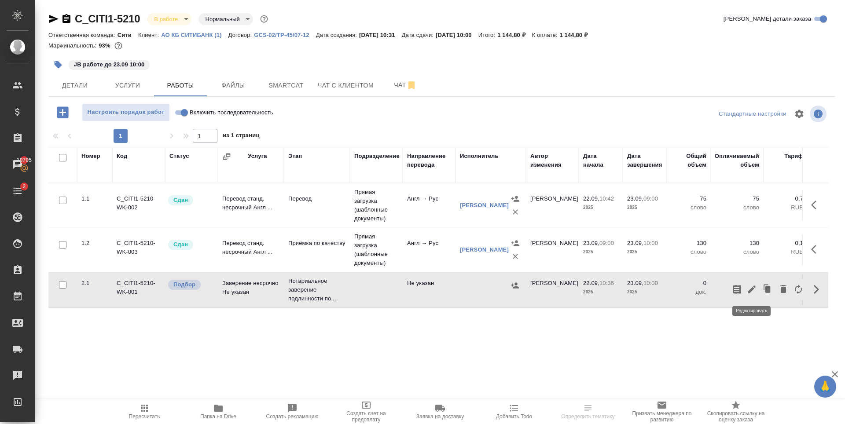
click at [753, 290] on icon "button" at bounding box center [751, 289] width 11 height 11
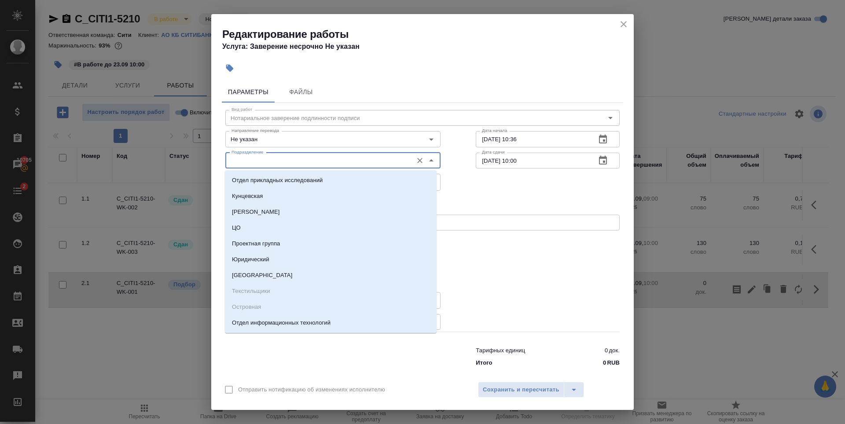
click at [285, 164] on input "Подразделение" at bounding box center [318, 160] width 180 height 11
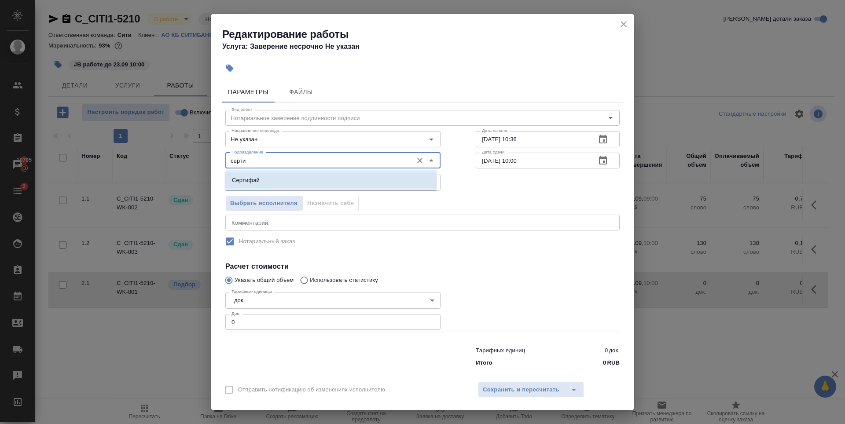
click at [278, 180] on li "Сертифай" at bounding box center [331, 180] width 212 height 16
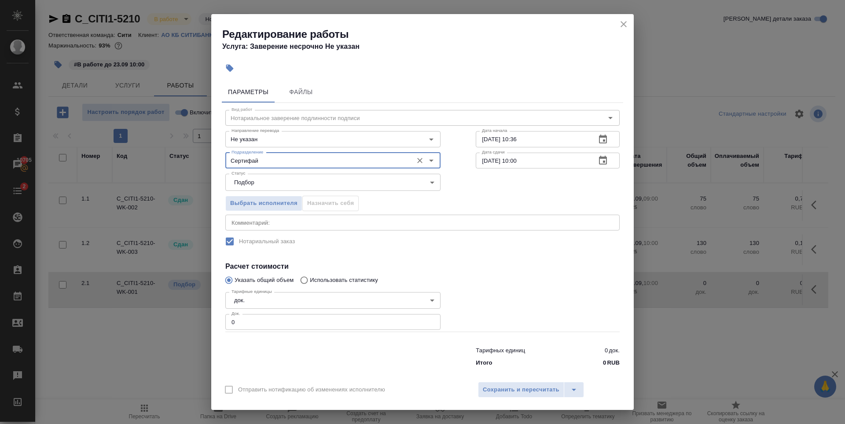
type input "Сертифай"
type input "1"
click at [426, 321] on input "1" at bounding box center [332, 322] width 215 height 16
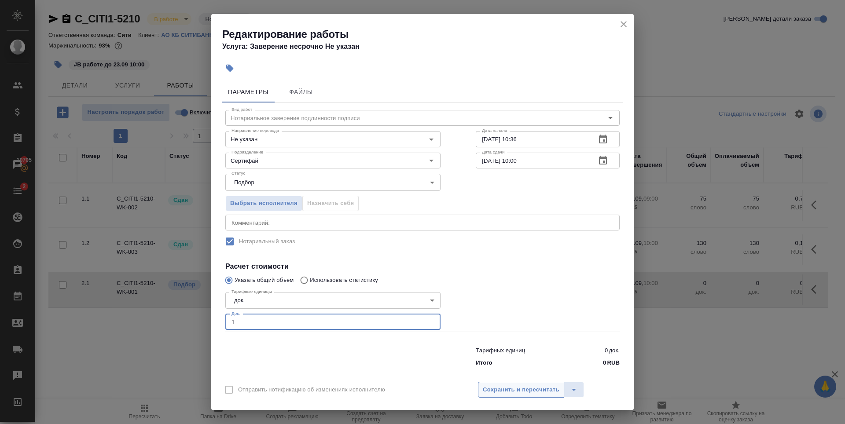
click at [535, 391] on span "Сохранить и пересчитать" at bounding box center [521, 390] width 77 height 10
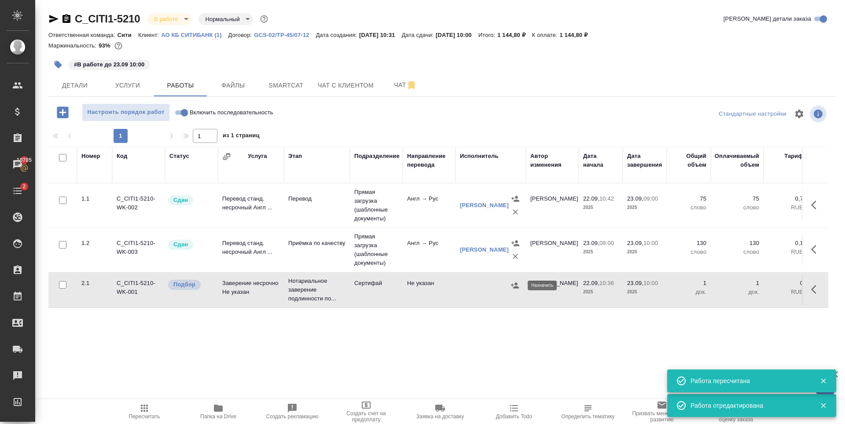
click at [514, 284] on icon "button" at bounding box center [514, 285] width 9 height 9
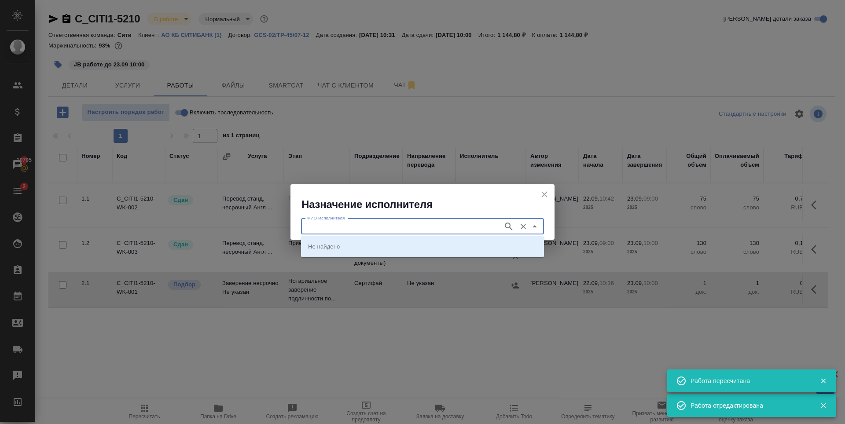
click at [406, 226] on input "ФИО Исполнителя" at bounding box center [401, 226] width 195 height 11
type input "шишенков"
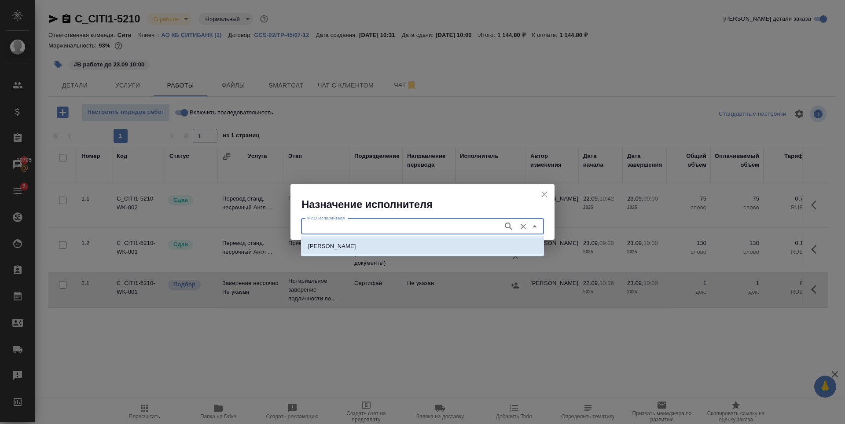
click at [356, 248] on p "[PERSON_NAME]" at bounding box center [332, 246] width 48 height 9
type input "[PERSON_NAME]"
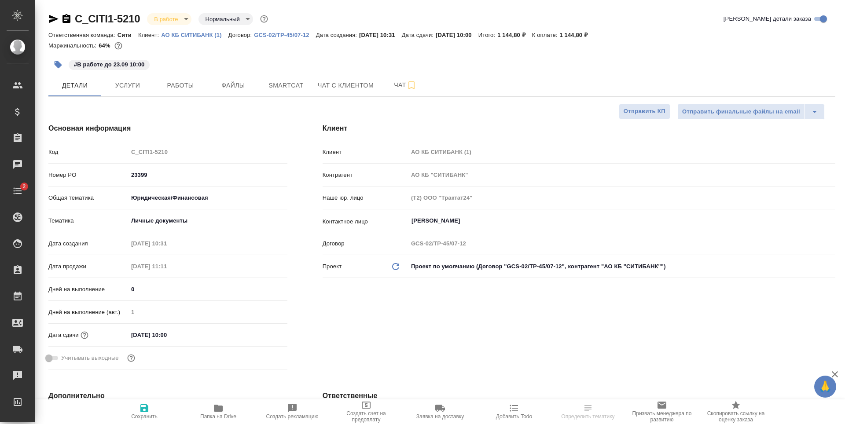
select select "RU"
click at [178, 21] on body "🙏 .cls-1 fill:#fff; AWATERA Zaytseva Svetlana Клиенты Спецификации Заказы Чаты …" at bounding box center [422, 212] width 845 height 424
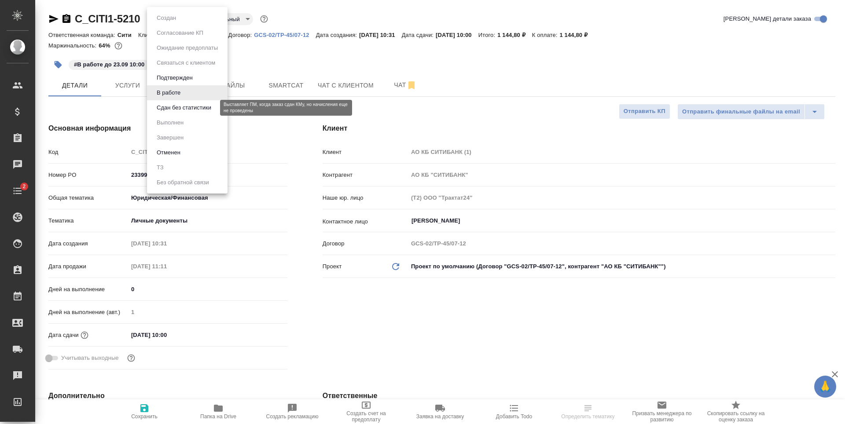
click at [188, 107] on button "Сдан без статистики" at bounding box center [184, 108] width 60 height 10
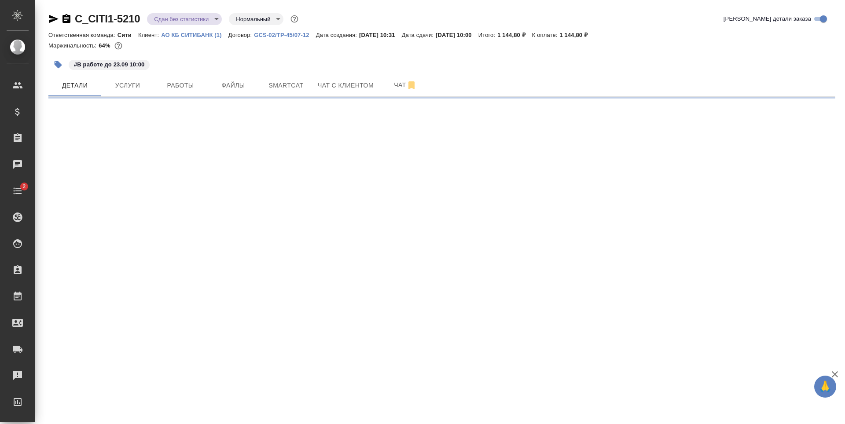
click at [180, 84] on span "Работы" at bounding box center [180, 85] width 42 height 11
select select "RU"
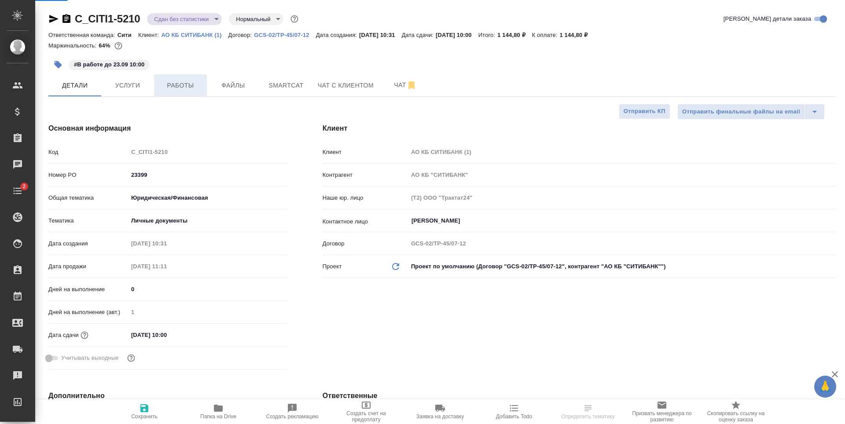
type textarea "x"
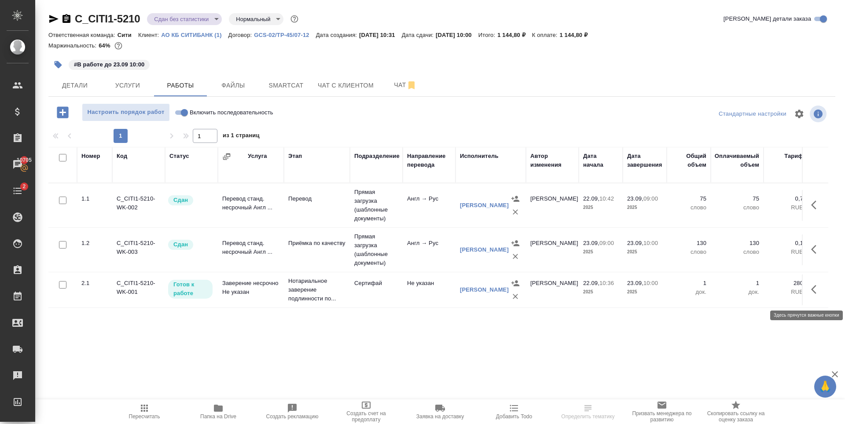
click at [817, 293] on icon "button" at bounding box center [816, 289] width 11 height 11
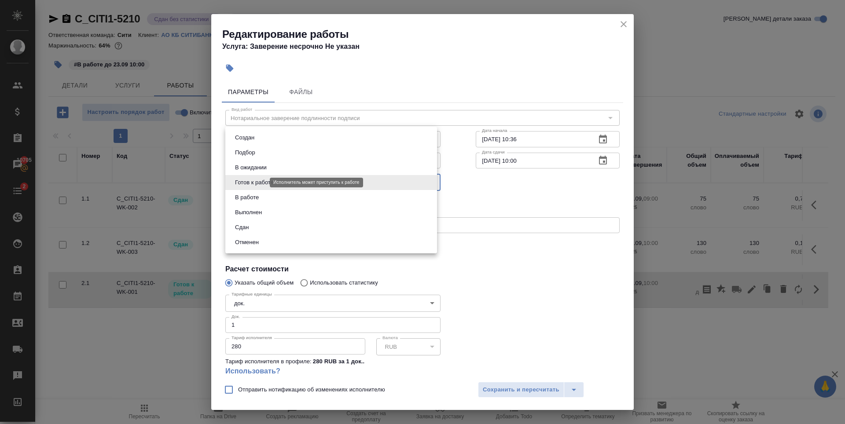
click at [263, 182] on body "🙏 .cls-1 fill:#fff; AWATERA Zaytseva Svetlana Клиенты Спецификации Заказы 10705…" at bounding box center [422, 212] width 845 height 424
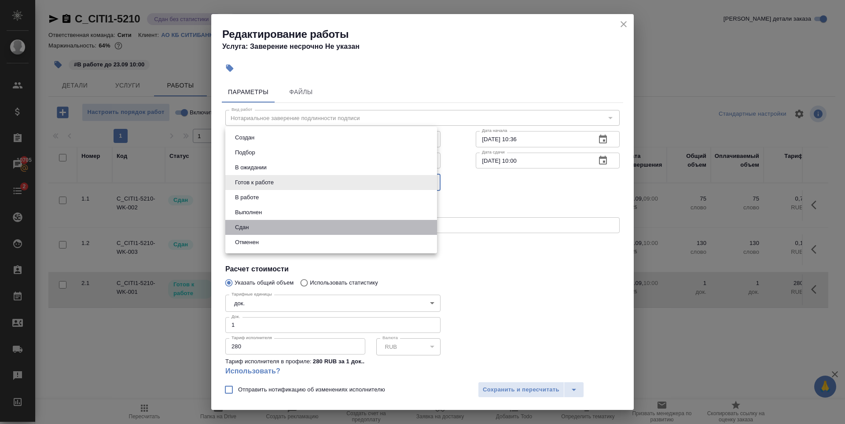
drag, startPoint x: 260, startPoint y: 226, endPoint x: 357, endPoint y: 304, distance: 124.2
click at [261, 226] on li "Сдан" at bounding box center [331, 227] width 212 height 15
type input "closed"
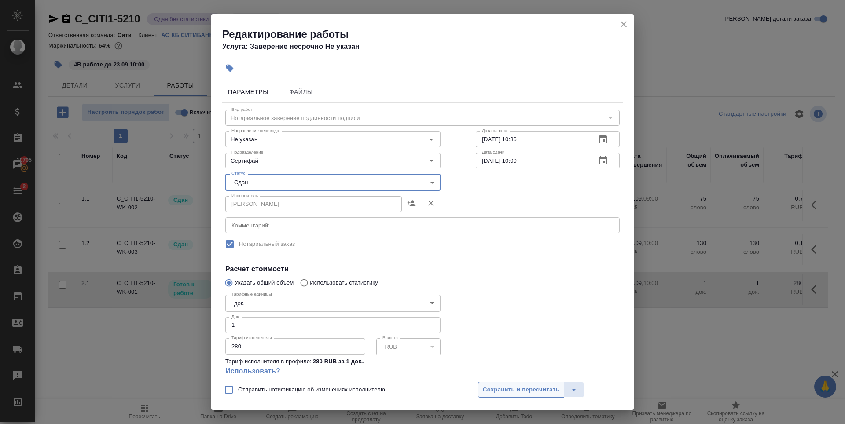
click at [516, 383] on button "Сохранить и пересчитать" at bounding box center [521, 390] width 86 height 16
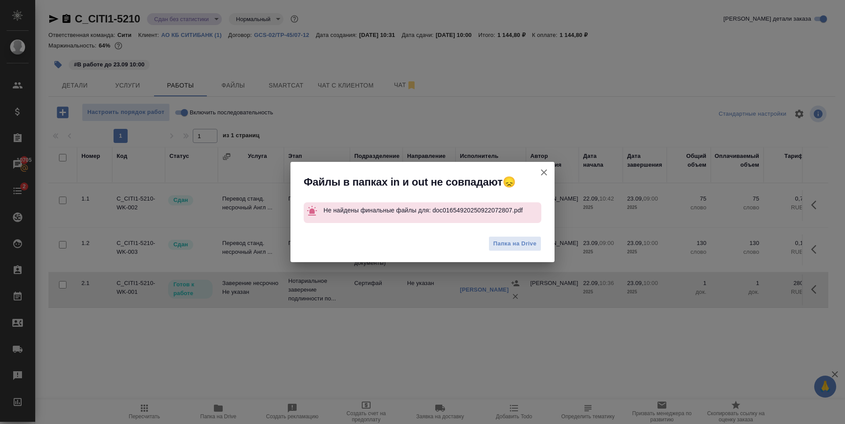
click at [543, 172] on icon "button" at bounding box center [544, 172] width 6 height 6
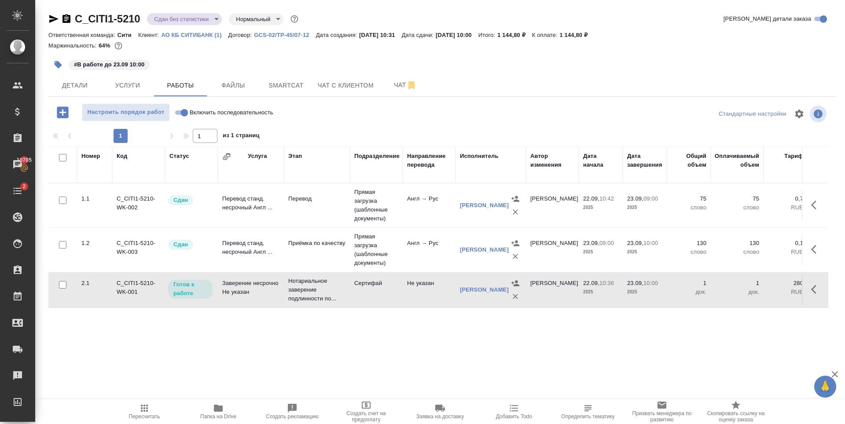
click at [183, 117] on input "Включить последовательность" at bounding box center [185, 112] width 32 height 11
checkbox input "true"
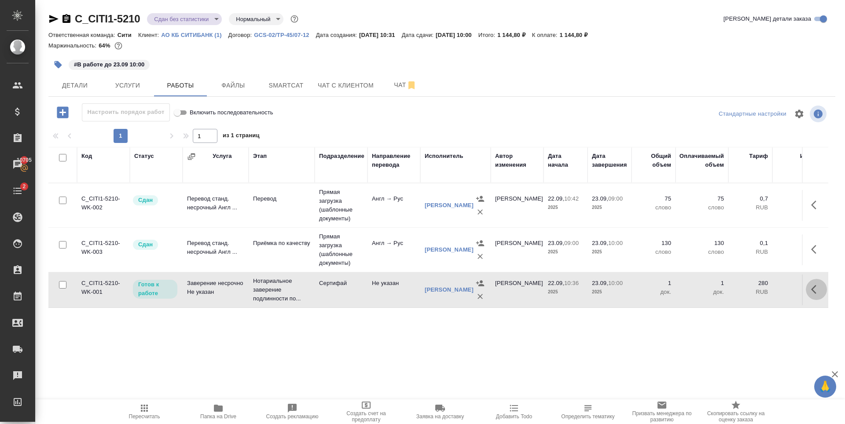
click at [814, 294] on icon "button" at bounding box center [816, 289] width 11 height 11
click at [747, 295] on icon "button" at bounding box center [751, 289] width 11 height 11
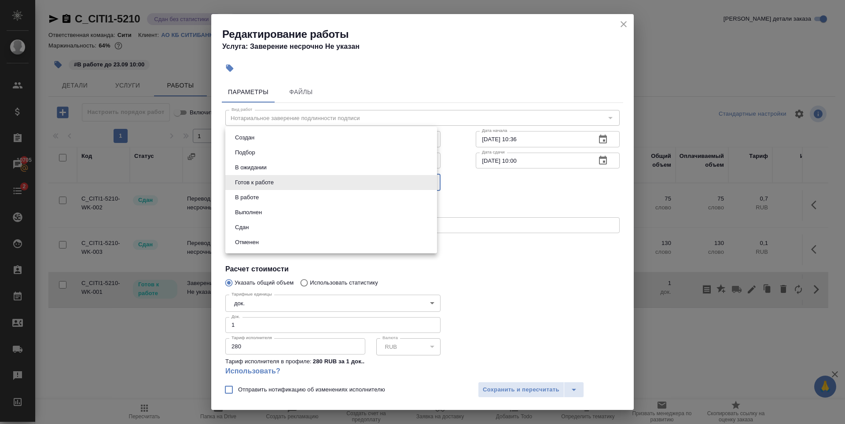
click at [314, 183] on body "🙏 .cls-1 fill:#fff; AWATERA Zaytseva Svetlana Клиенты Спецификации Заказы 10705…" at bounding box center [422, 212] width 845 height 424
click at [286, 223] on li "Сдан" at bounding box center [331, 227] width 212 height 15
type input "closed"
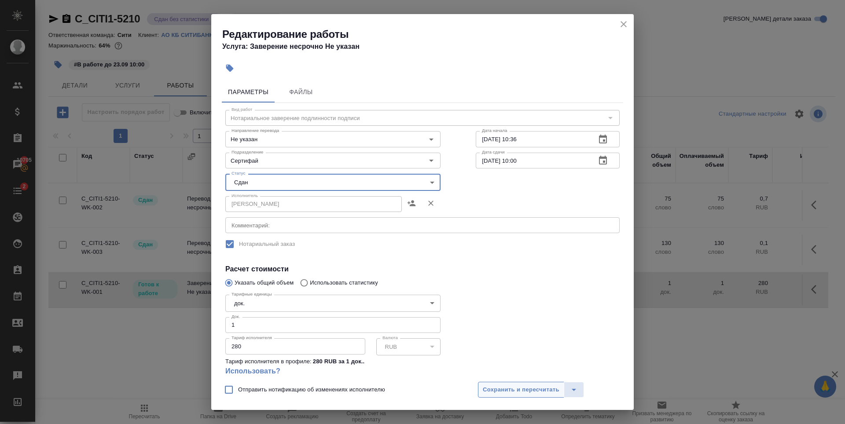
click at [517, 389] on span "Сохранить и пересчитать" at bounding box center [521, 390] width 77 height 10
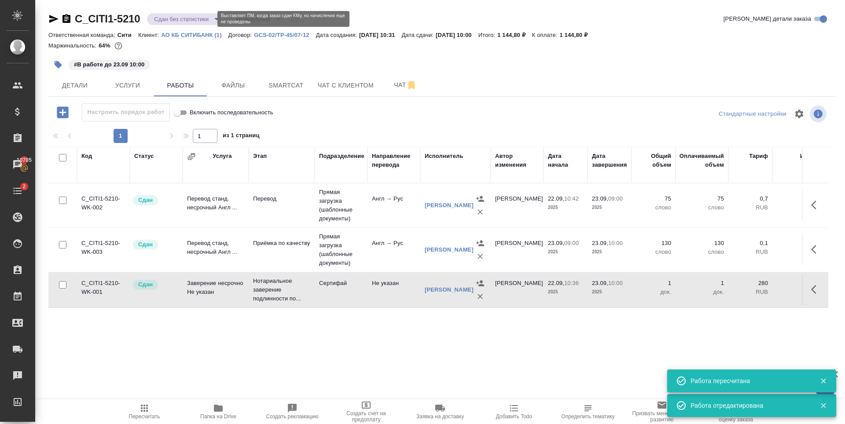
click at [181, 19] on body "🙏 .cls-1 fill:#fff; AWATERA Zaytseva Svetlana Клиенты Спецификации Заказы 10705…" at bounding box center [422, 212] width 845 height 424
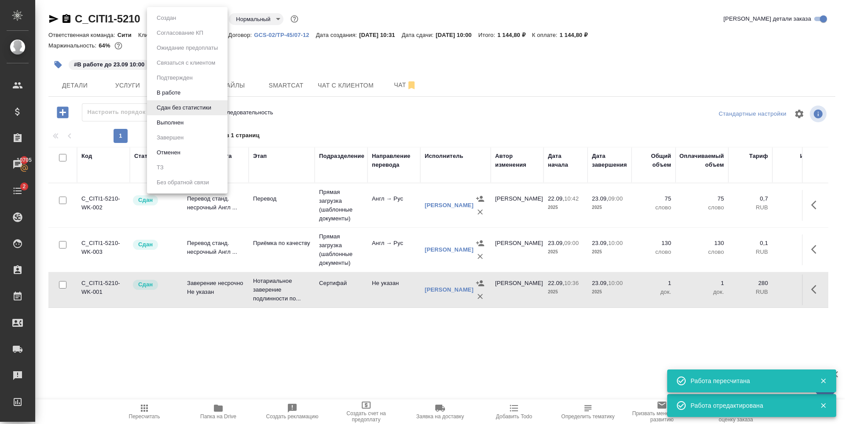
click at [179, 119] on button "Выполнен" at bounding box center [170, 123] width 32 height 10
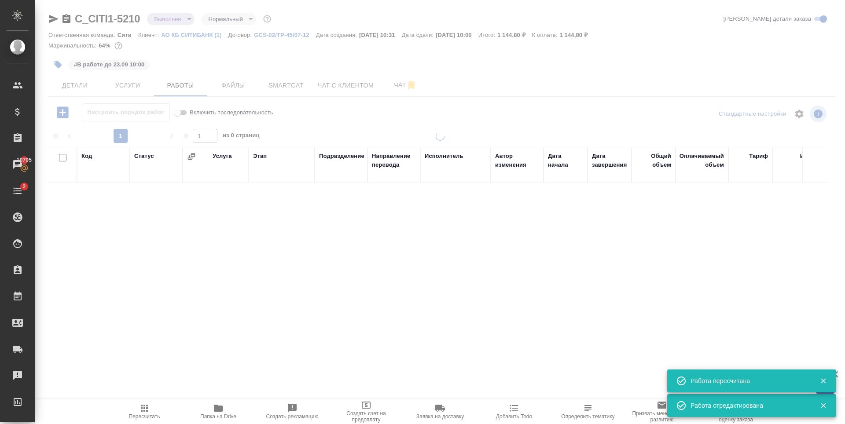
click at [72, 89] on div at bounding box center [440, 183] width 810 height 367
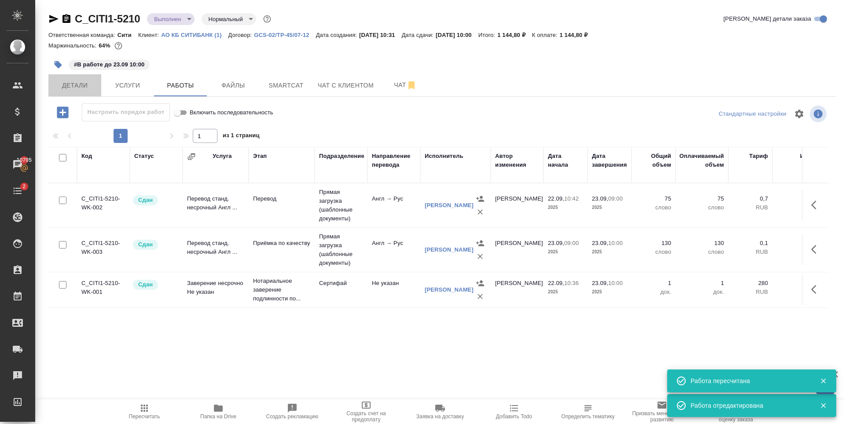
click at [72, 89] on span "Детали" at bounding box center [75, 85] width 42 height 11
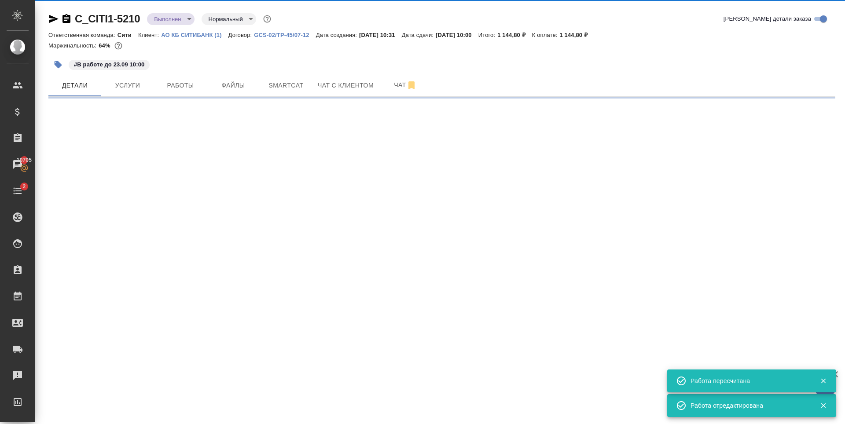
select select "RU"
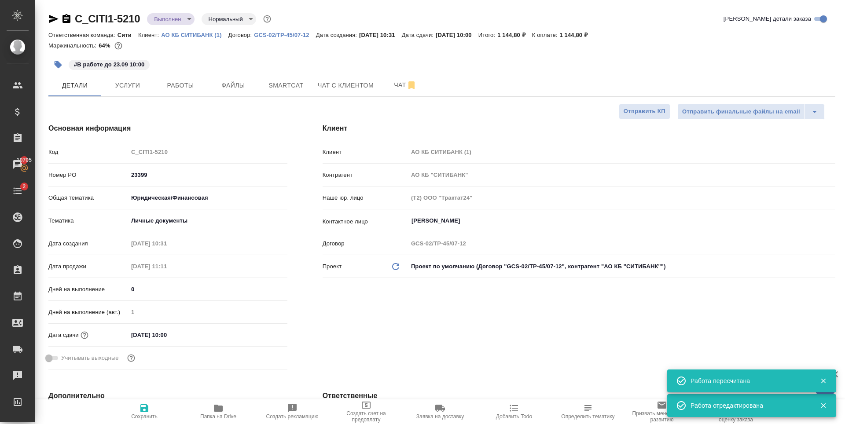
type textarea "x"
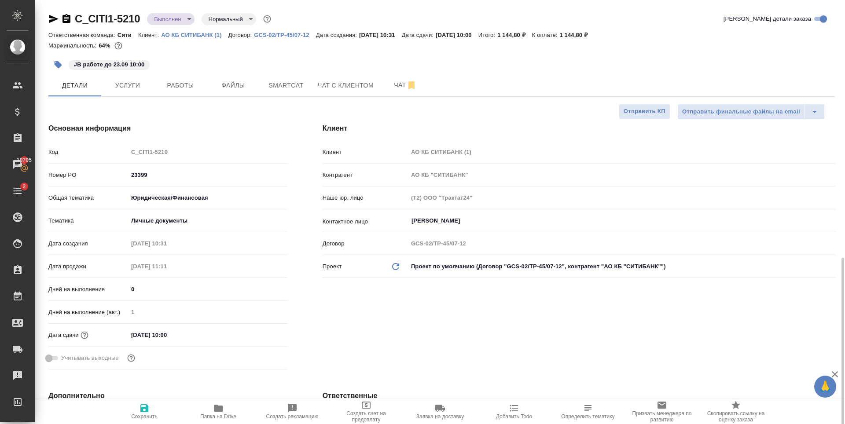
scroll to position [176, 0]
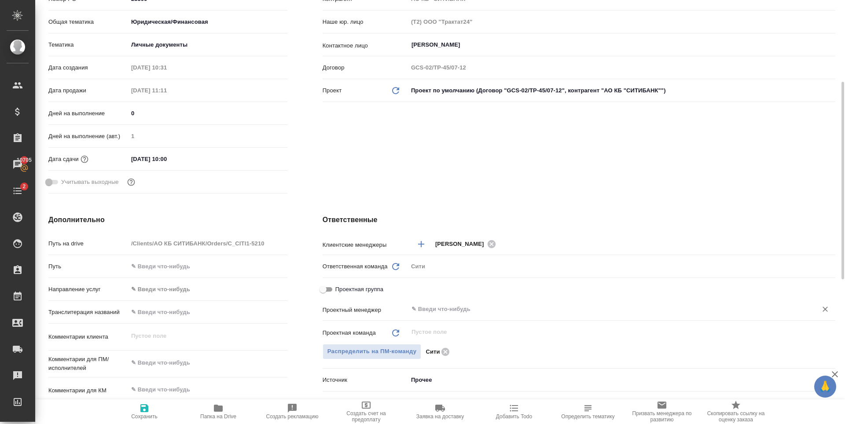
click at [448, 306] on input "text" at bounding box center [607, 309] width 392 height 11
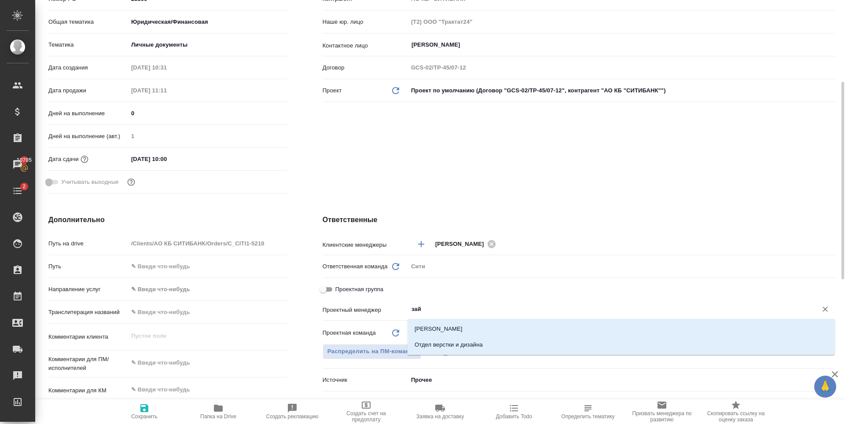
type input "зайц"
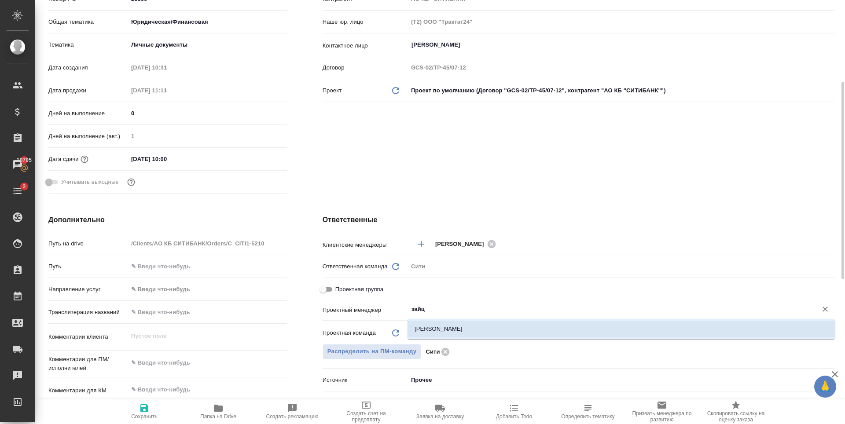
click at [451, 327] on li "[PERSON_NAME]" at bounding box center [620, 329] width 427 height 16
type textarea "x"
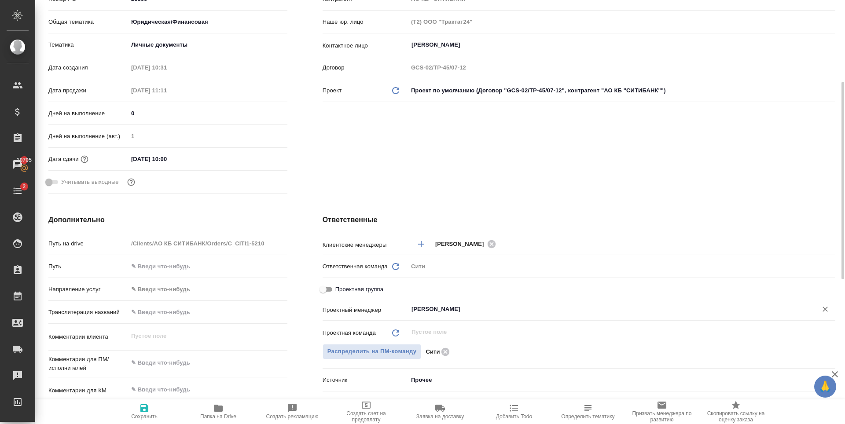
type input "[PERSON_NAME]"
click at [142, 411] on icon "button" at bounding box center [144, 408] width 8 height 8
type textarea "x"
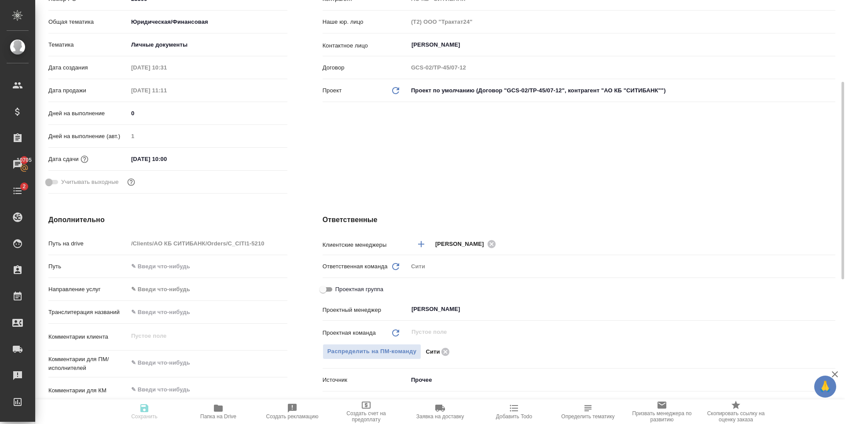
type textarea "x"
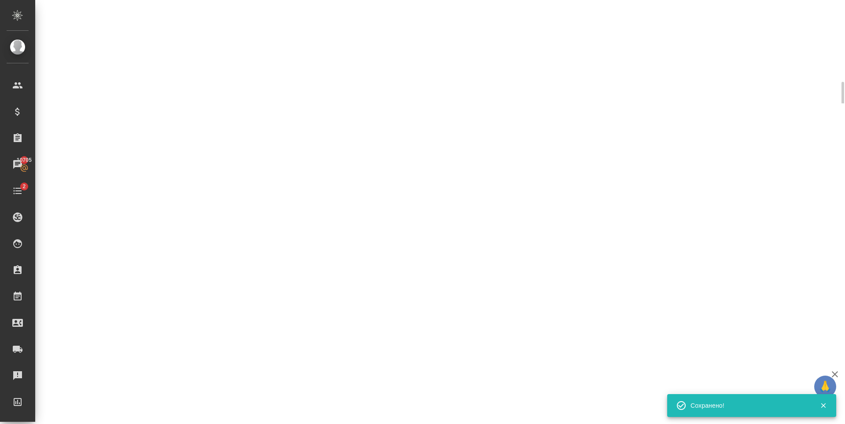
select select "RU"
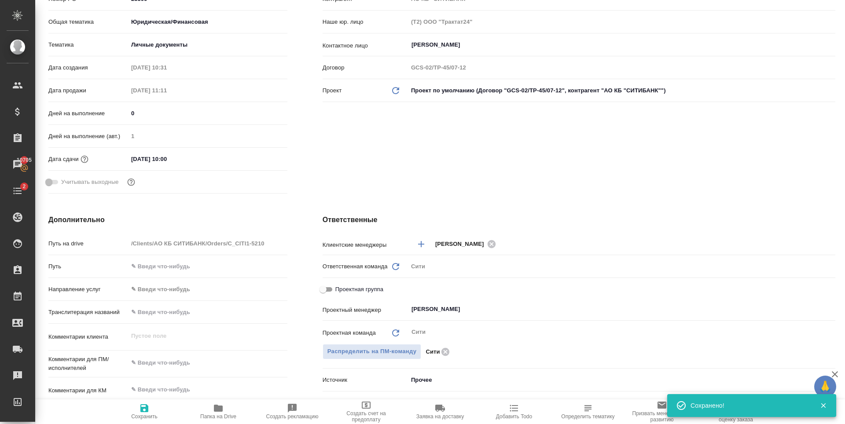
type textarea "x"
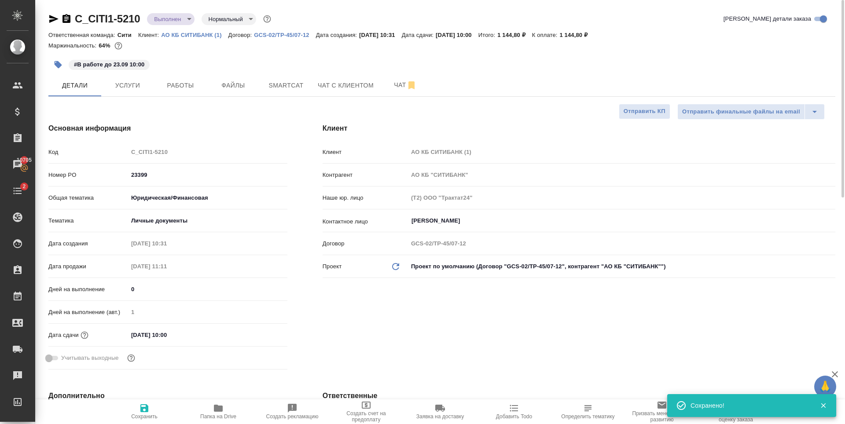
click at [176, 20] on body "🙏 .cls-1 fill:#fff; AWATERA Zaytseva Svetlana Клиенты Спецификации Заказы 10705…" at bounding box center [422, 212] width 845 height 424
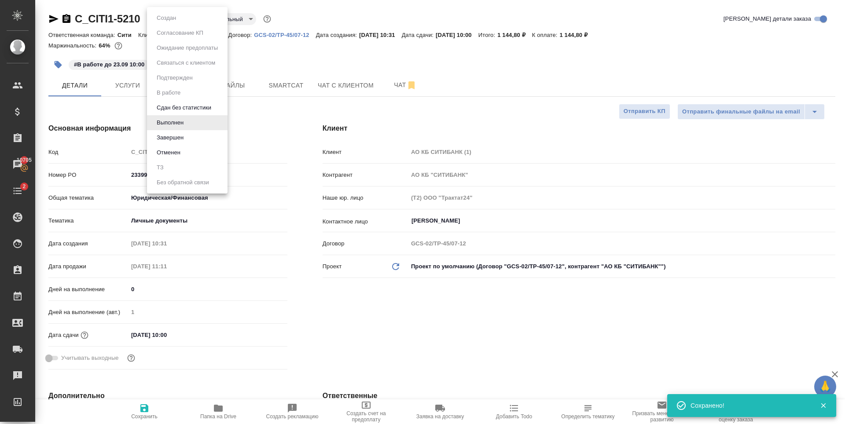
click at [191, 137] on li "Завершен" at bounding box center [187, 137] width 81 height 15
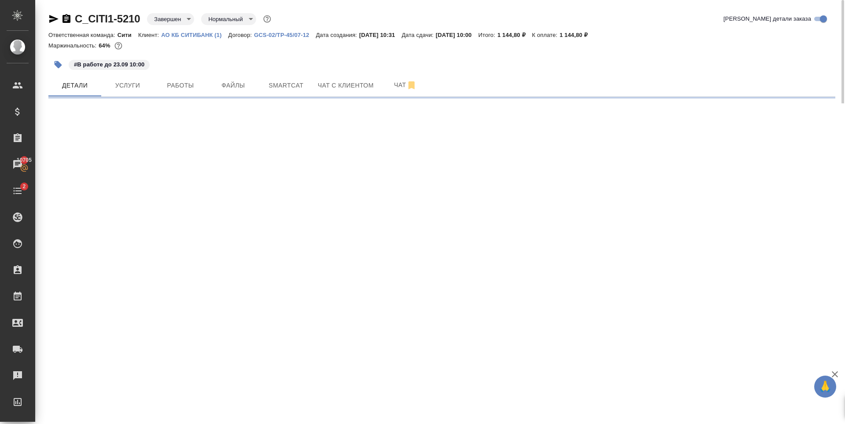
select select "RU"
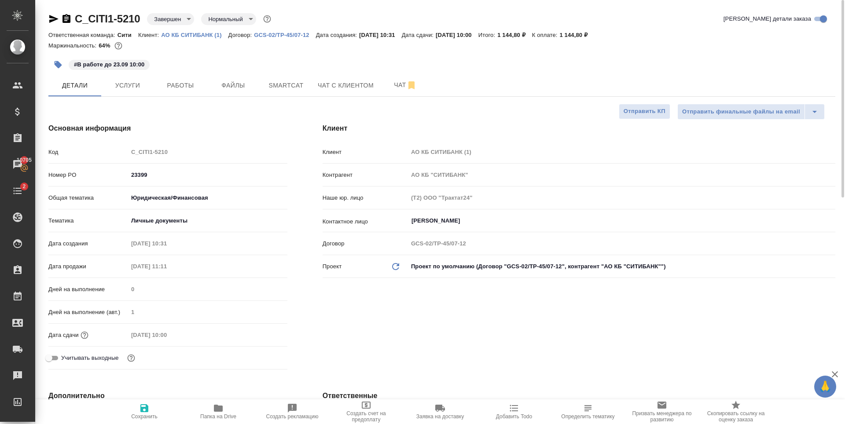
type textarea "x"
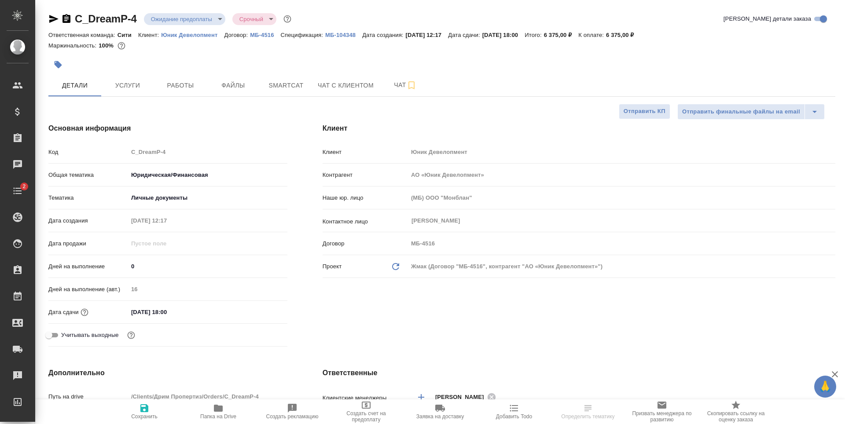
select select "RU"
click at [189, 85] on span "Работы" at bounding box center [180, 85] width 42 height 11
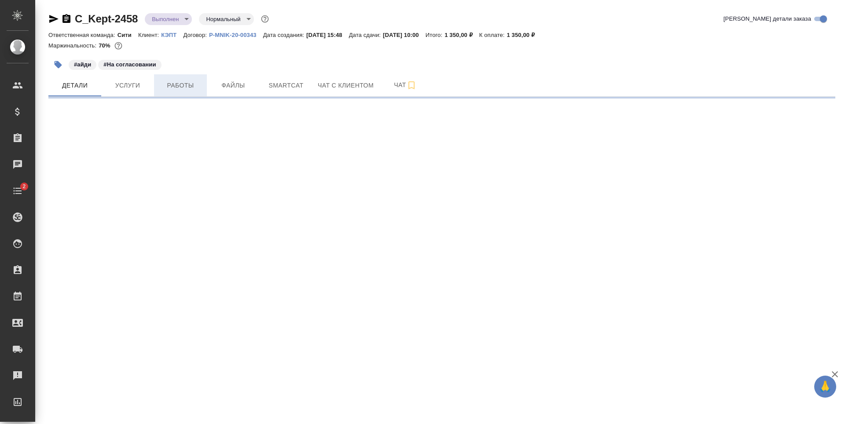
select select "RU"
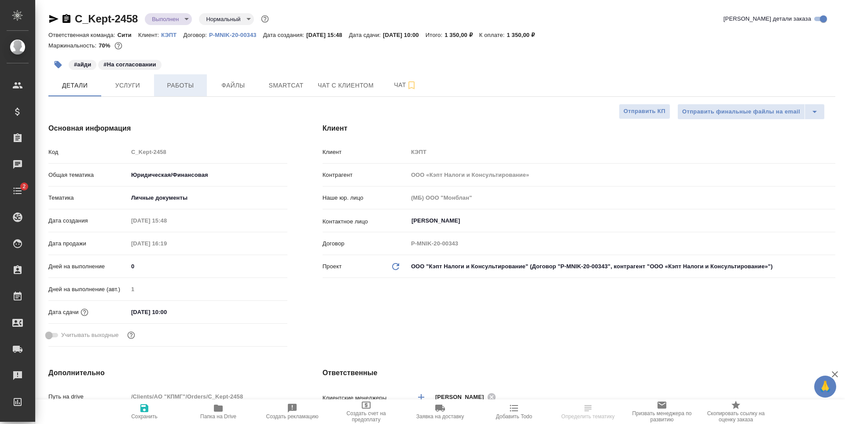
type textarea "x"
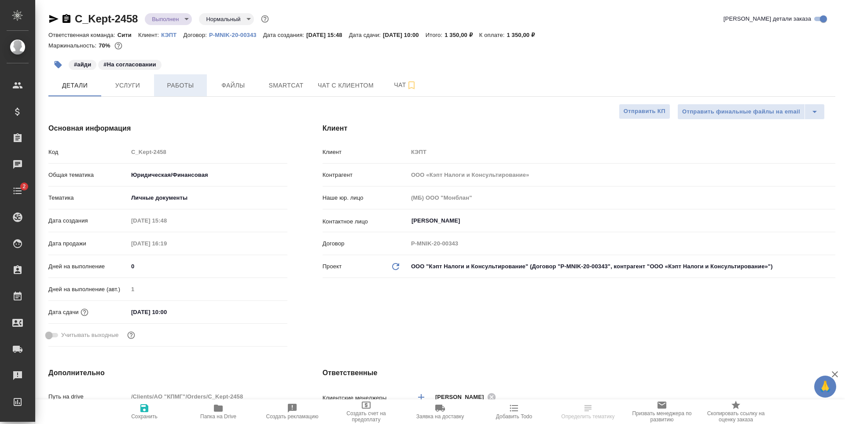
type textarea "x"
click at [184, 92] on button "Работы" at bounding box center [180, 85] width 53 height 22
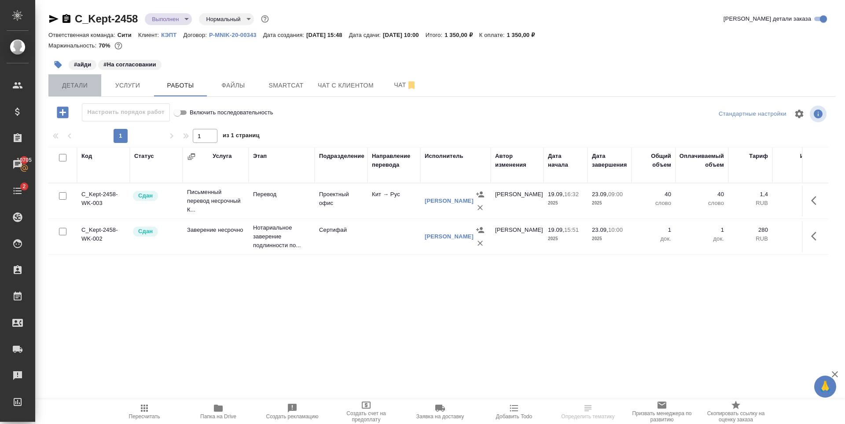
click at [99, 82] on button "Детали" at bounding box center [74, 85] width 53 height 22
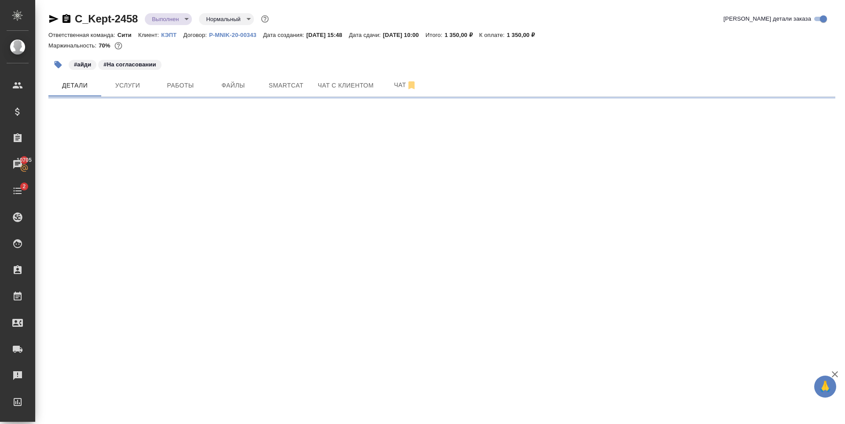
select select "RU"
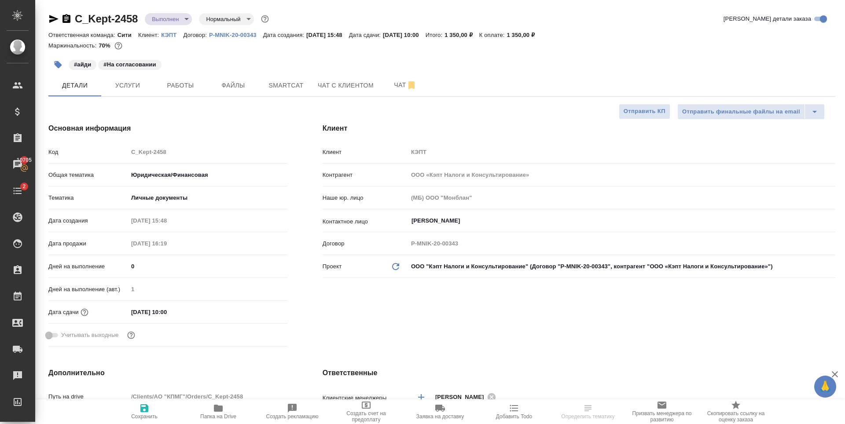
type textarea "x"
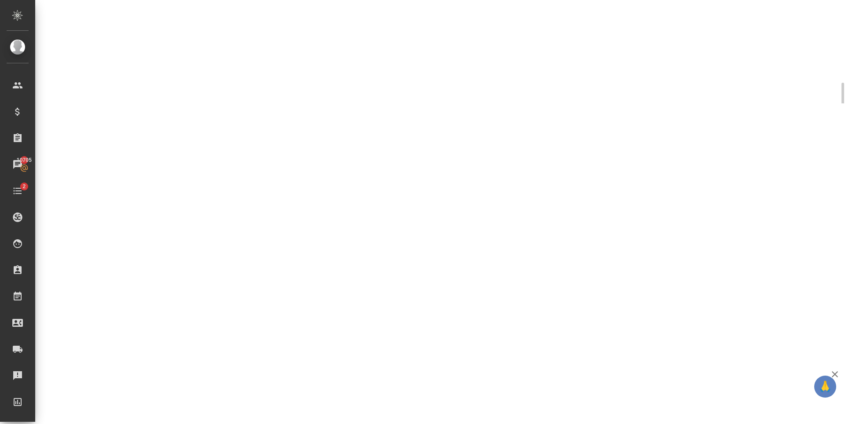
select select "RU"
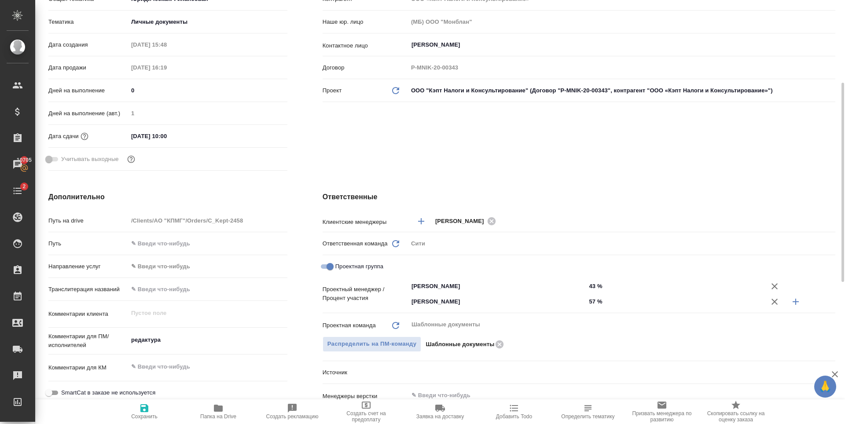
type textarea "x"
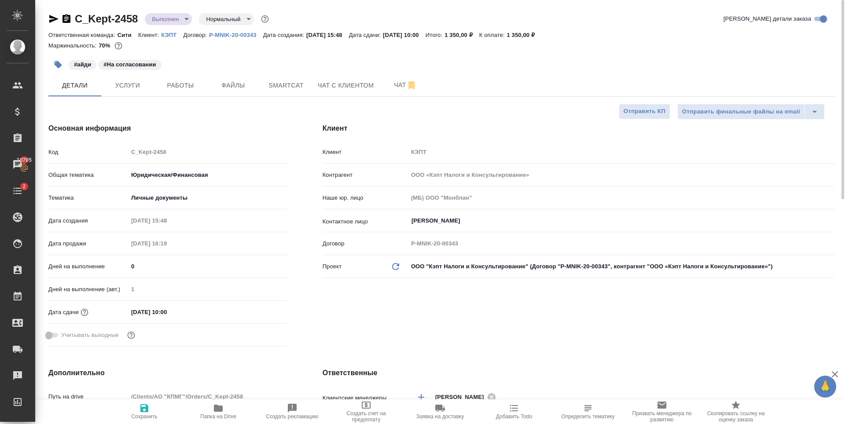
click at [162, 19] on body "🙏 .cls-1 fill:#fff; AWATERA [PERSON_NAME] Спецификации Заказы 10705 Чаты 2 Todo…" at bounding box center [422, 212] width 845 height 424
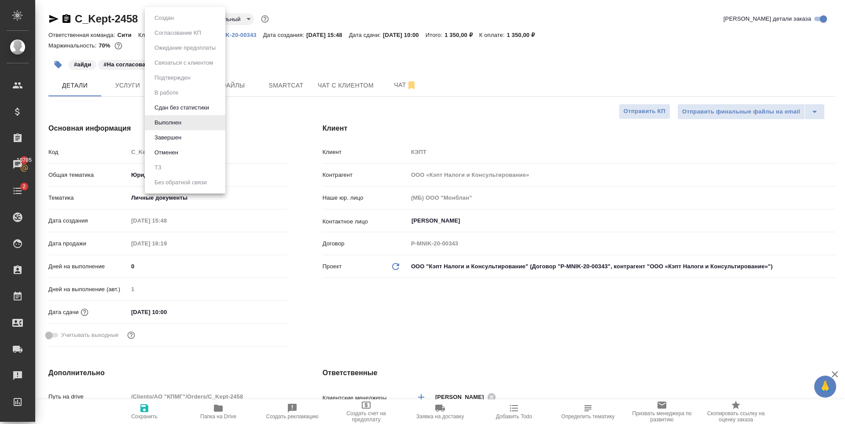
click at [191, 135] on li "Завершен" at bounding box center [185, 137] width 81 height 15
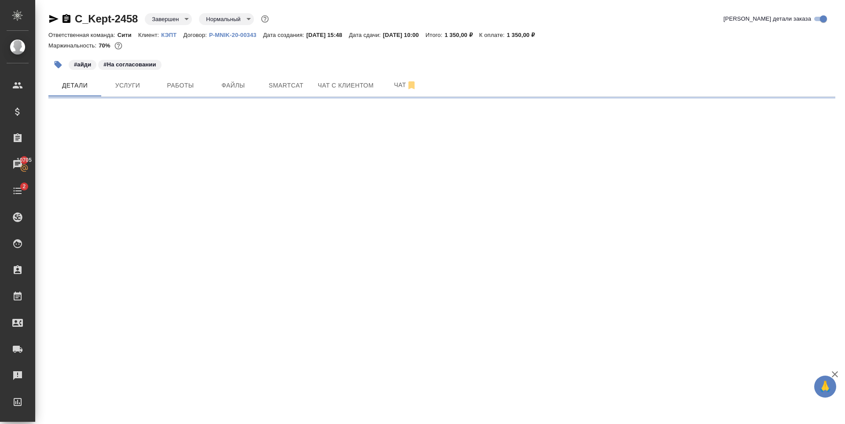
select select "RU"
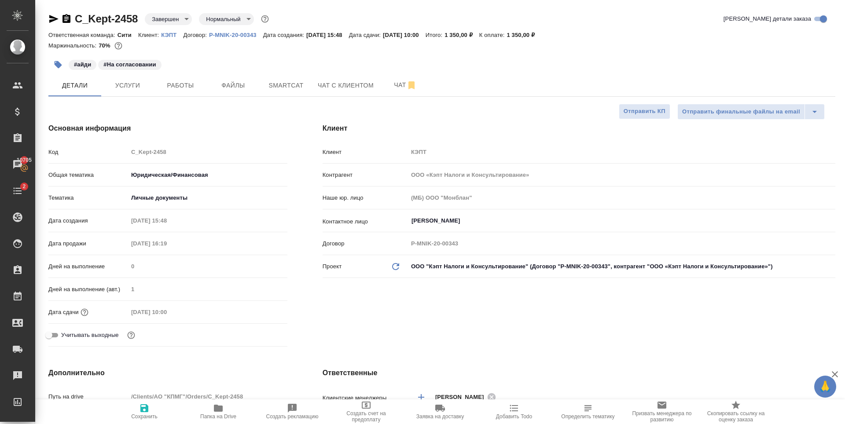
type textarea "x"
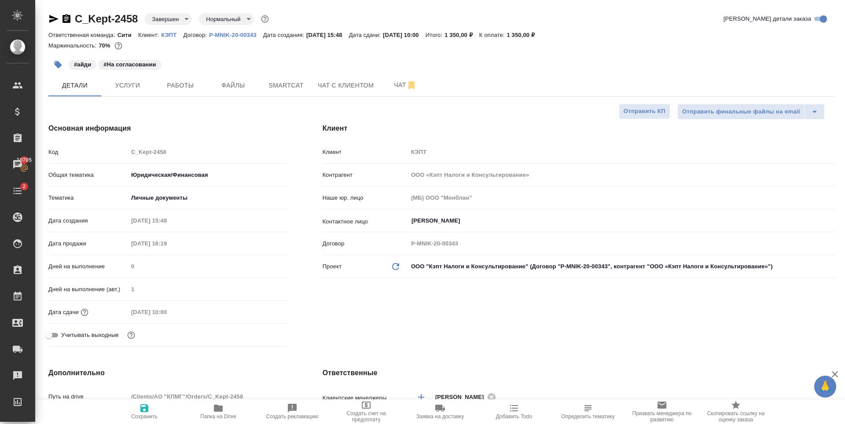
type textarea "x"
select select "RU"
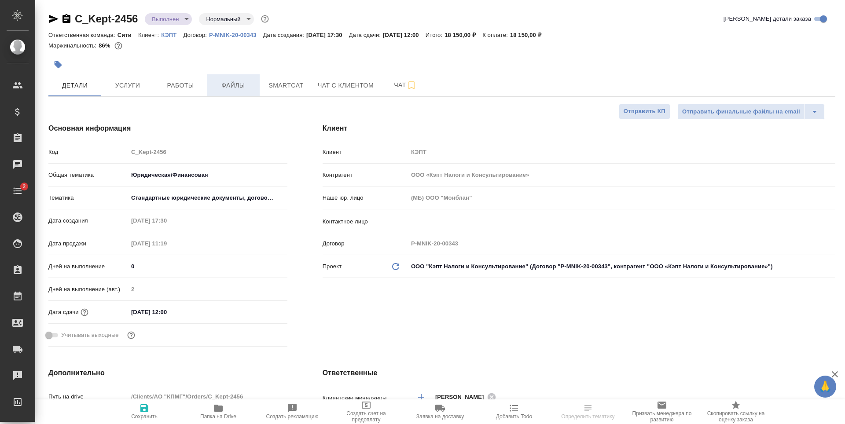
click at [246, 88] on span "Файлы" at bounding box center [233, 85] width 42 height 11
type textarea "x"
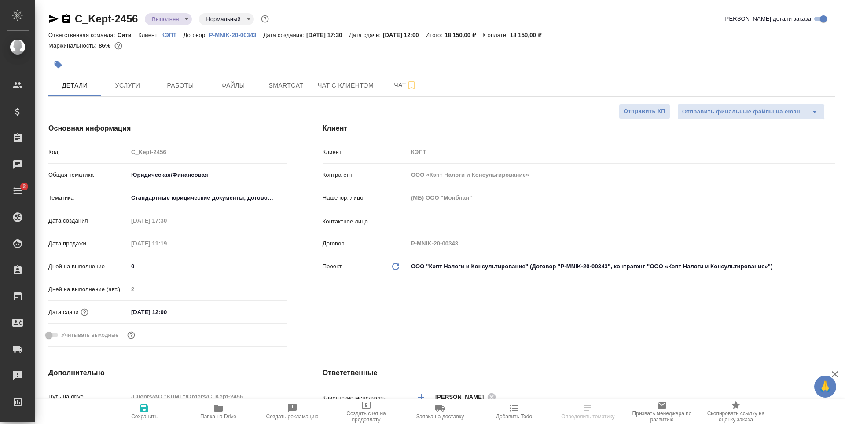
type textarea "x"
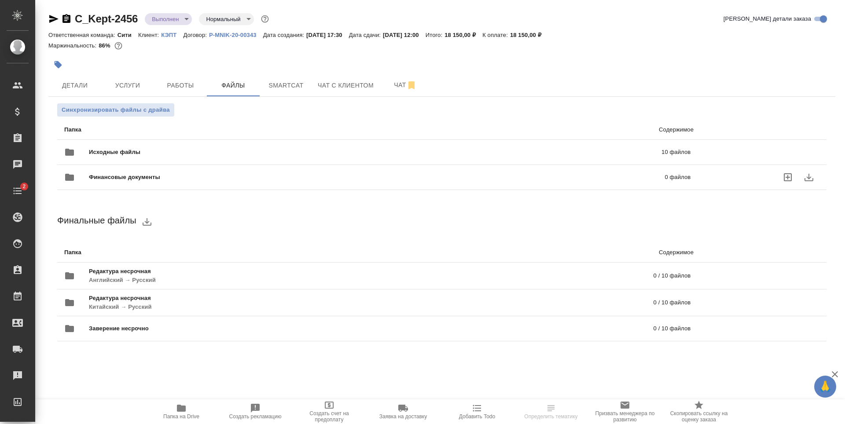
click at [291, 150] on span "Исходные файлы" at bounding box center [245, 152] width 312 height 9
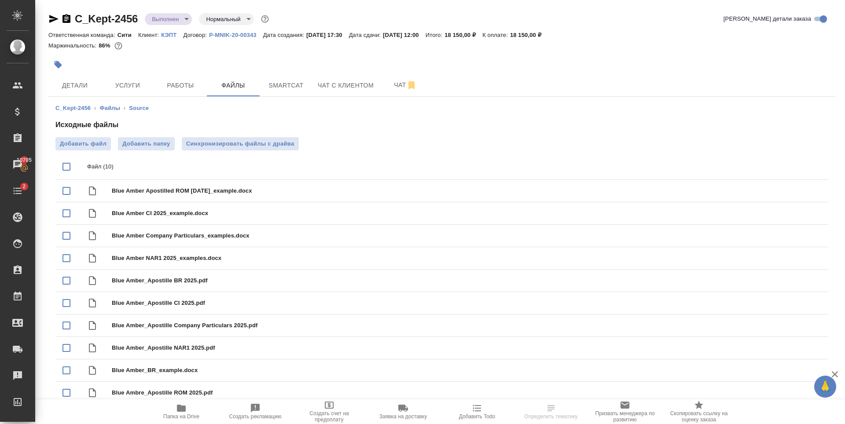
click at [61, 59] on button "button" at bounding box center [57, 64] width 19 height 19
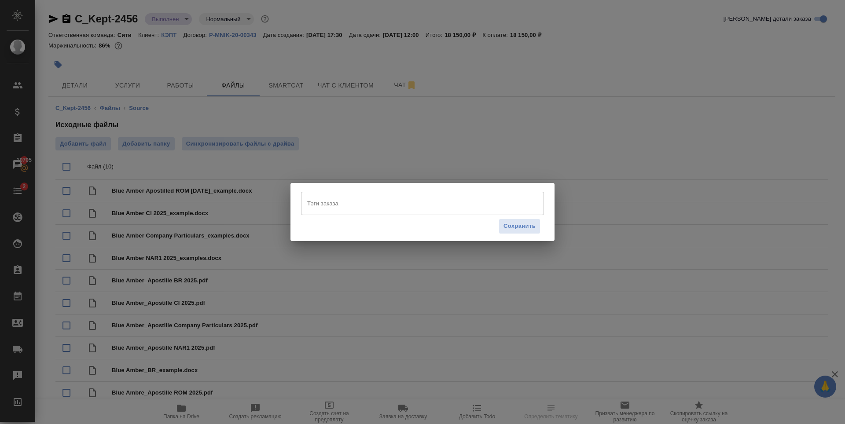
drag, startPoint x: 313, startPoint y: 202, endPoint x: 348, endPoint y: 211, distance: 36.5
click at [314, 202] on input "Тэги заказа" at bounding box center [414, 203] width 218 height 15
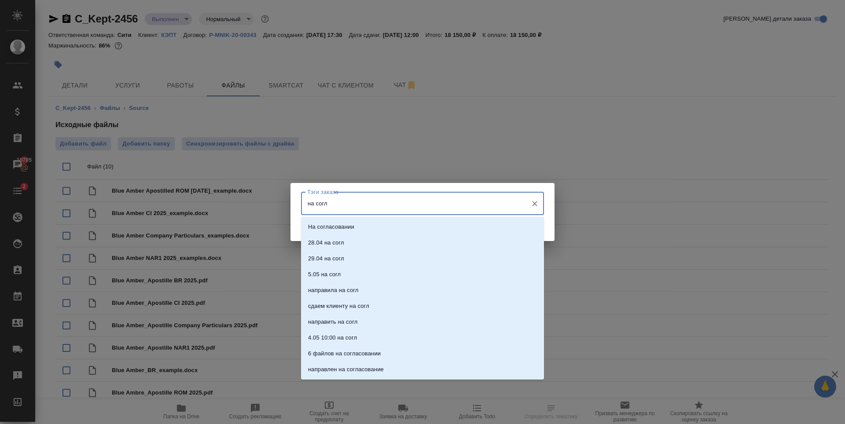
type input "на согла"
click at [361, 235] on li "6 файлов на согласовании" at bounding box center [422, 243] width 243 height 16
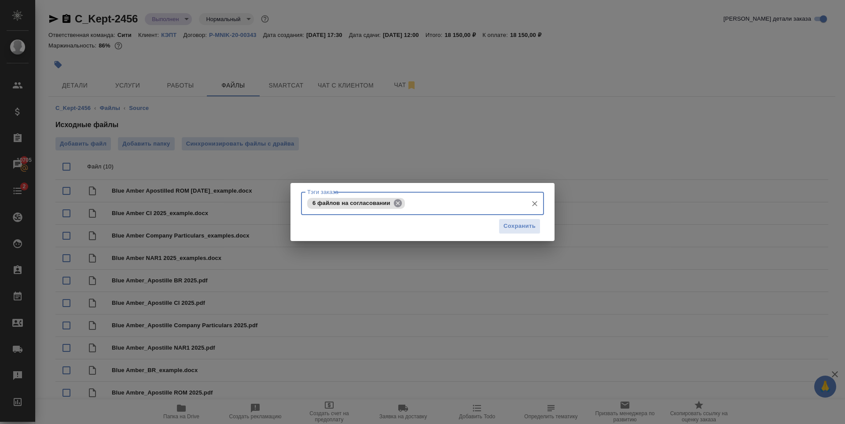
click at [398, 204] on icon at bounding box center [398, 203] width 10 height 10
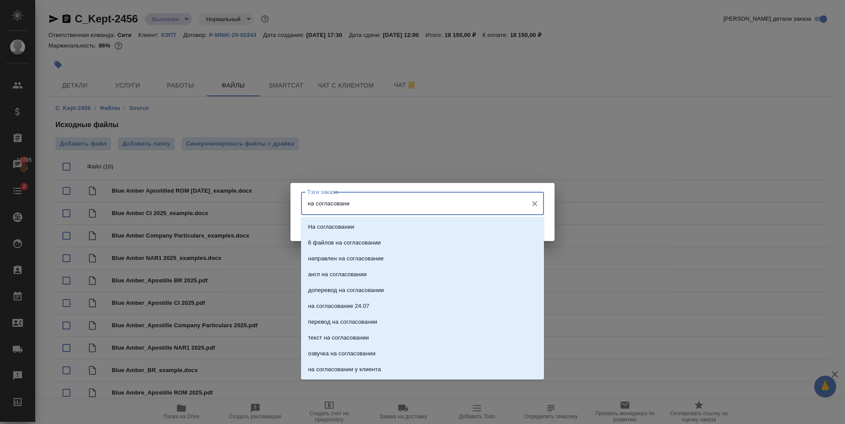
type input "на согласовании"
click at [388, 225] on li "На согласовании" at bounding box center [422, 227] width 243 height 16
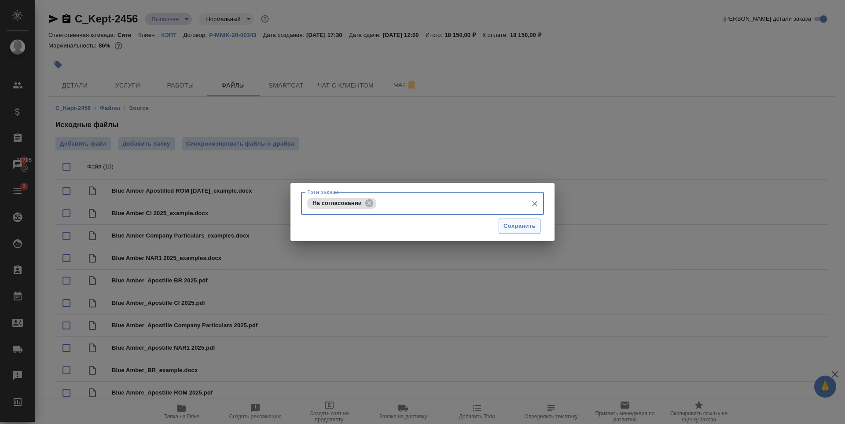
click at [525, 228] on span "Сохранить" at bounding box center [519, 226] width 32 height 10
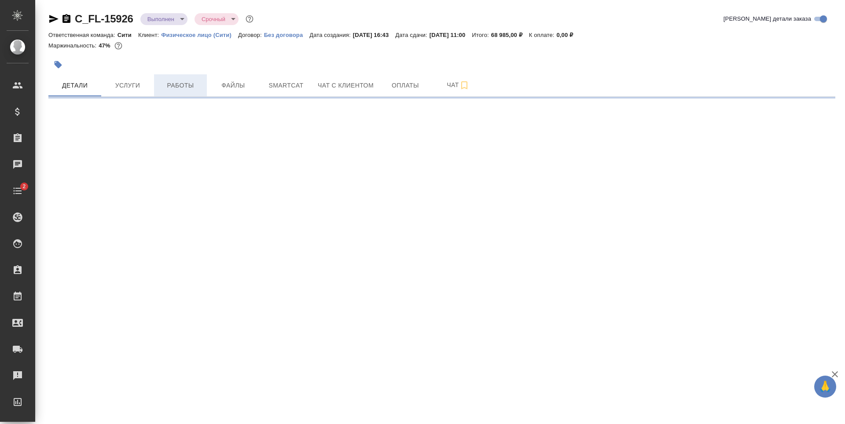
click at [191, 86] on span "Работы" at bounding box center [180, 85] width 42 height 11
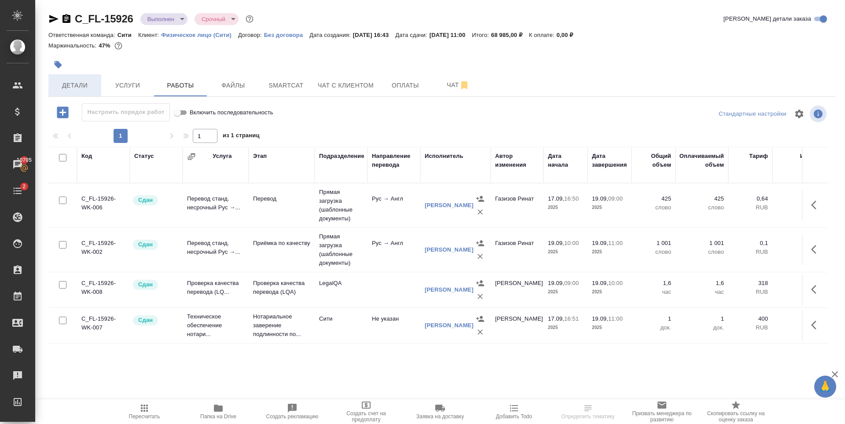
click at [83, 88] on span "Детали" at bounding box center [75, 85] width 42 height 11
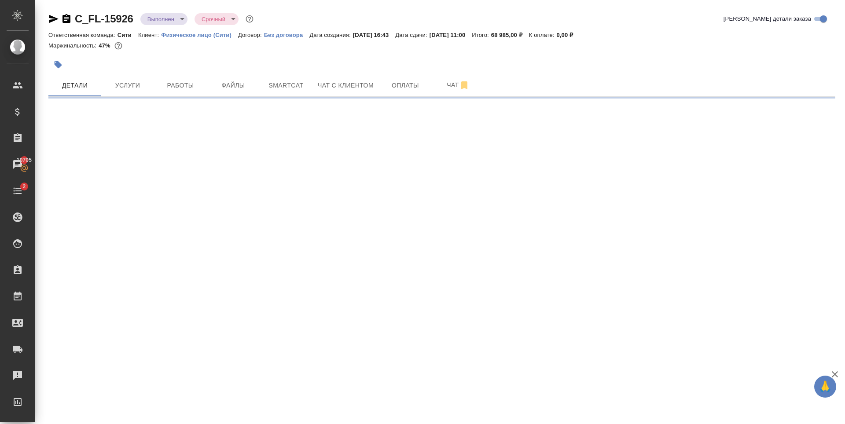
select select "RU"
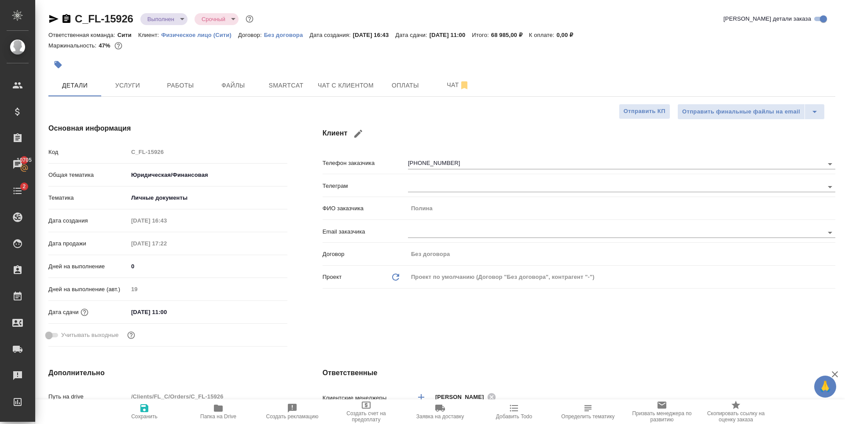
type textarea "x"
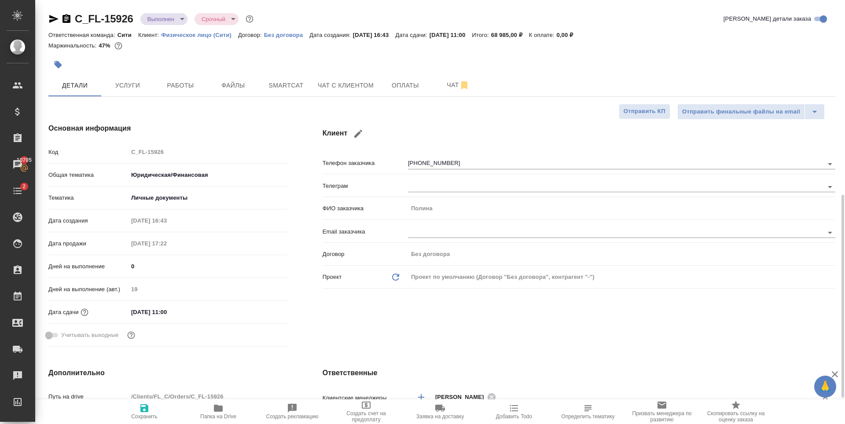
type textarea "x"
click at [140, 82] on span "Услуги" at bounding box center [127, 85] width 42 height 11
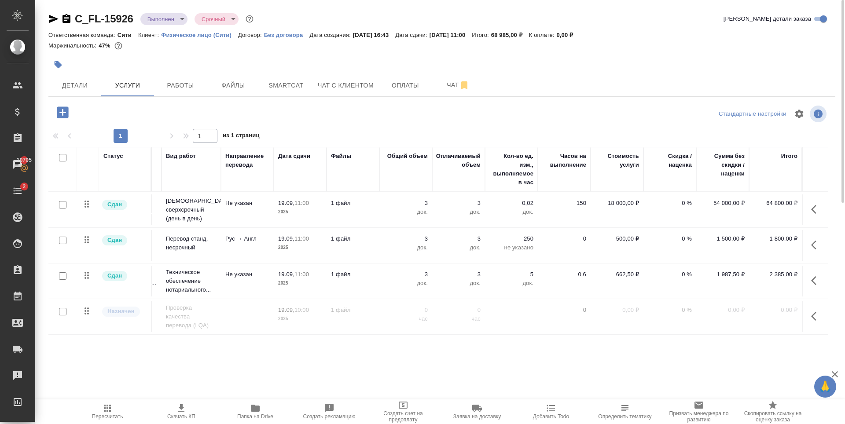
scroll to position [0, 56]
click at [81, 88] on span "Детали" at bounding box center [75, 85] width 42 height 11
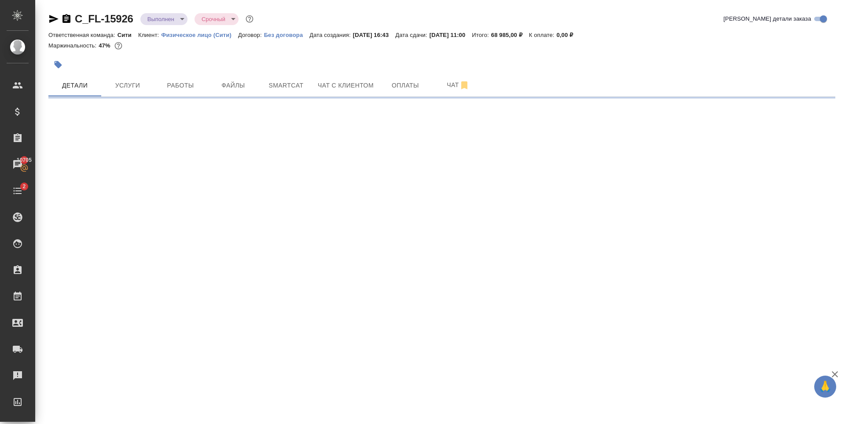
select select "RU"
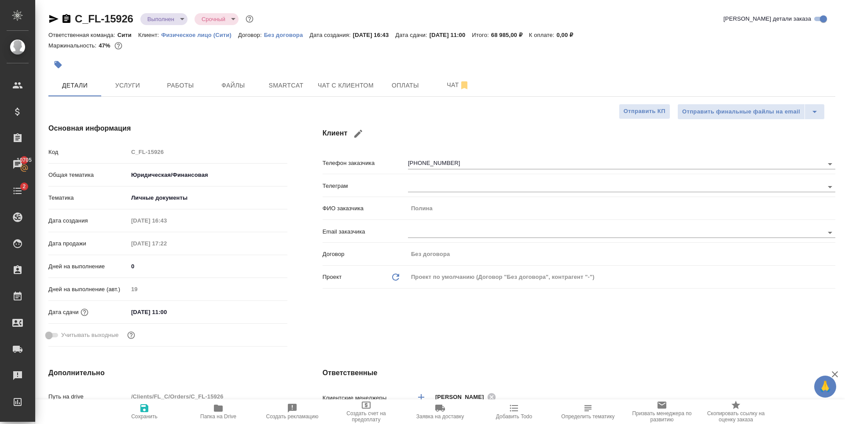
type textarea "x"
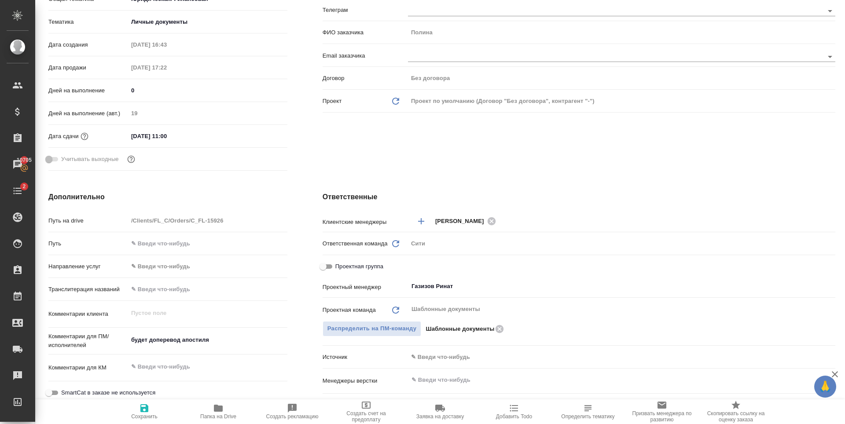
click at [336, 267] on span "Проектная группа" at bounding box center [359, 266] width 48 height 9
click at [336, 267] on input "Проектная группа" at bounding box center [323, 266] width 32 height 11
checkbox input "true"
type textarea "x"
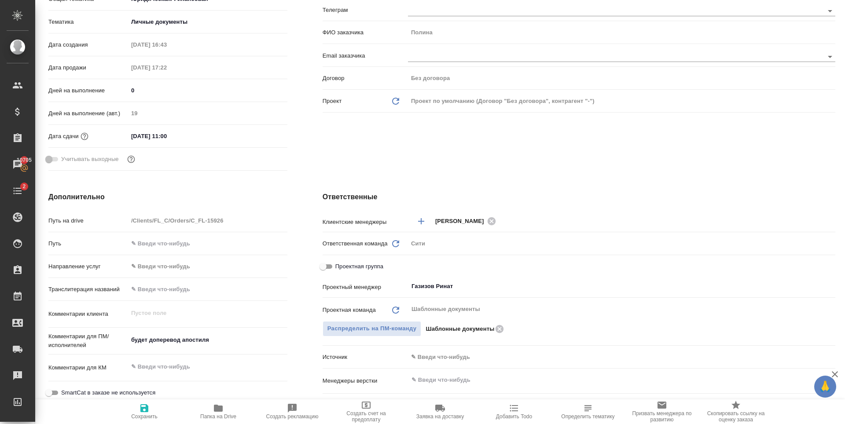
type textarea "x"
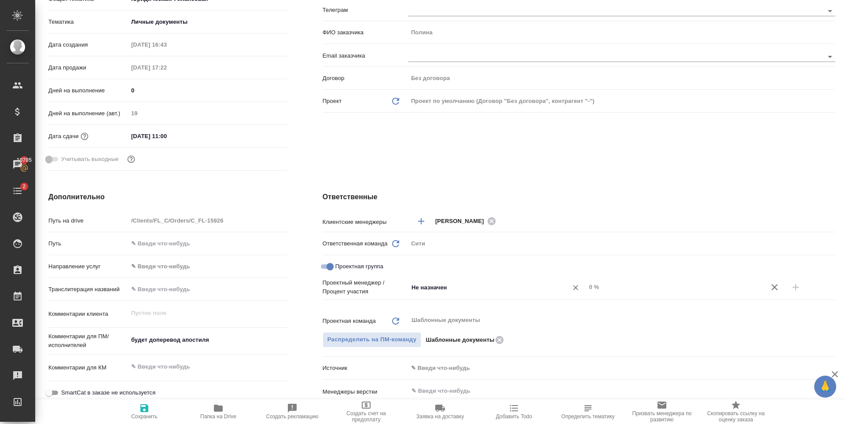
click at [434, 290] on input "Не назначен" at bounding box center [482, 287] width 143 height 11
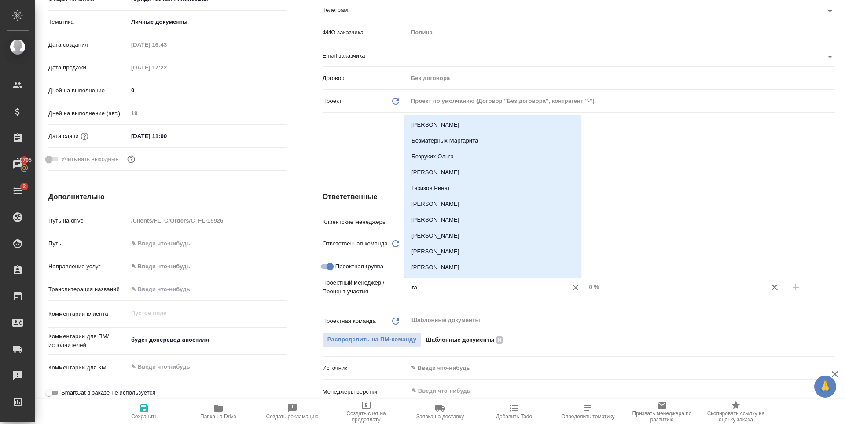
type input "газ"
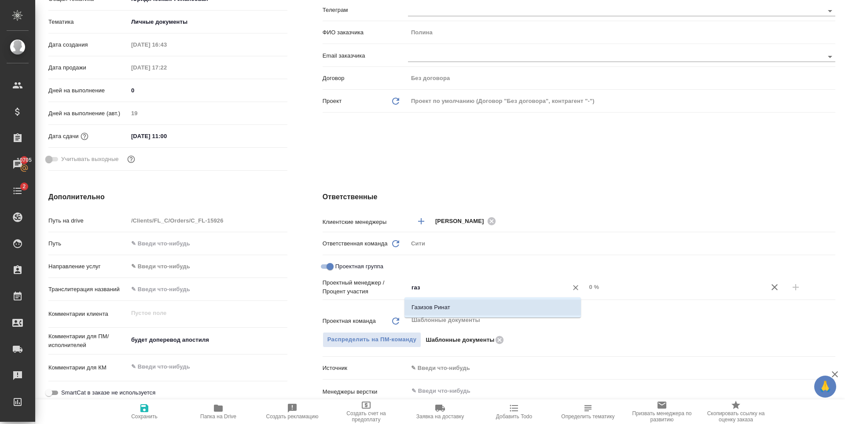
click at [455, 311] on li "Газизов Ринат" at bounding box center [492, 308] width 176 height 16
type textarea "x"
drag, startPoint x: 587, startPoint y: 288, endPoint x: 581, endPoint y: 290, distance: 6.8
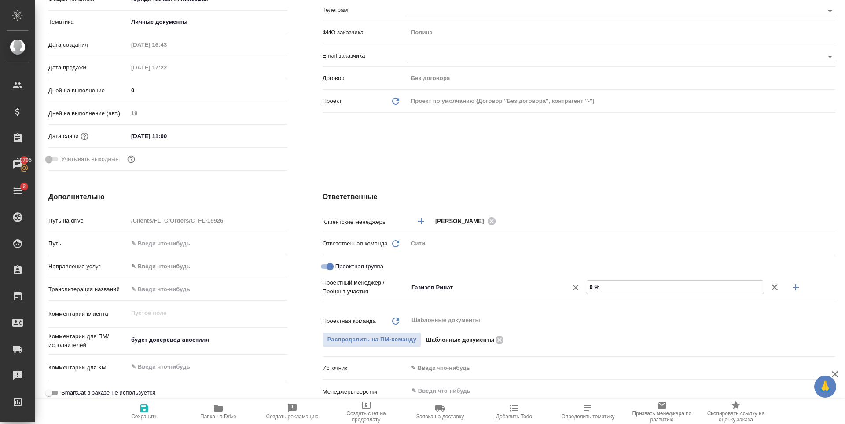
click at [581, 290] on div "Газизов Ринат ​ 0 %" at bounding box center [621, 287] width 427 height 15
type input "7 %"
type textarea "x"
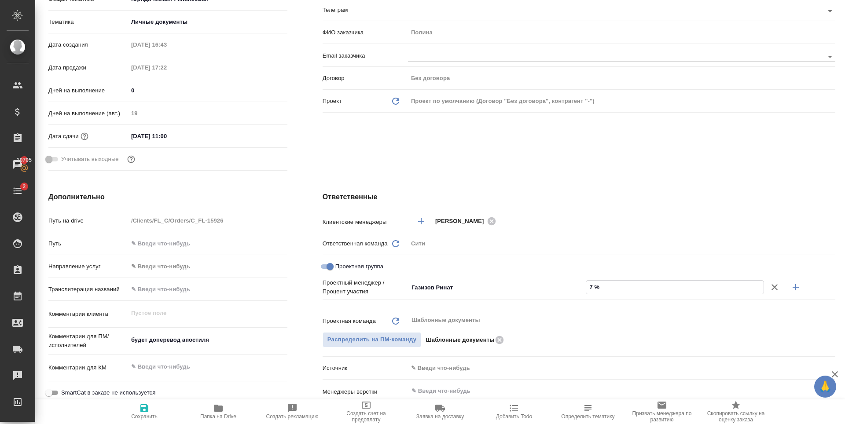
type input "7 %"
click at [792, 287] on icon "button" at bounding box center [795, 287] width 6 height 6
type textarea "x"
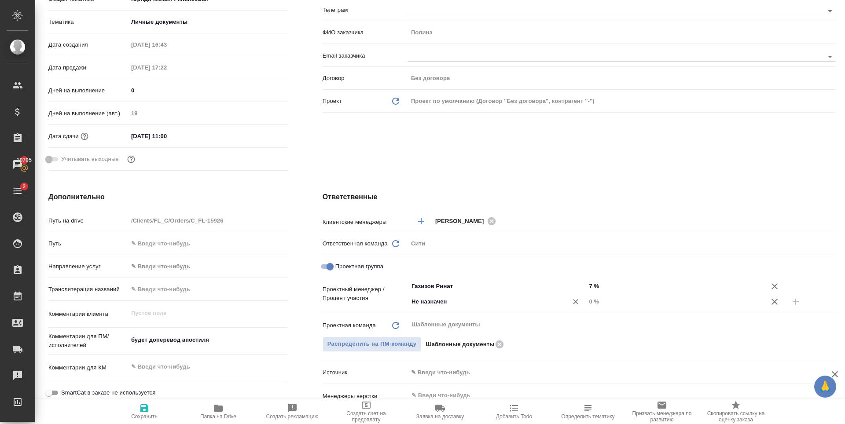
click at [437, 301] on input "Не назначен" at bounding box center [482, 302] width 143 height 11
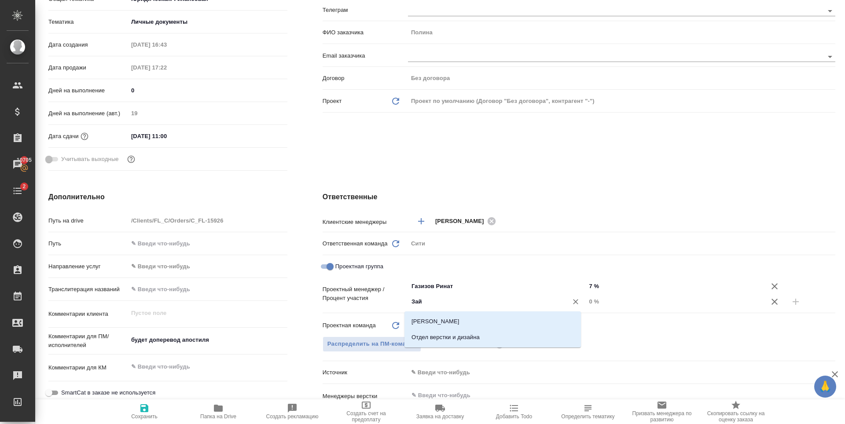
type input "Зайц"
click at [452, 316] on li "[PERSON_NAME]" at bounding box center [492, 322] width 176 height 16
type textarea "x"
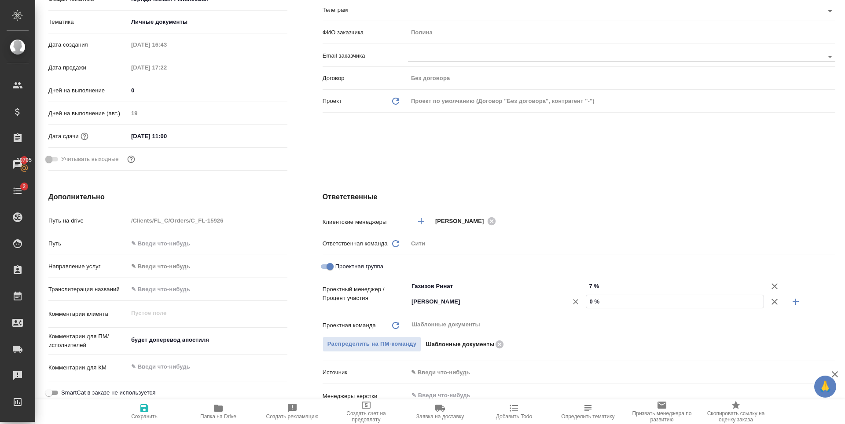
drag, startPoint x: 589, startPoint y: 301, endPoint x: 580, endPoint y: 303, distance: 8.5
click at [580, 303] on div "Зайцева Светлана ​ 0 %" at bounding box center [621, 301] width 427 height 15
type input "9 %"
type textarea "x"
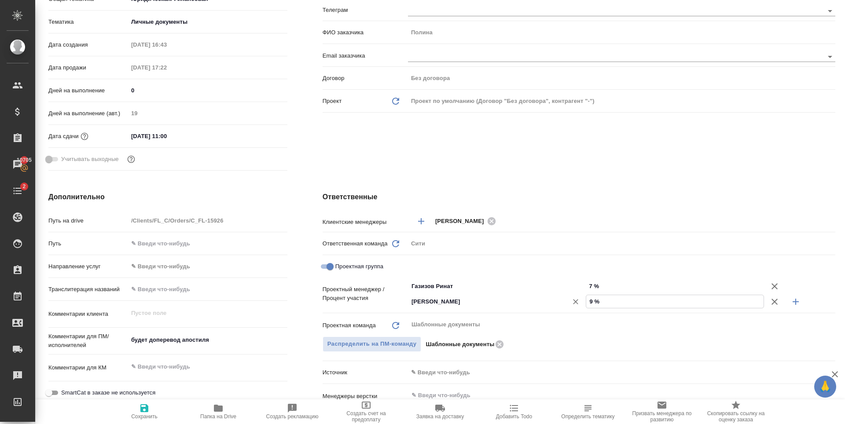
type textarea "x"
type input "93 %"
type textarea "x"
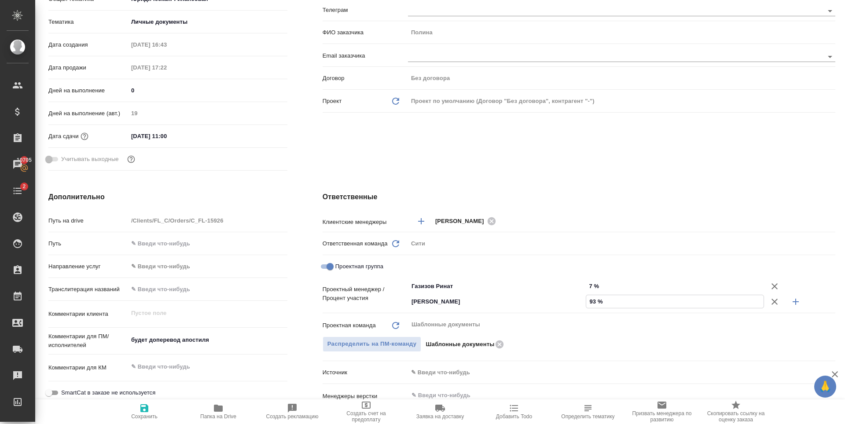
type input "93 %"
click at [154, 408] on span "Сохранить" at bounding box center [144, 411] width 63 height 17
type textarea "x"
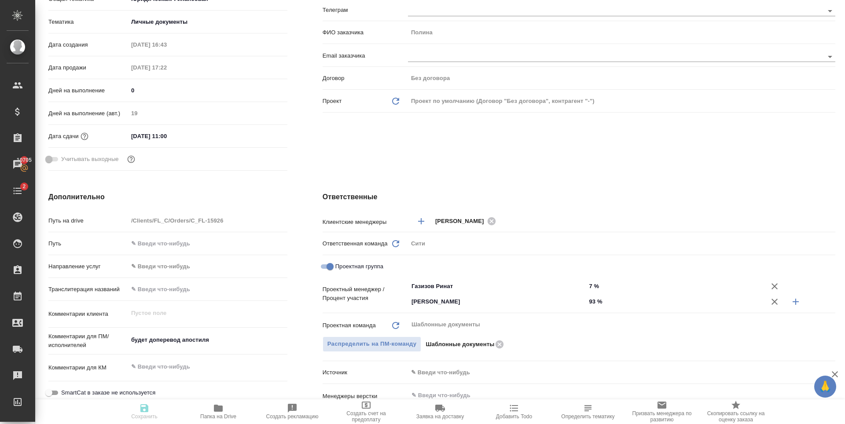
type textarea "x"
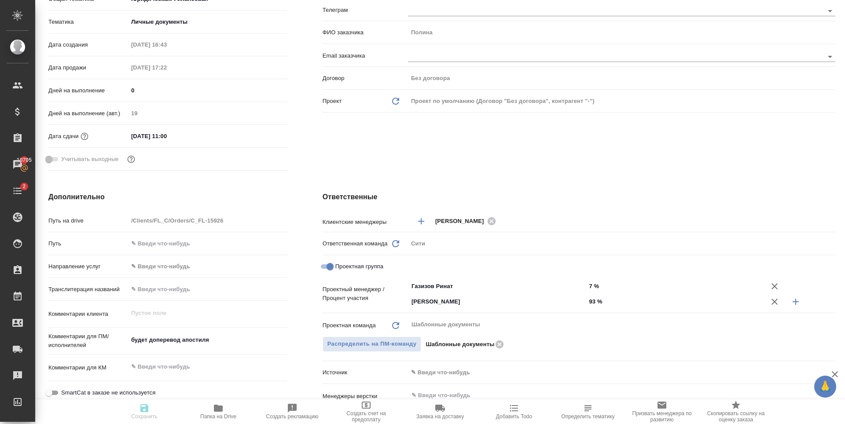
type textarea "x"
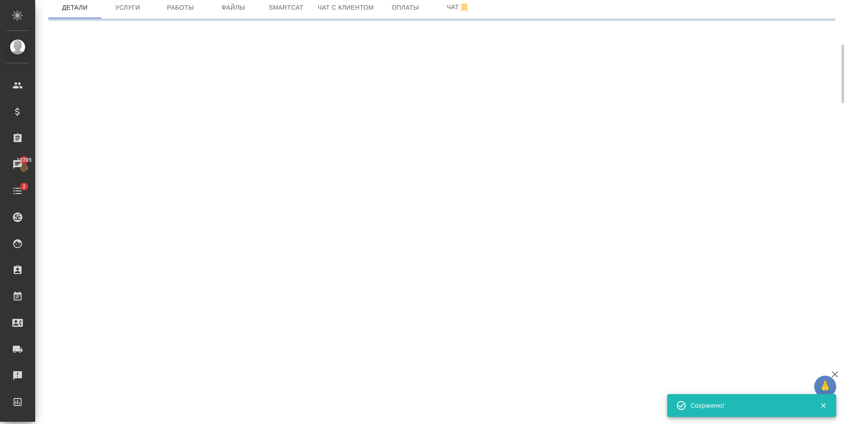
scroll to position [0, 0]
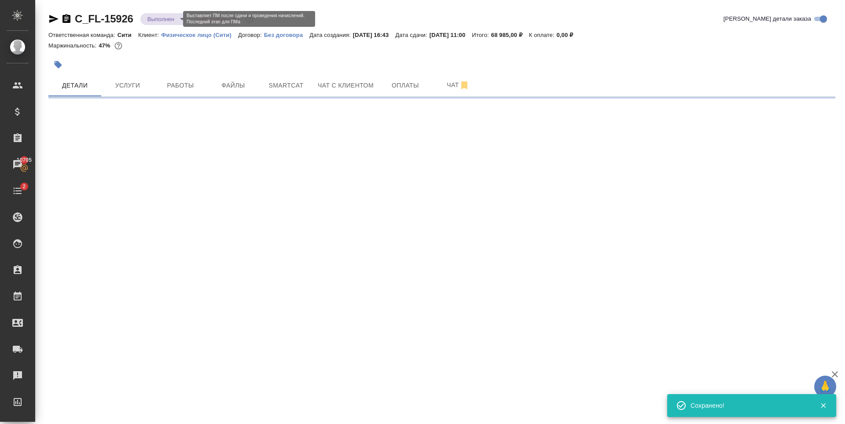
click at [168, 18] on body "🙏 .cls-1 fill:#fff; AWATERA Zaytseva Svetlana Клиенты Спецификации Заказы 10705…" at bounding box center [422, 212] width 845 height 424
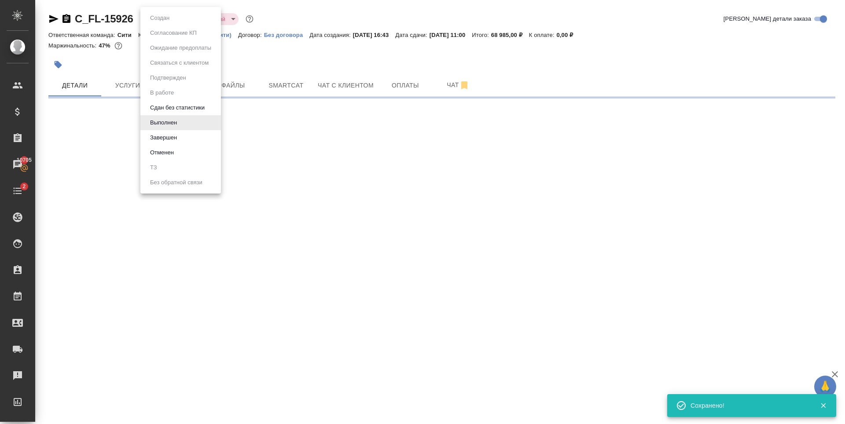
select select "RU"
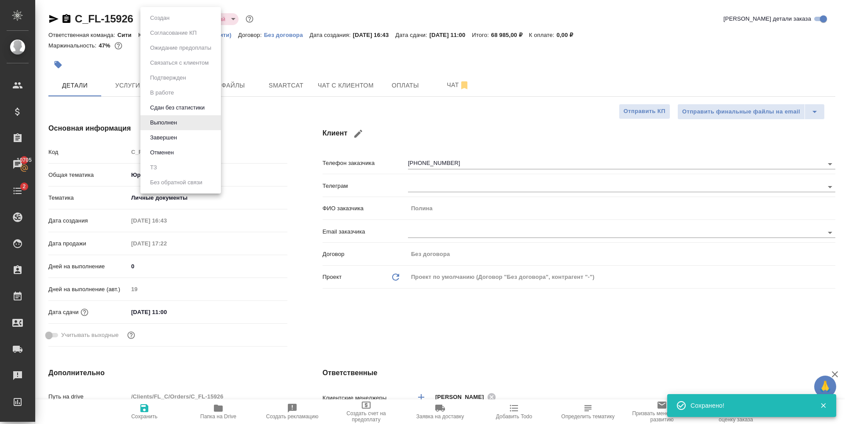
type textarea "x"
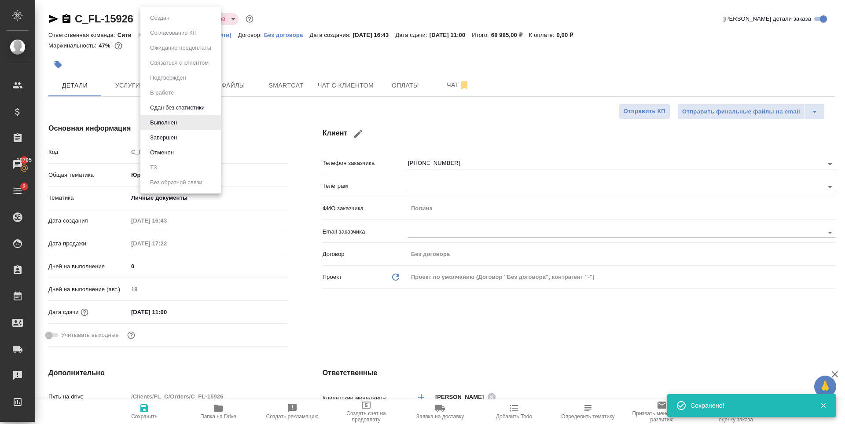
type textarea "x"
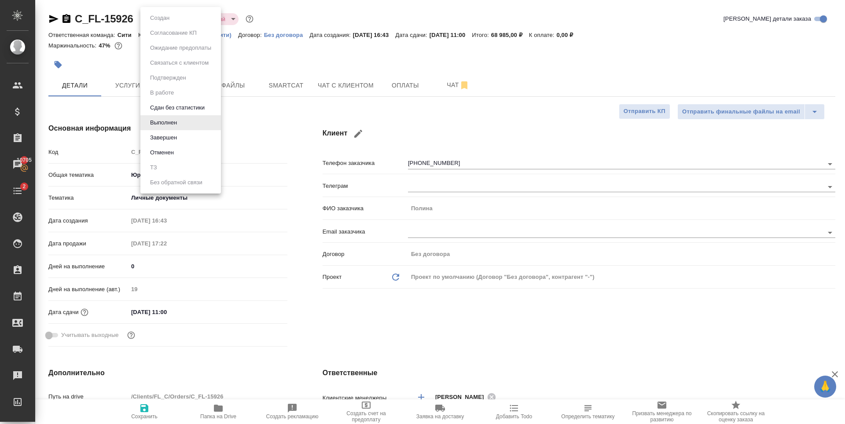
click at [363, 85] on div at bounding box center [422, 212] width 845 height 424
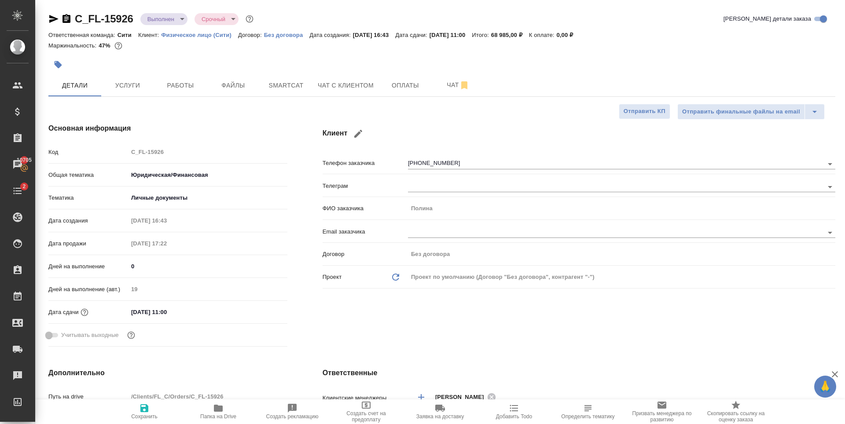
click at [363, 85] on span "Чат с клиентом" at bounding box center [346, 85] width 56 height 11
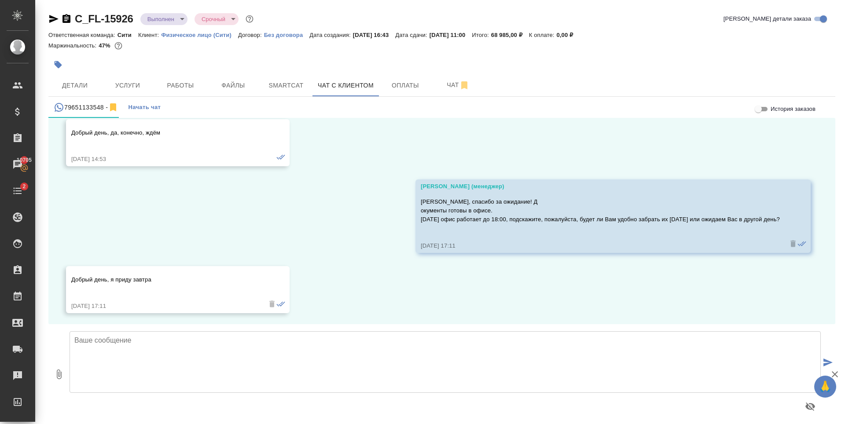
scroll to position [623, 0]
click at [157, 22] on body "🙏 .cls-1 fill:#fff; AWATERA Zaytseva Svetlana Клиенты Спецификации Заказы 10705…" at bounding box center [422, 212] width 845 height 424
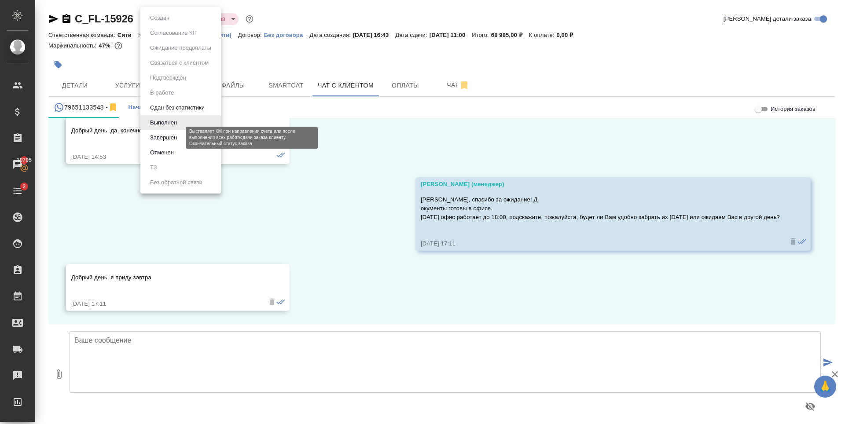
click at [170, 134] on button "Завершен" at bounding box center [163, 138] width 32 height 10
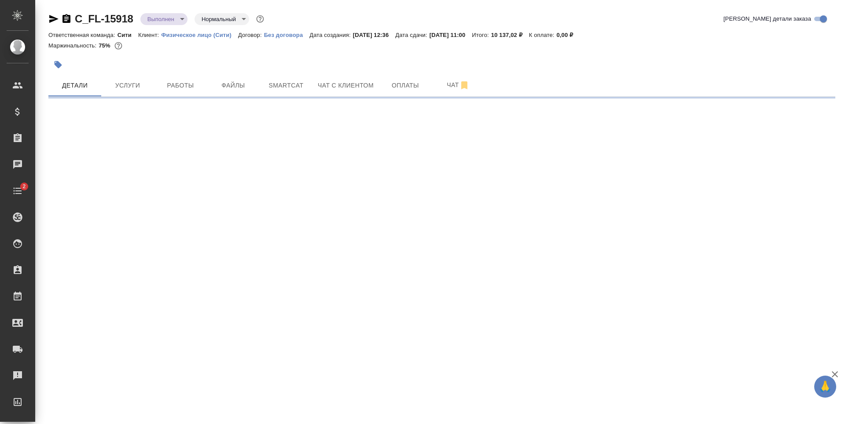
select select "RU"
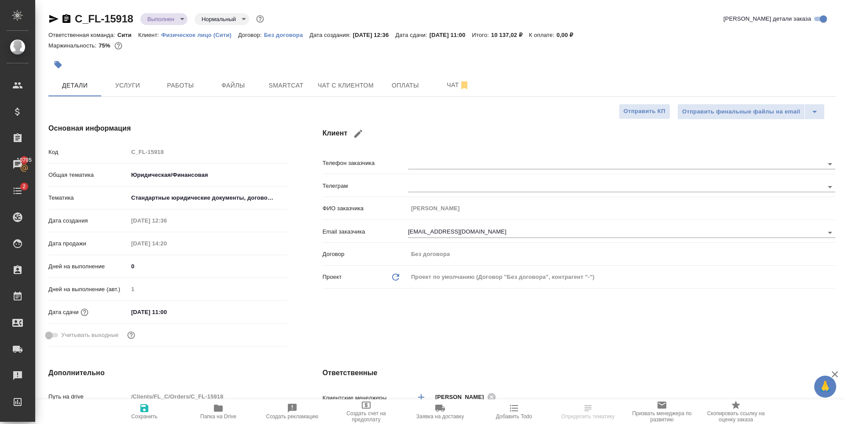
type textarea "x"
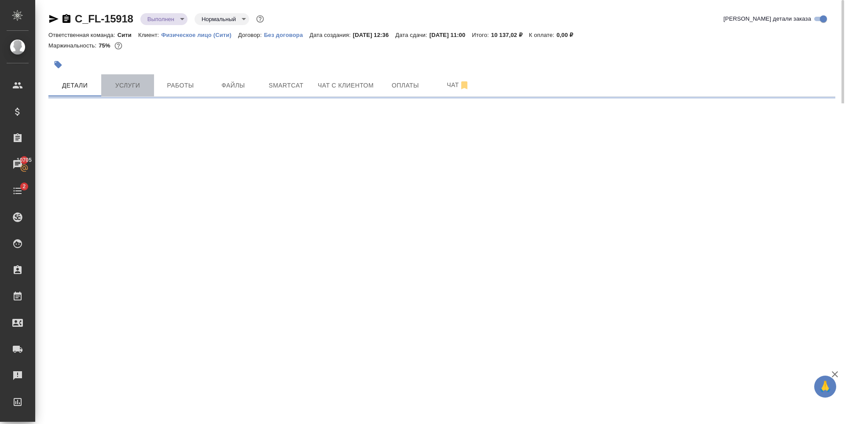
click at [137, 85] on span "Услуги" at bounding box center [127, 85] width 42 height 11
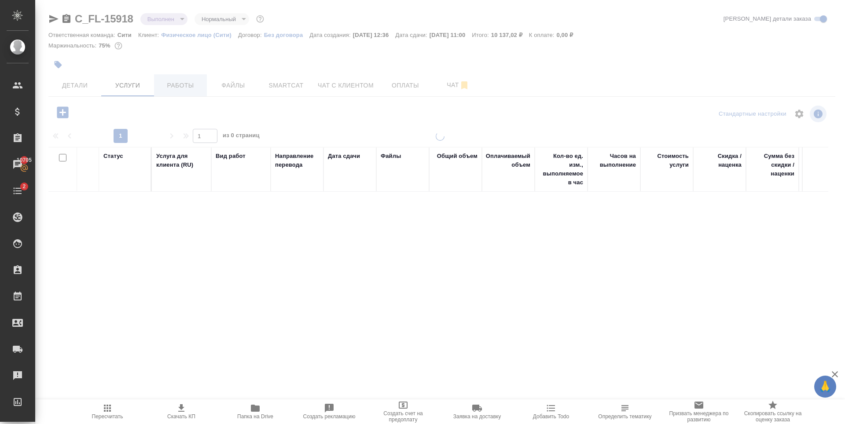
click at [167, 85] on span "Работы" at bounding box center [180, 85] width 42 height 11
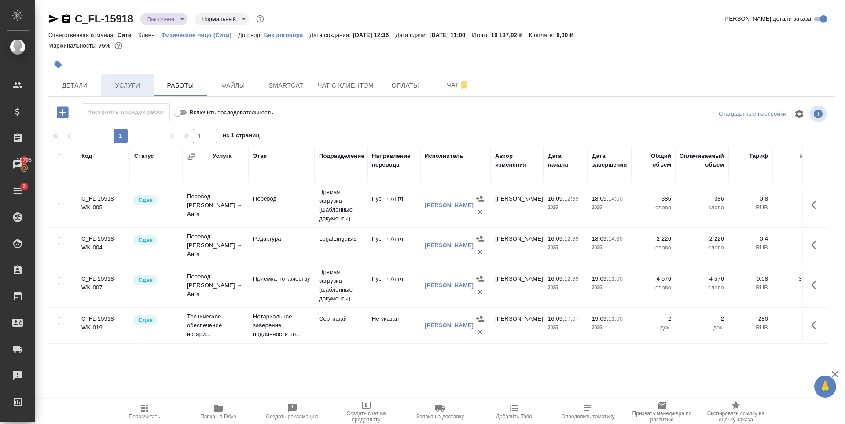
click at [126, 87] on span "Услуги" at bounding box center [127, 85] width 42 height 11
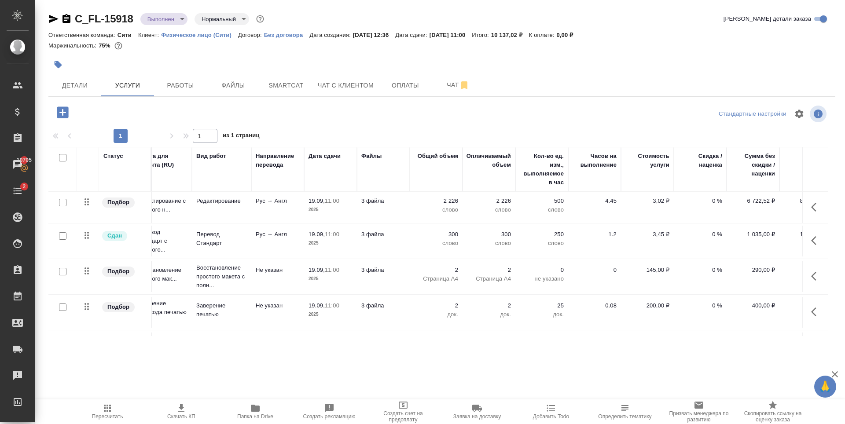
scroll to position [0, 56]
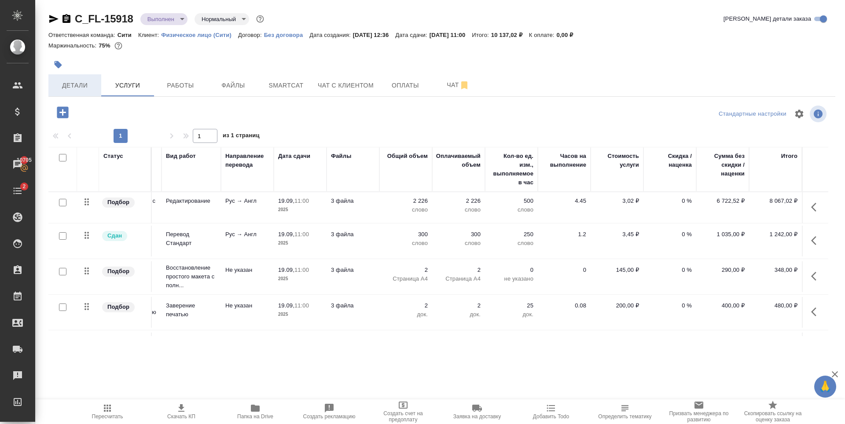
click at [72, 80] on span "Детали" at bounding box center [75, 85] width 42 height 11
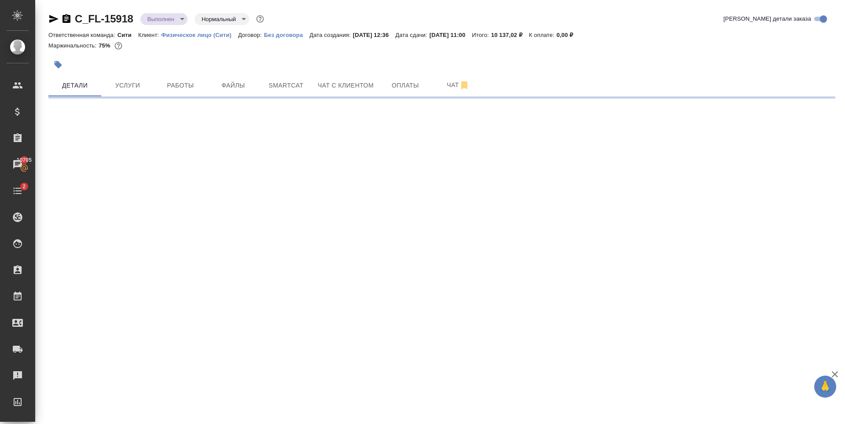
select select "RU"
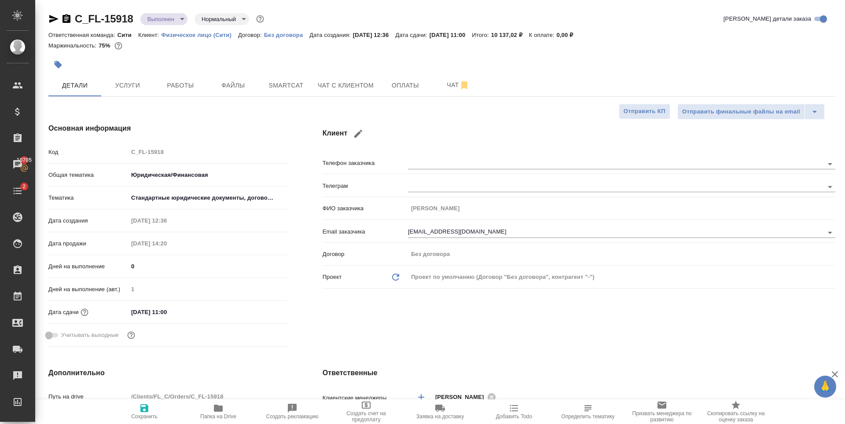
type textarea "x"
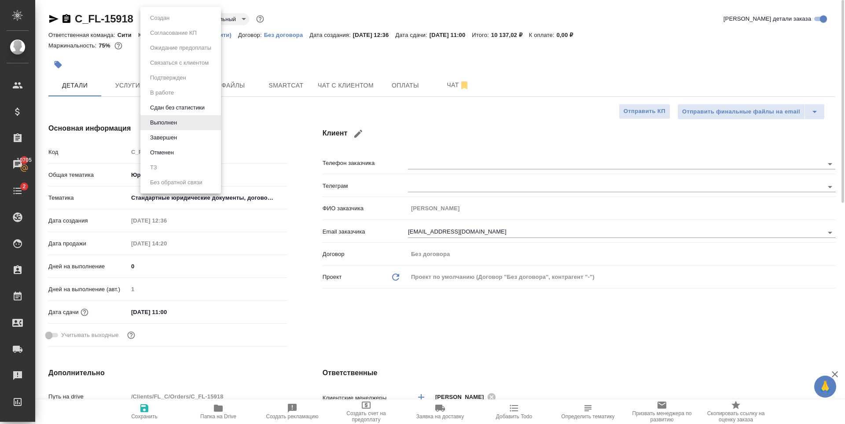
click at [158, 18] on body "🙏 .cls-1 fill:#fff; AWATERA [PERSON_NAME] Спецификации Заказы 10705 Чаты 2 Todo…" at bounding box center [422, 212] width 845 height 424
click at [180, 138] on li "Завершен" at bounding box center [180, 137] width 81 height 15
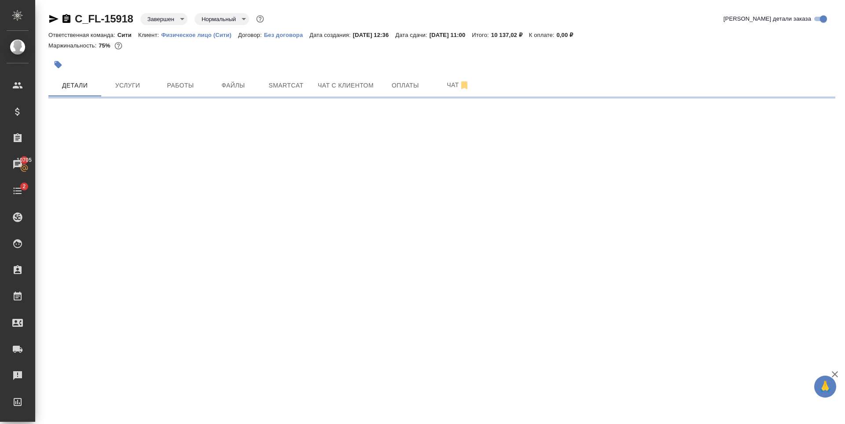
select select "RU"
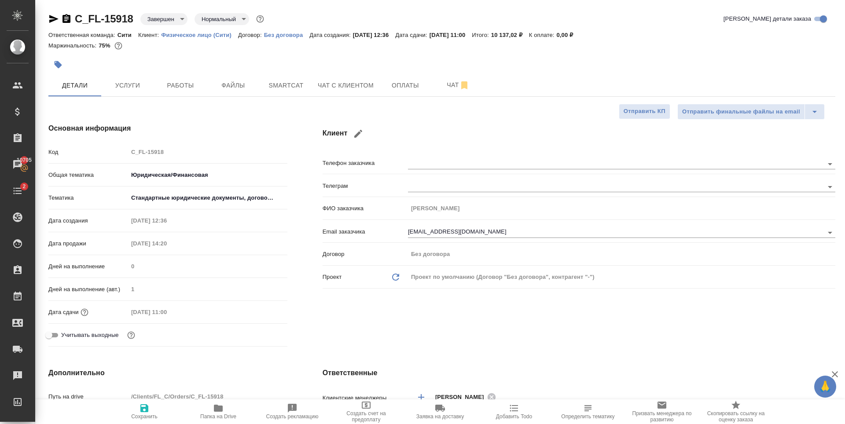
type textarea "x"
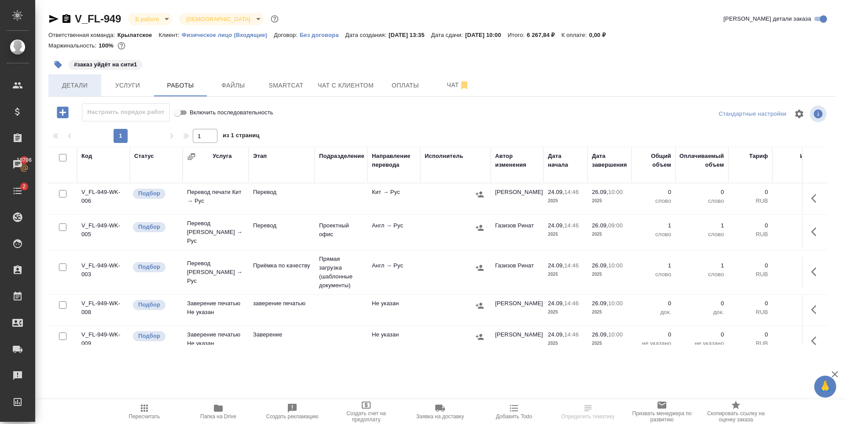
click at [79, 86] on span "Детали" at bounding box center [75, 85] width 42 height 11
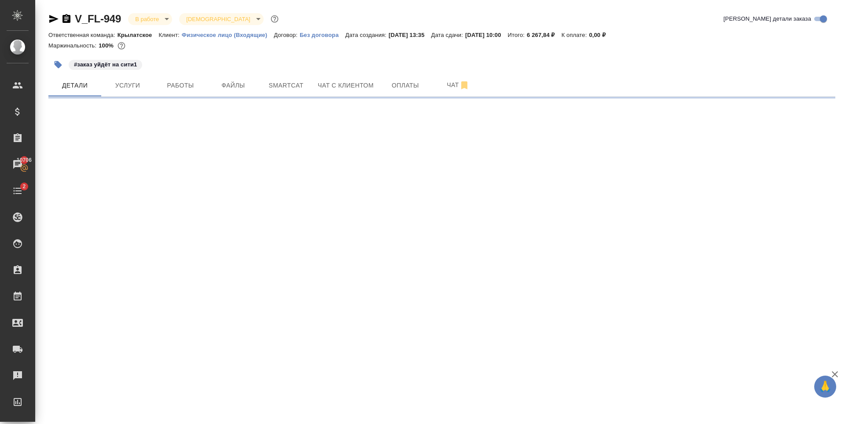
select select "RU"
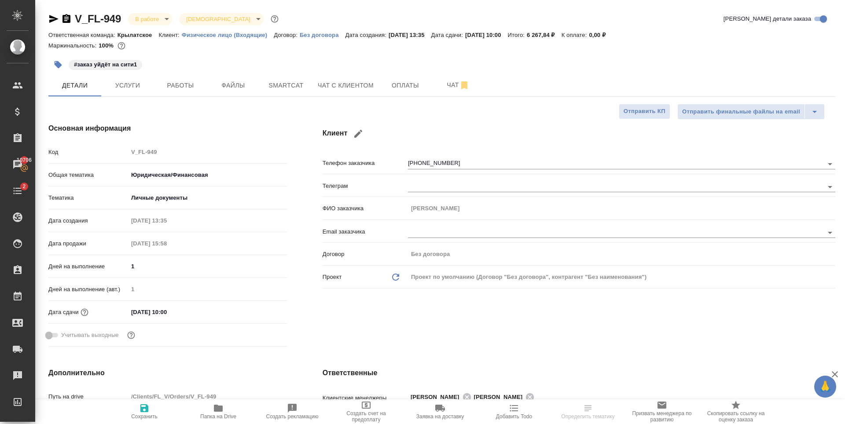
type textarea "x"
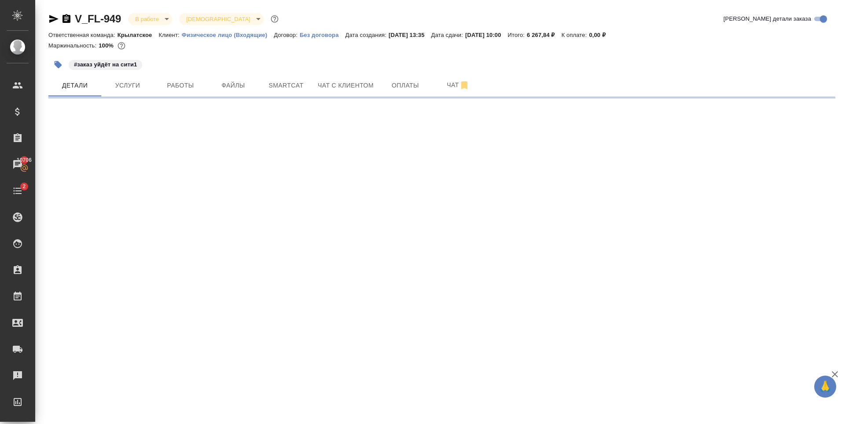
select select "RU"
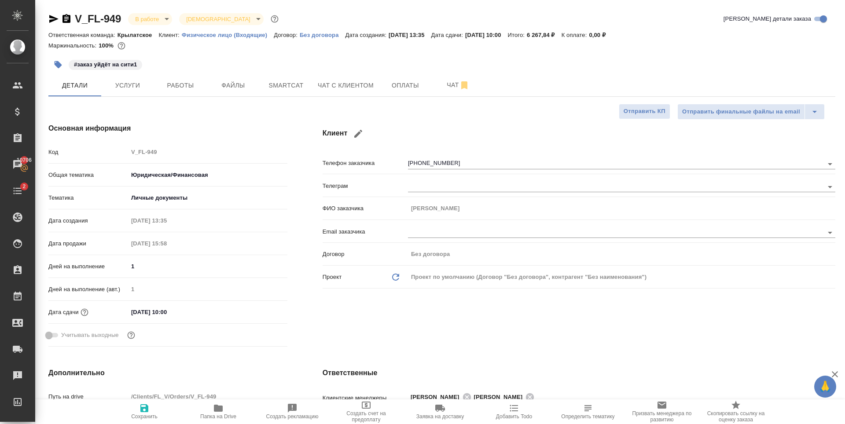
type textarea "x"
select select "RU"
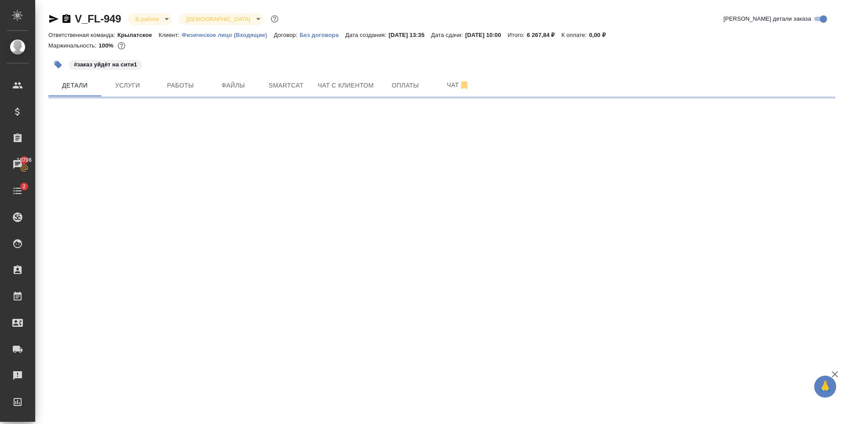
select select "RU"
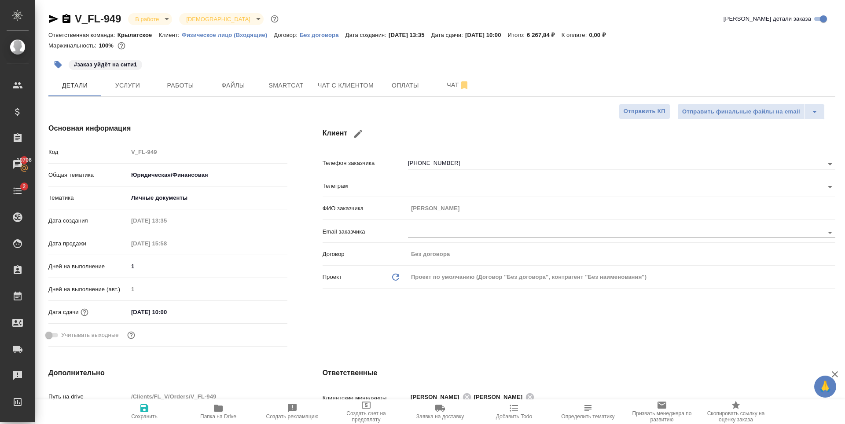
type textarea "x"
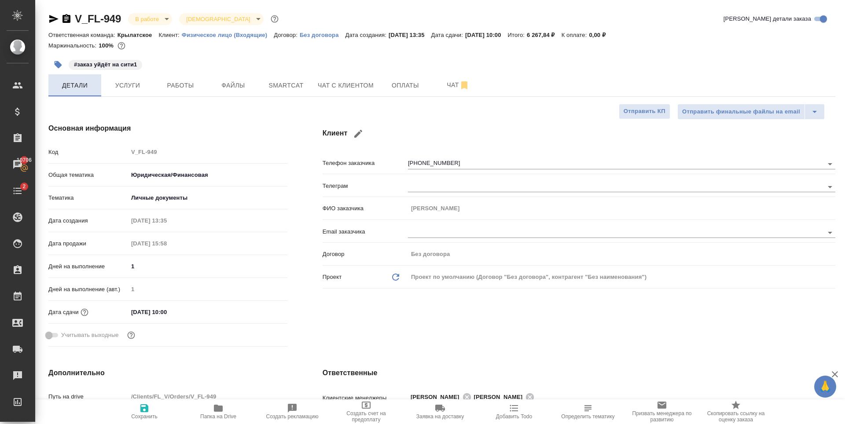
type textarea "x"
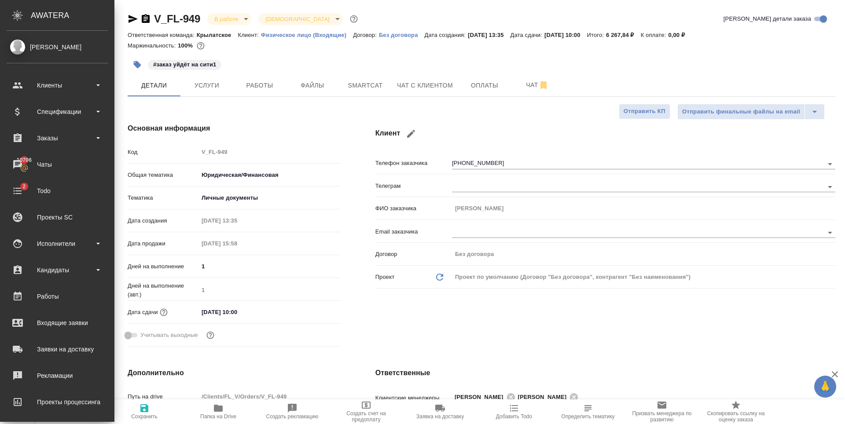
type textarea "x"
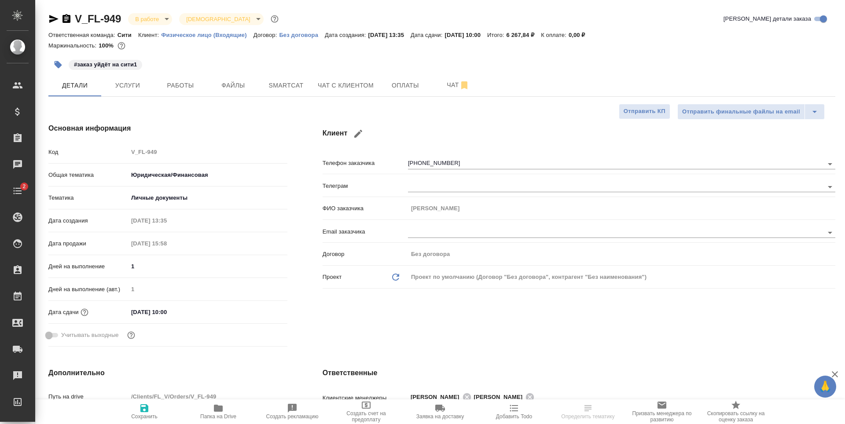
select select "RU"
click at [164, 93] on button "Работы" at bounding box center [180, 85] width 53 height 22
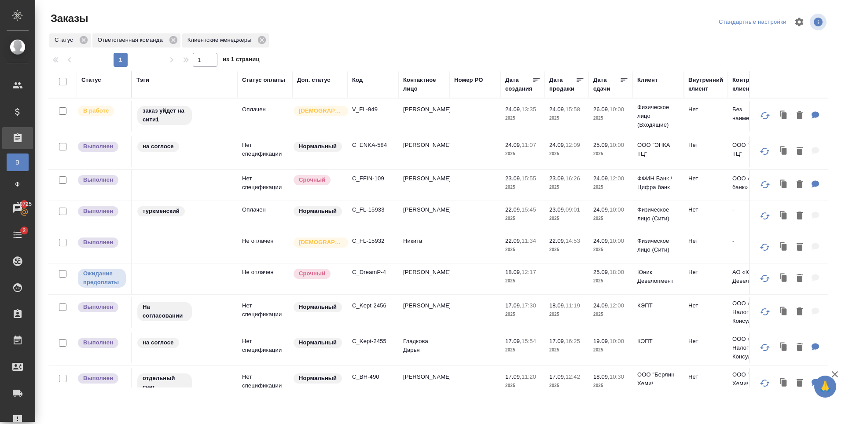
scroll to position [38, 0]
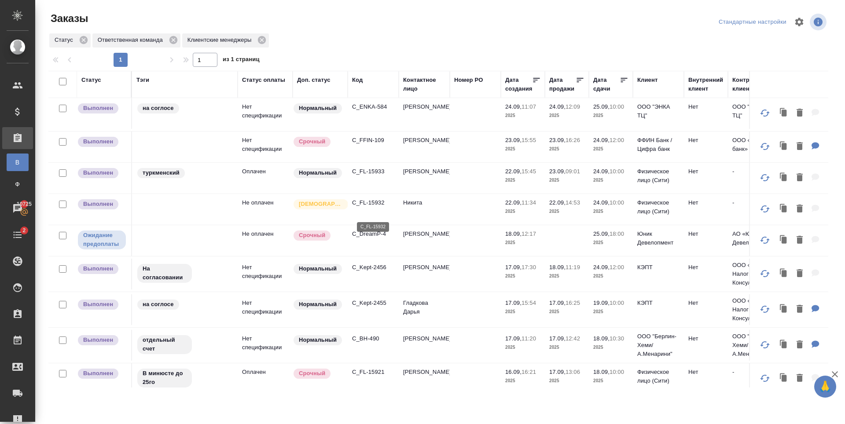
click at [355, 207] on p "C_FL-15932" at bounding box center [373, 202] width 42 height 9
click at [366, 176] on p "C_FL-15933" at bounding box center [373, 171] width 42 height 9
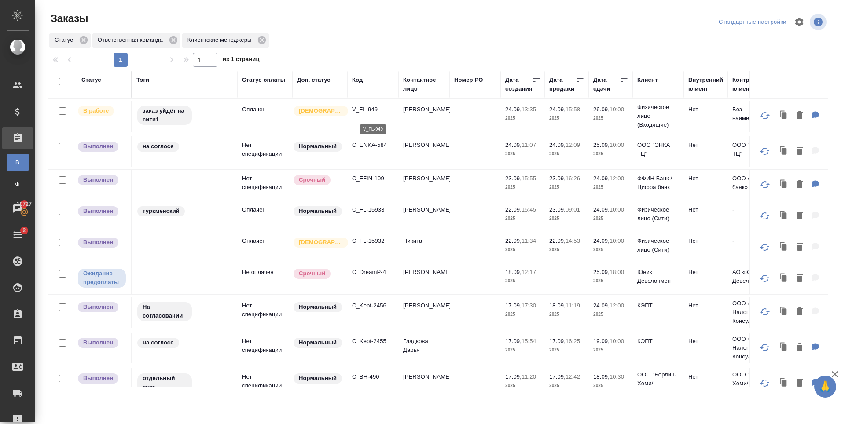
click at [363, 114] on p "V_FL-949" at bounding box center [373, 109] width 42 height 9
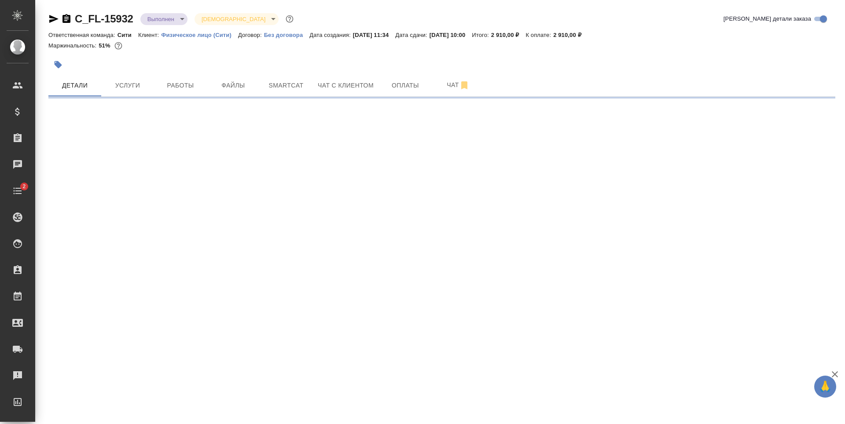
select select "RU"
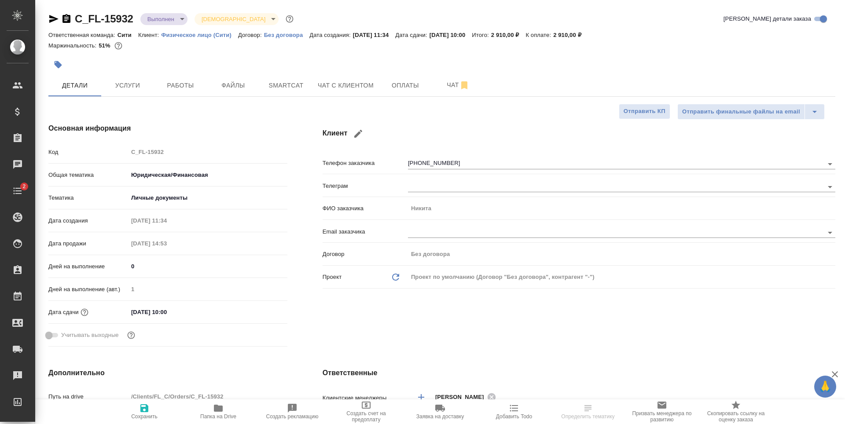
type textarea "x"
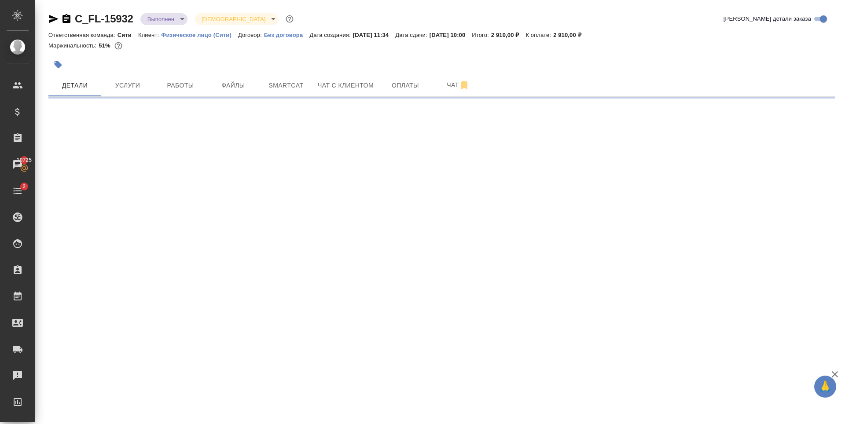
select select "RU"
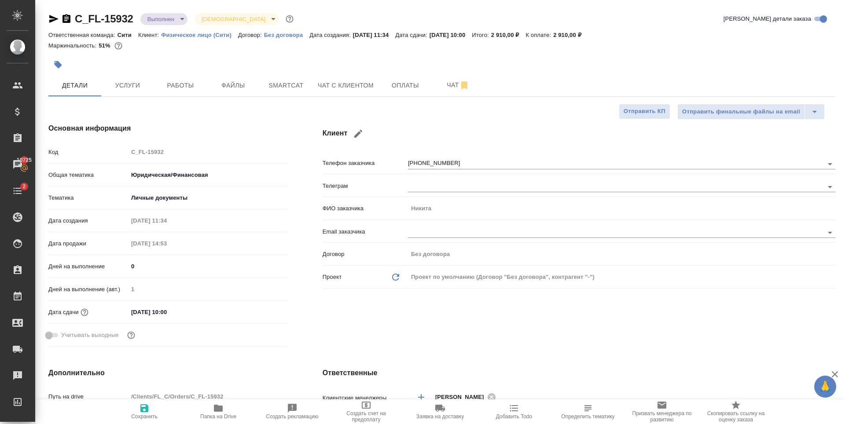
type textarea "x"
click at [344, 90] on span "Чат с клиентом" at bounding box center [346, 85] width 56 height 11
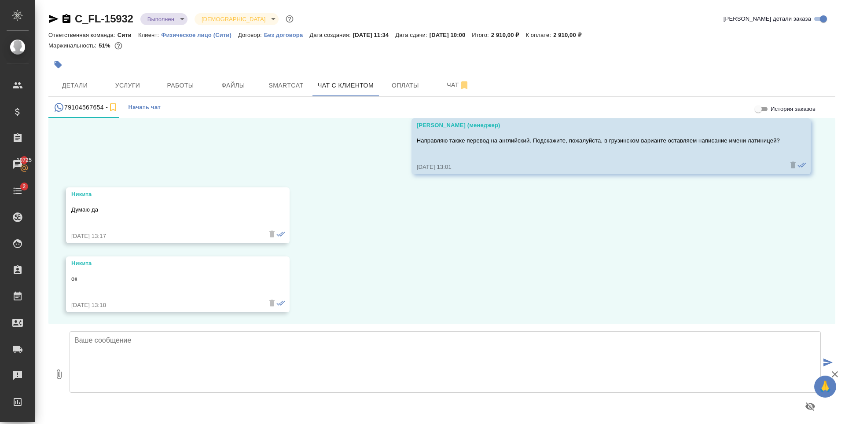
scroll to position [1294, 0]
click at [326, 352] on textarea at bounding box center [445, 362] width 751 height 62
type textarea "н"
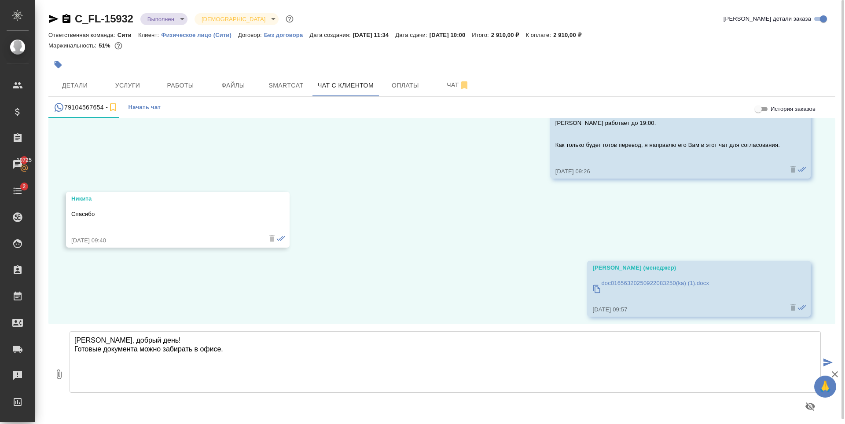
scroll to position [810, 0]
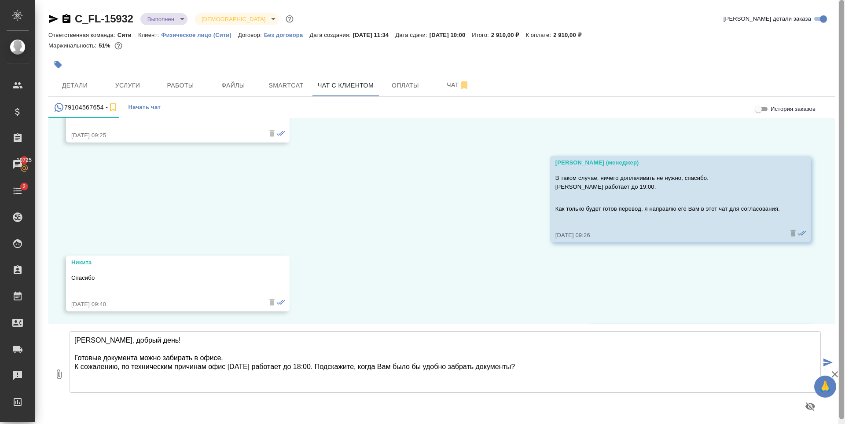
type textarea "[PERSON_NAME], добрый день! Готовые документа можно забирать в офисе. К сожален…"
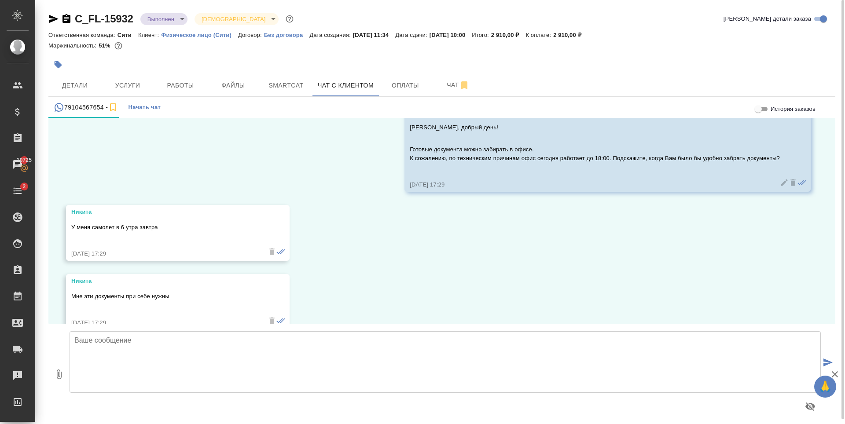
scroll to position [1639, 0]
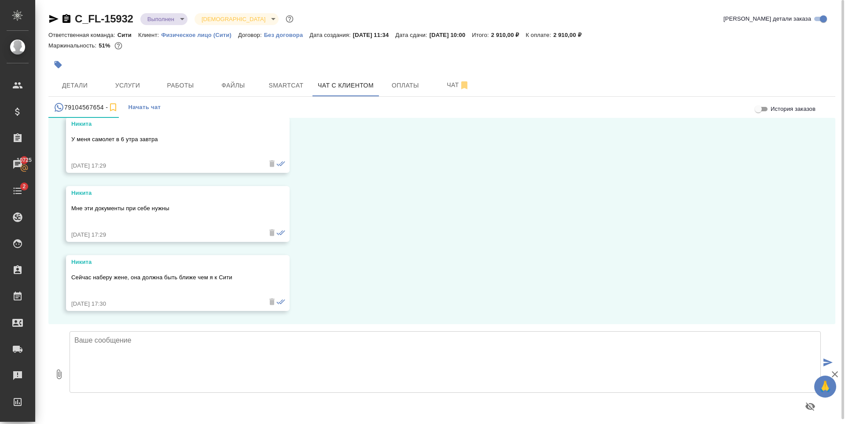
click at [147, 338] on textarea at bounding box center [445, 362] width 751 height 62
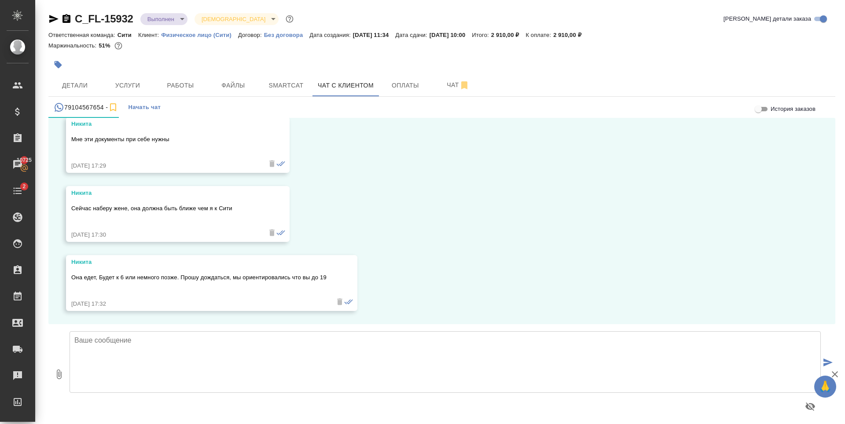
click at [183, 359] on textarea at bounding box center [445, 362] width 751 height 62
drag, startPoint x: 135, startPoint y: 337, endPoint x: 844, endPoint y: 398, distance: 711.9
click at [763, 414] on div "Никита, хорошо. Пожалуйста, сообщите" at bounding box center [445, 374] width 758 height 93
type textarea "Никита, хорошо, буду ожидать в офисе. Пожалуйста, сообщите, если будете сильно …"
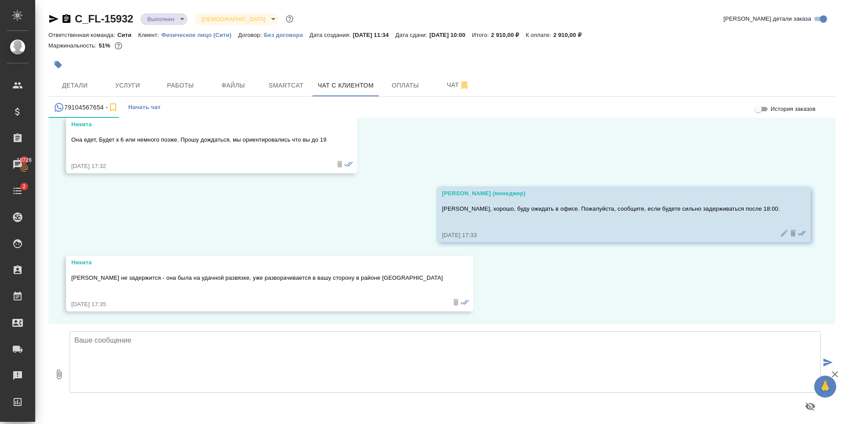
scroll to position [1847, 0]
click at [245, 359] on textarea at bounding box center [445, 362] width 751 height 62
type textarea "Никита, документы передали. Спасибо за понимание!"
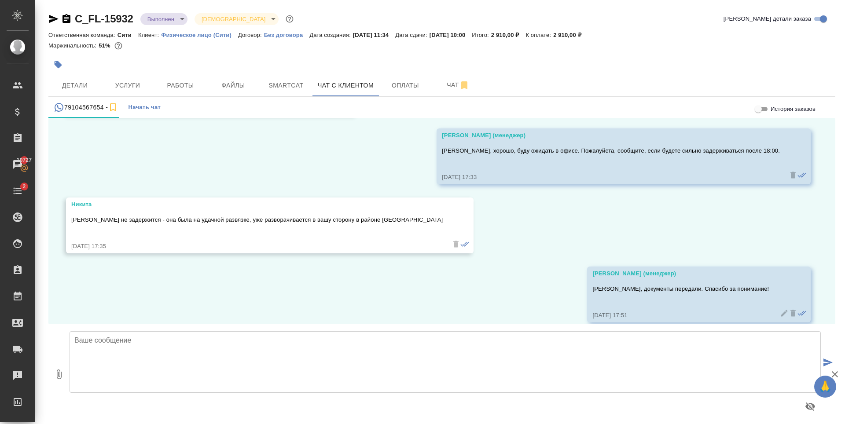
scroll to position [1916, 0]
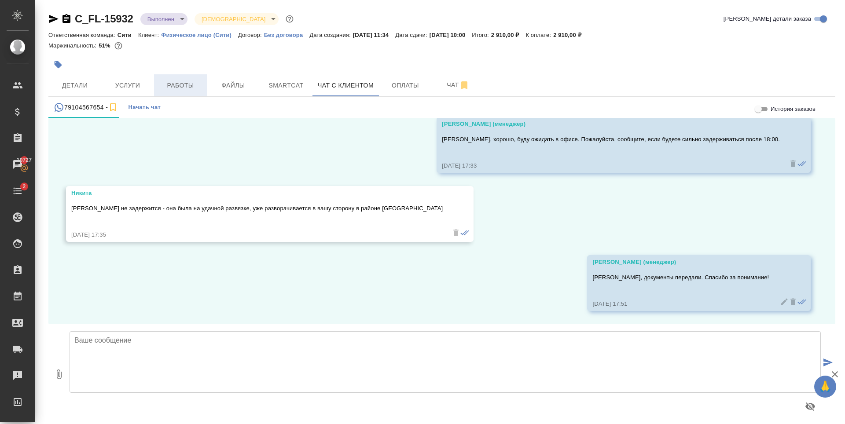
click at [184, 78] on button "Работы" at bounding box center [180, 85] width 53 height 22
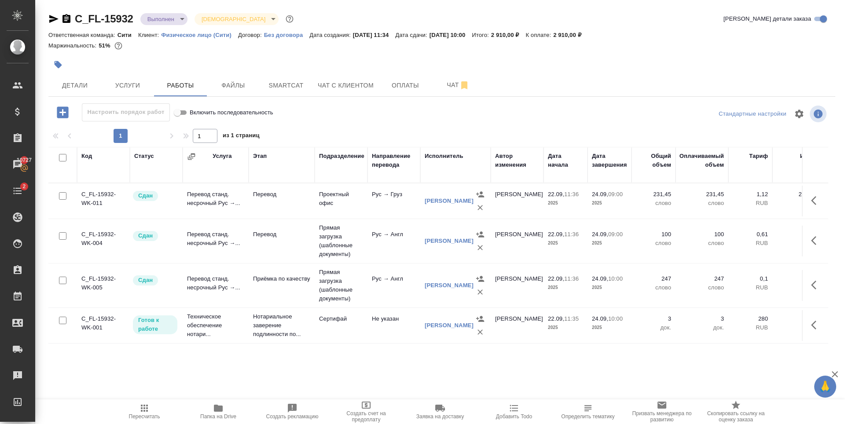
scroll to position [14, 0]
click at [814, 320] on icon "button" at bounding box center [816, 325] width 11 height 11
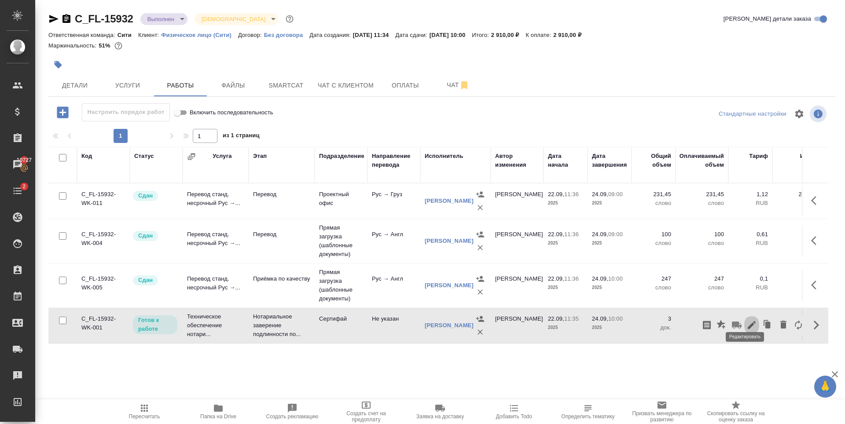
click at [746, 320] on icon "button" at bounding box center [751, 325] width 11 height 11
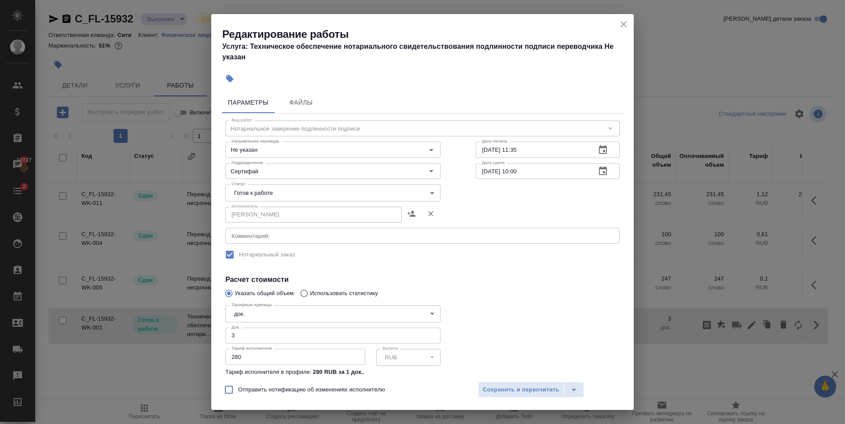
click at [620, 24] on icon "close" at bounding box center [623, 24] width 11 height 11
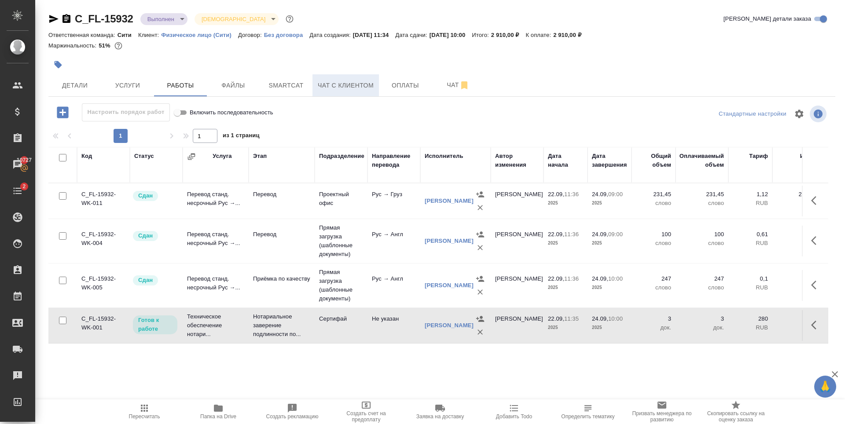
click at [351, 87] on span "Чат с клиентом" at bounding box center [346, 85] width 56 height 11
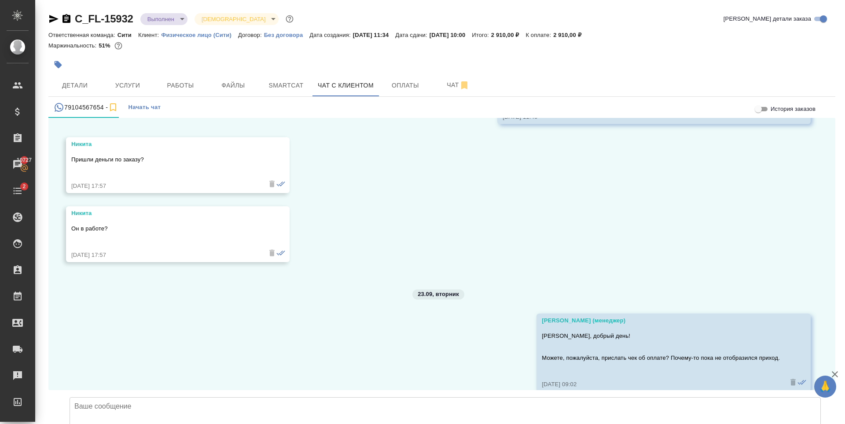
scroll to position [191, 0]
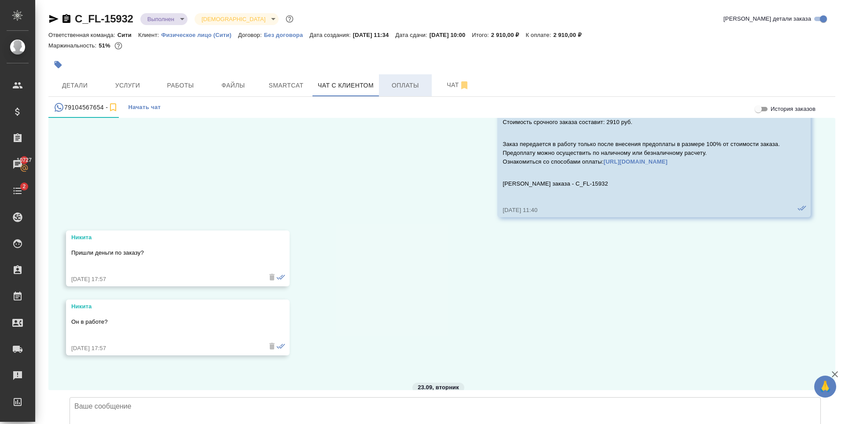
click at [390, 89] on span "Оплаты" at bounding box center [405, 85] width 42 height 11
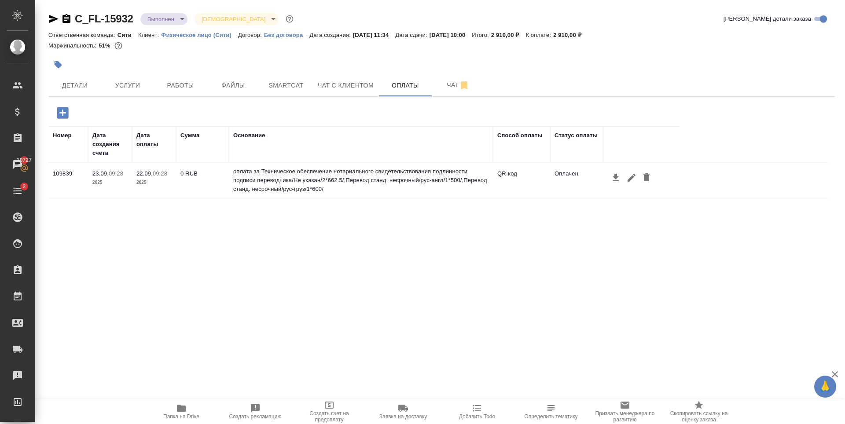
click at [601, 275] on div "Номер Дата создания счета Дата оплаты Сумма Основание Способ оплаты Статус опла…" at bounding box center [438, 258] width 780 height 264
click at [378, 250] on div "Номер Дата создания счета Дата оплаты Сумма Основание Способ оплаты Статус опла…" at bounding box center [438, 258] width 780 height 264
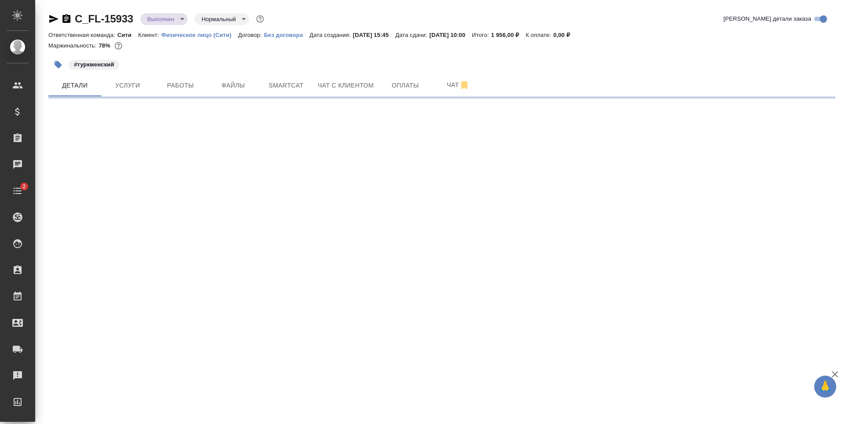
select select "RU"
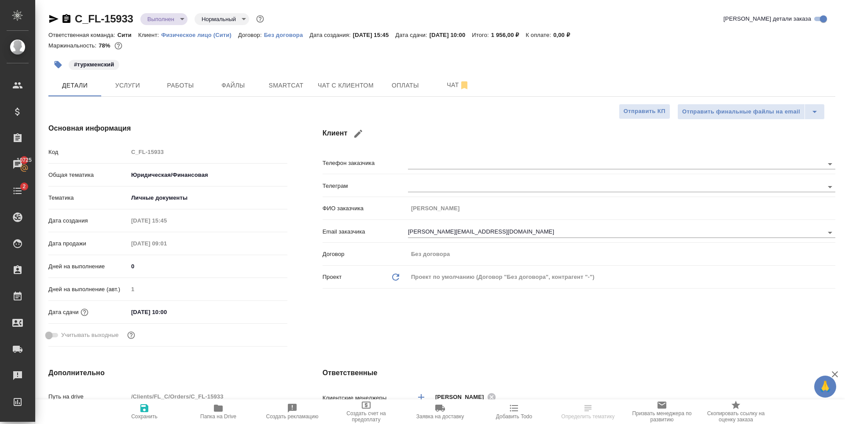
type textarea "x"
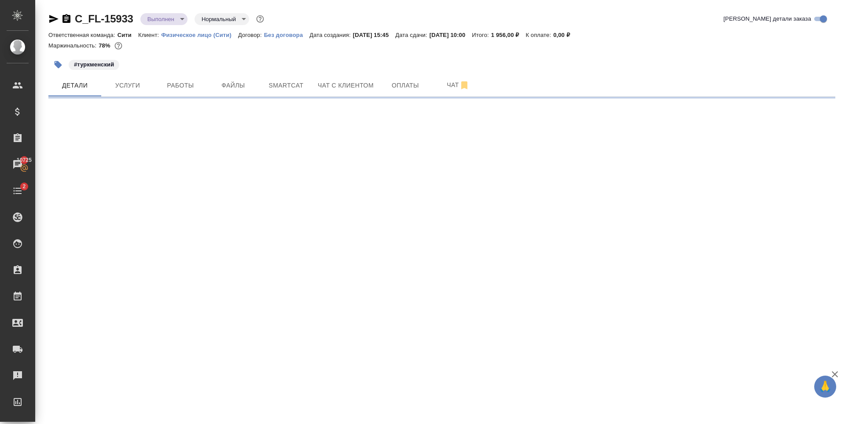
select select "RU"
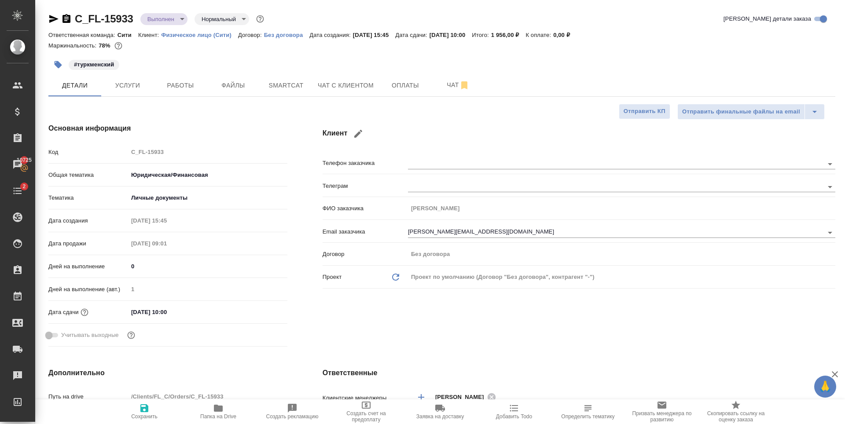
type textarea "x"
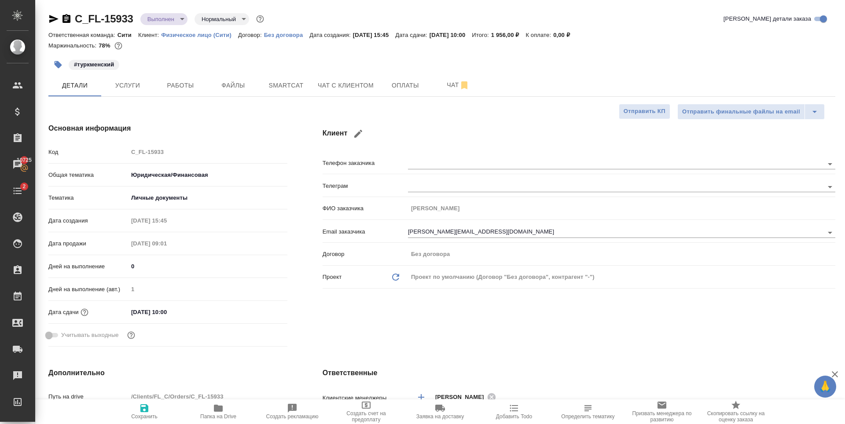
type textarea "x"
click at [172, 83] on span "Работы" at bounding box center [180, 85] width 42 height 11
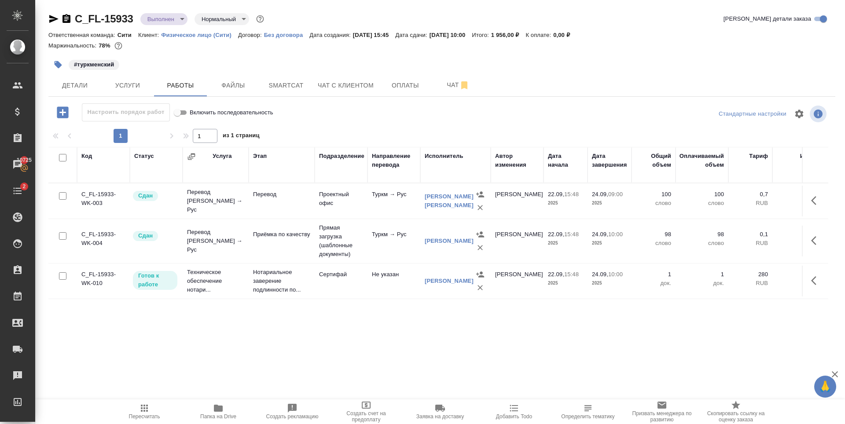
click at [821, 284] on icon "button" at bounding box center [816, 280] width 11 height 11
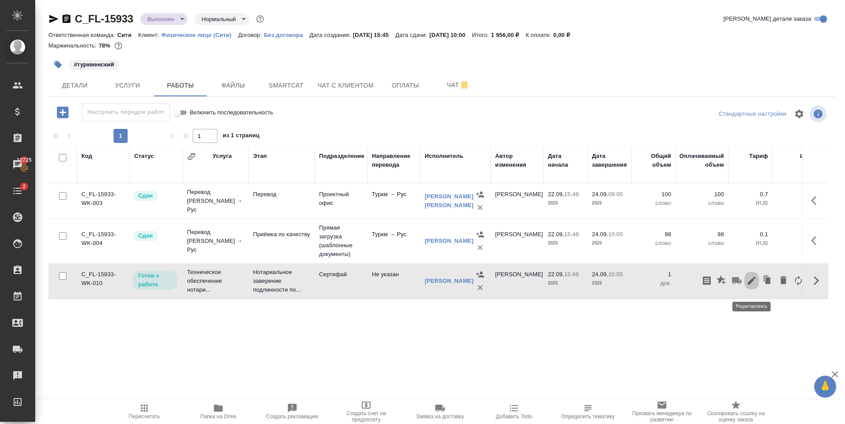
click at [752, 285] on icon "button" at bounding box center [752, 281] width 8 height 8
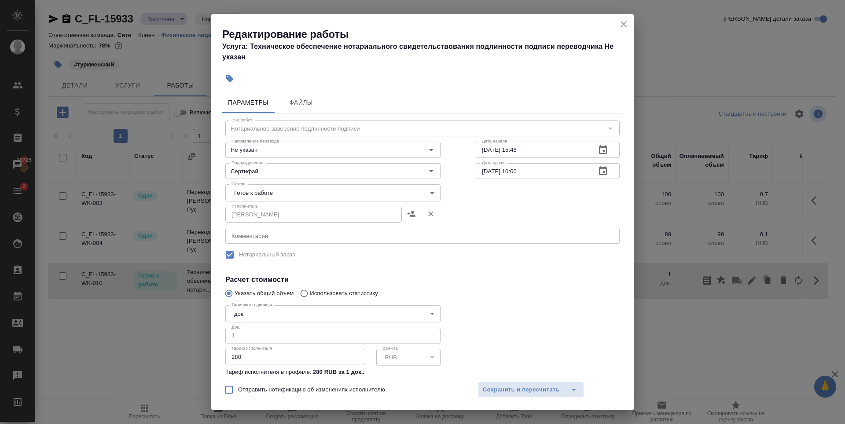
click at [303, 184] on body "🙏 .cls-1 fill:#fff; AWATERA [PERSON_NAME] Спецификации Заказы 10725 Чаты 2 Todo…" at bounding box center [422, 212] width 845 height 424
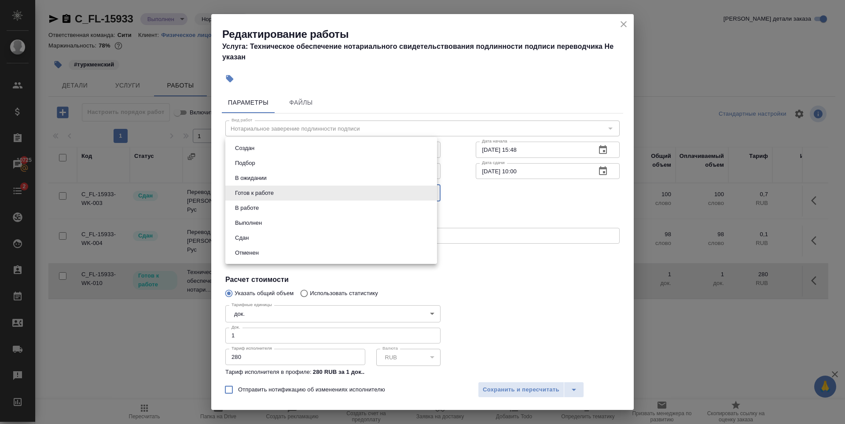
click at [262, 238] on li "Сдан" at bounding box center [331, 238] width 212 height 15
type input "closed"
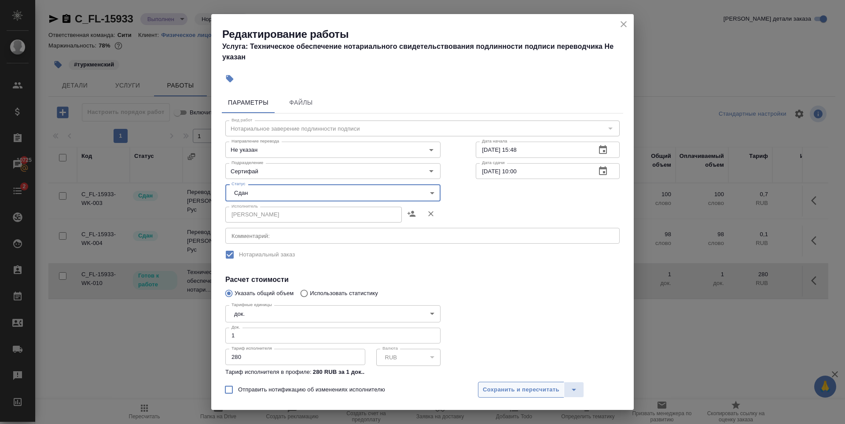
click at [545, 389] on span "Сохранить и пересчитать" at bounding box center [521, 390] width 77 height 10
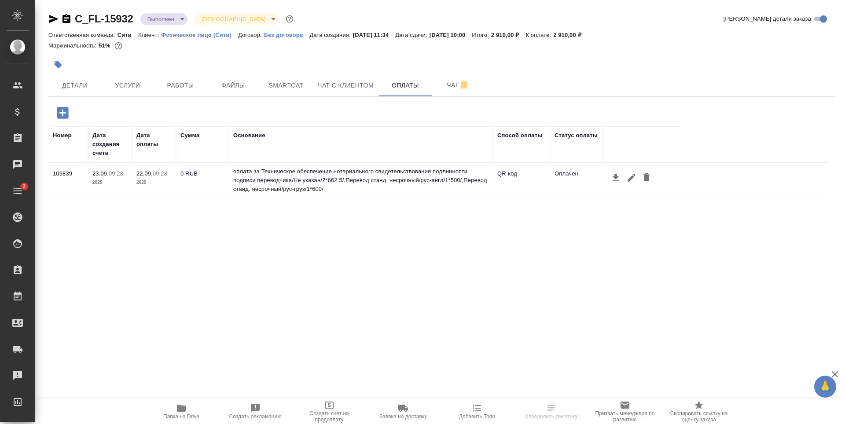
click at [631, 179] on icon "button" at bounding box center [631, 178] width 8 height 8
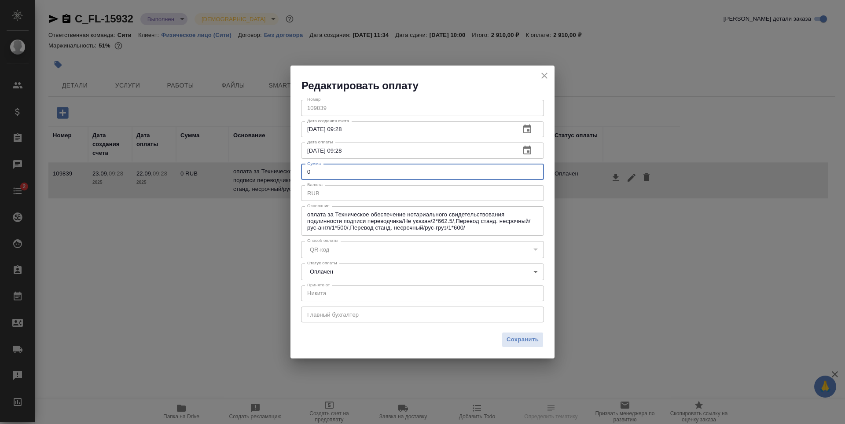
drag, startPoint x: 322, startPoint y: 172, endPoint x: 268, endPoint y: 183, distance: 54.8
click at [271, 182] on div "Редактировать оплату Номер 109839 Номер Дата создания счета [DATE] 09:28 Дата с…" at bounding box center [422, 212] width 845 height 424
type input "2910"
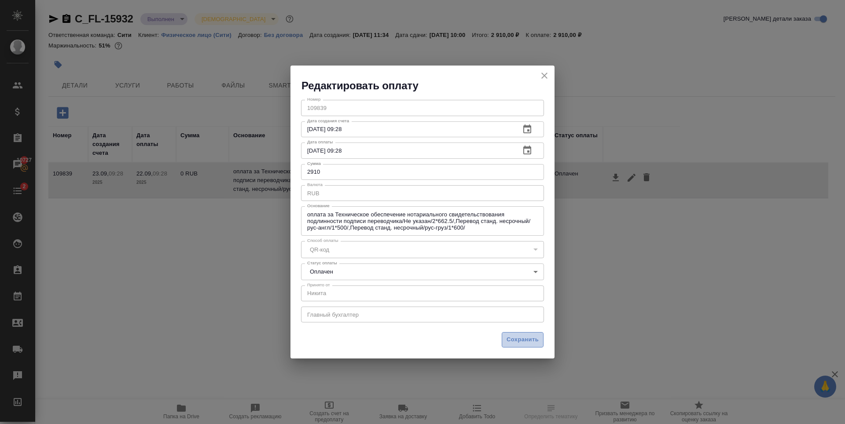
click at [516, 343] on span "Сохранить" at bounding box center [522, 340] width 32 height 10
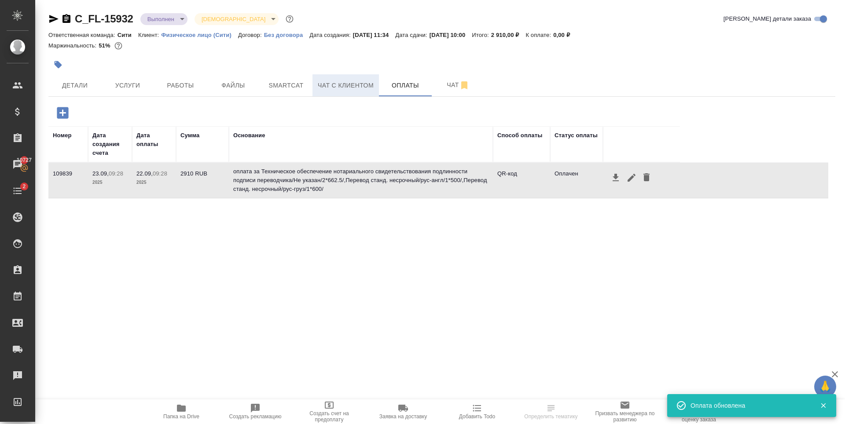
click at [346, 91] on span "Чат с клиентом" at bounding box center [346, 85] width 56 height 11
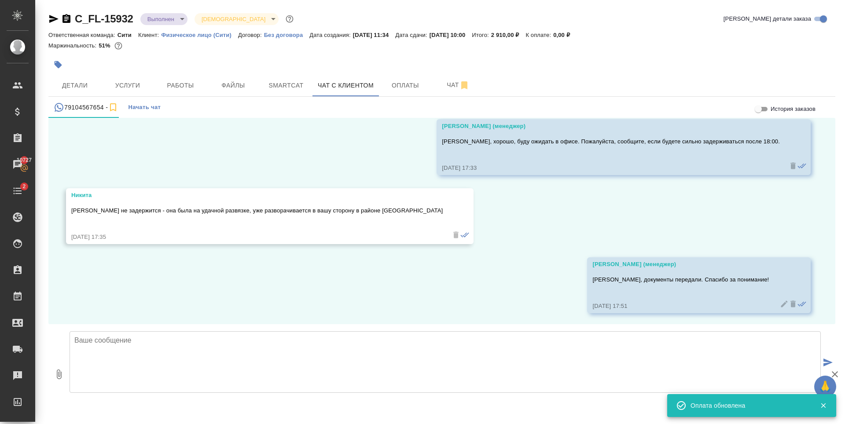
scroll to position [1916, 0]
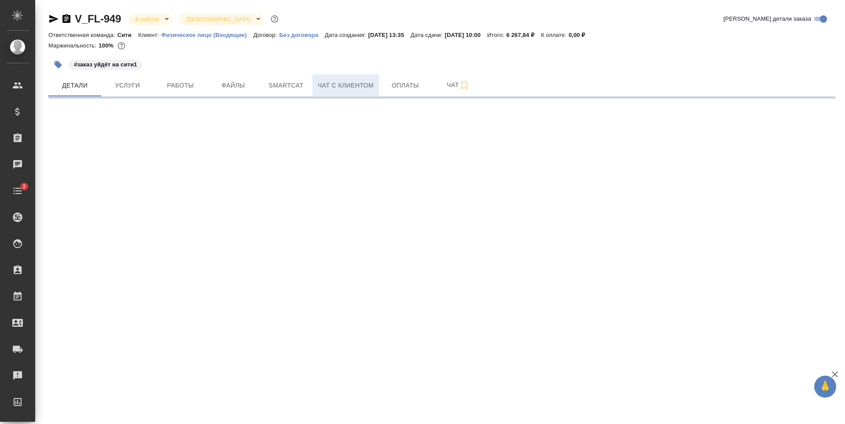
select select "RU"
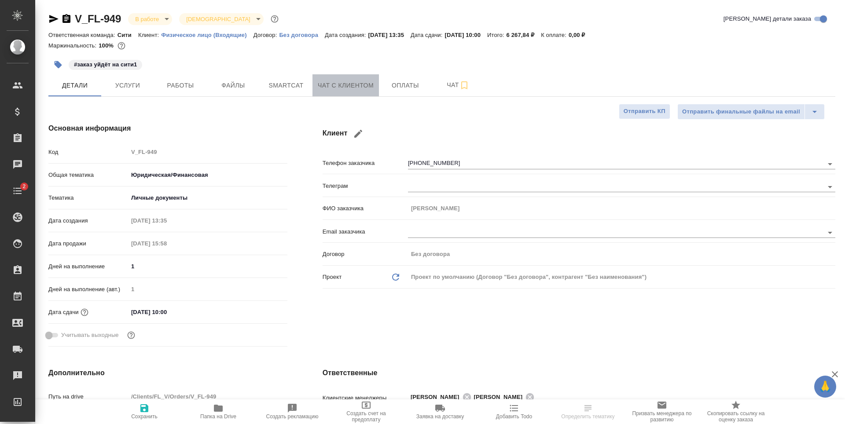
click at [355, 87] on span "Чат с клиентом" at bounding box center [346, 85] width 56 height 11
type textarea "x"
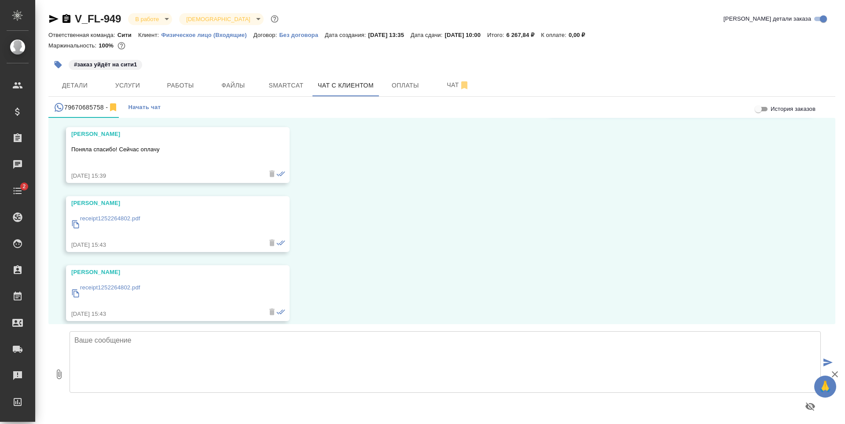
scroll to position [1410, 0]
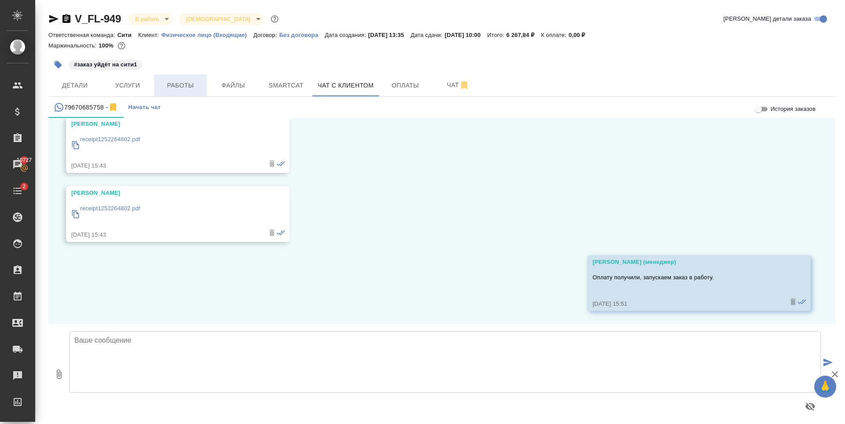
click at [174, 80] on span "Работы" at bounding box center [180, 85] width 42 height 11
